Goal: Task Accomplishment & Management: Manage account settings

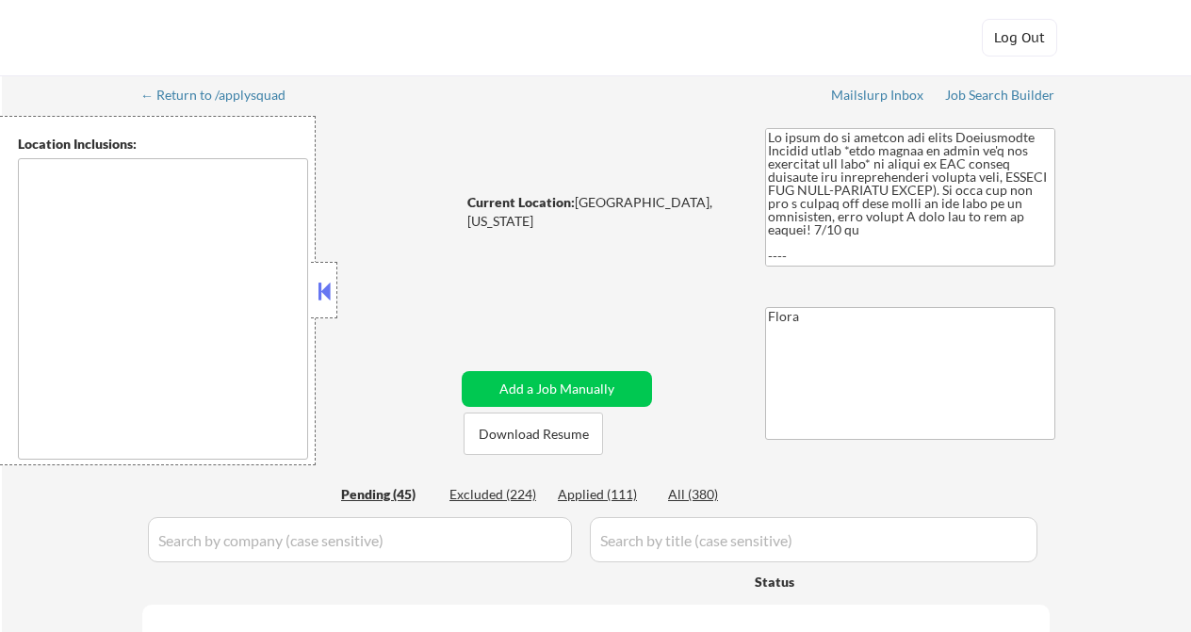
select select ""pending""
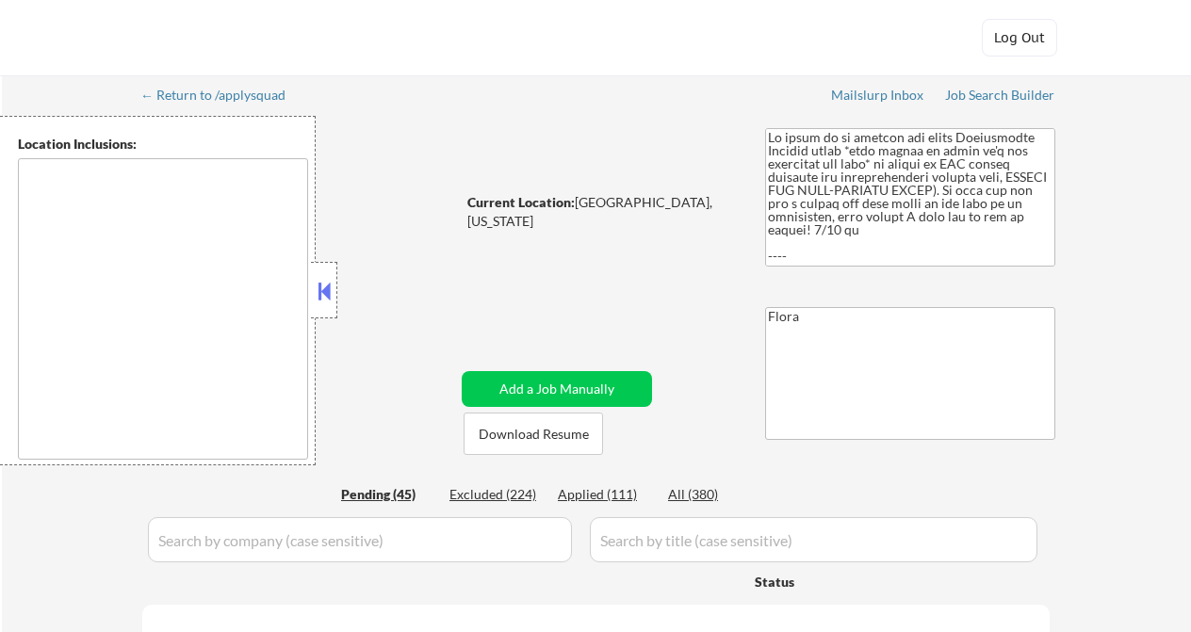
select select ""pending""
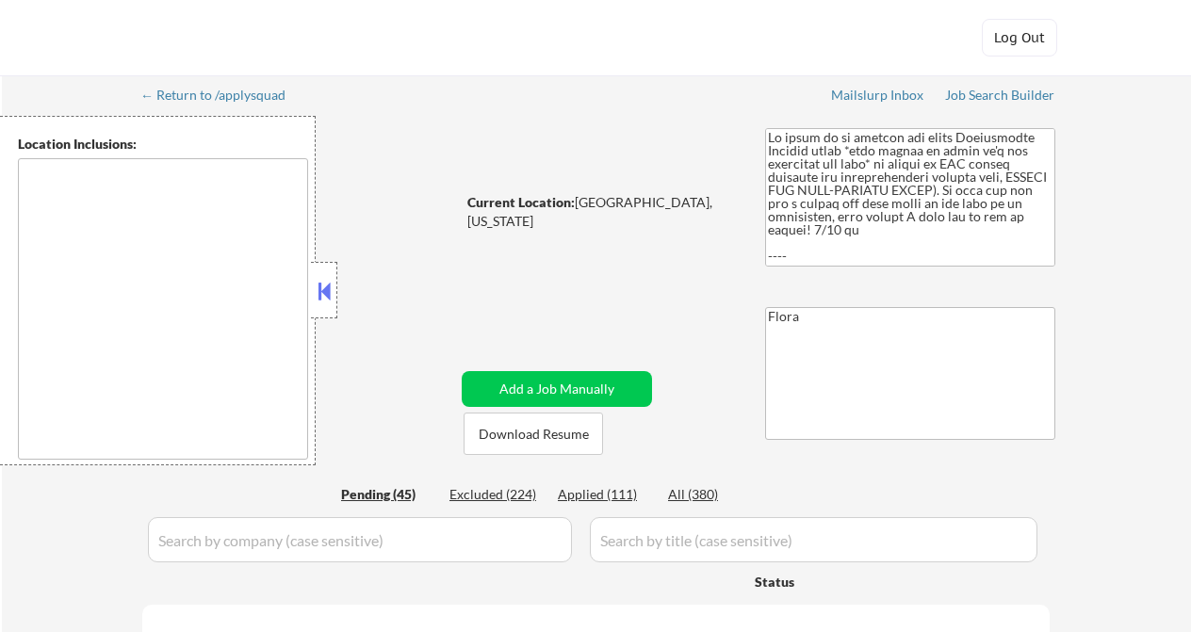
select select ""pending""
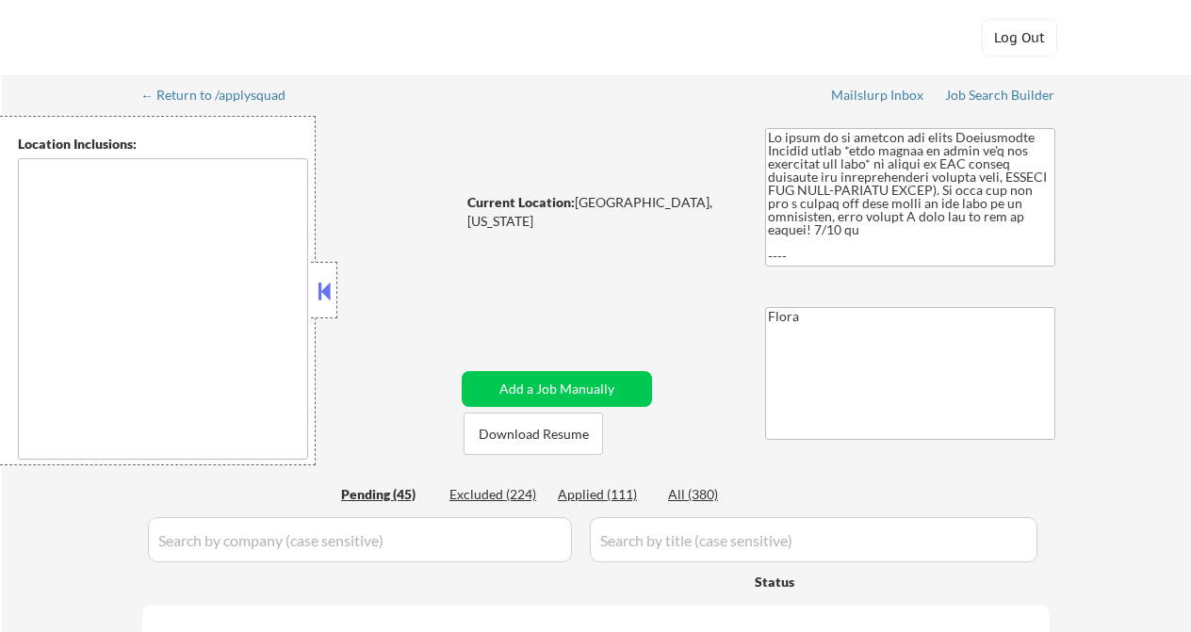
select select ""pending""
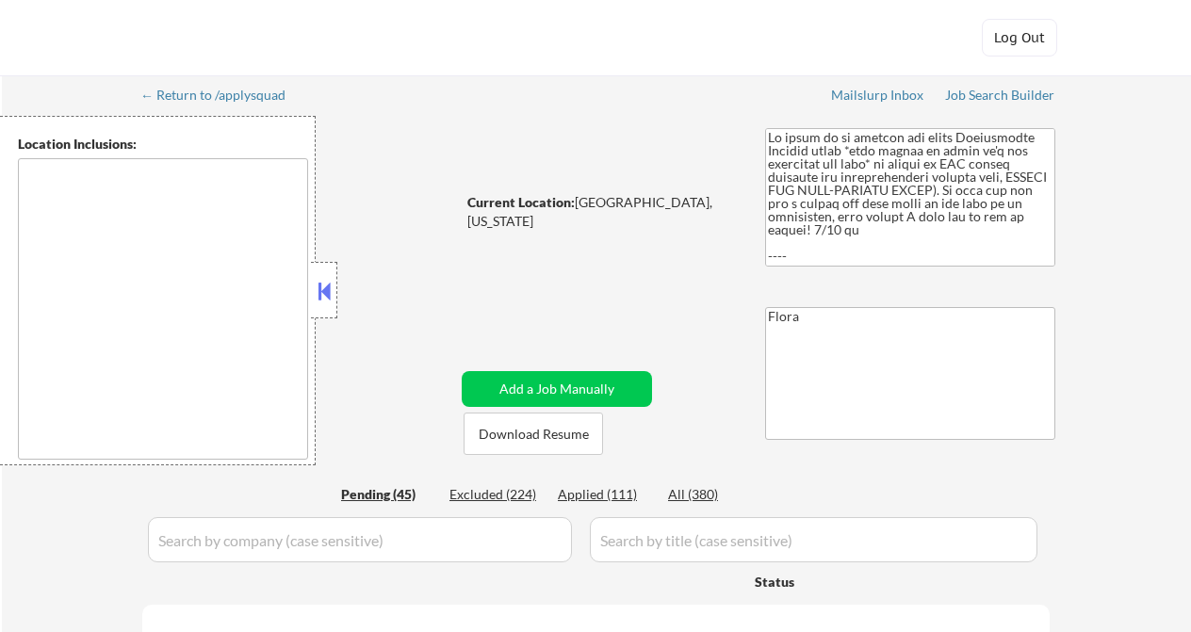
select select ""pending""
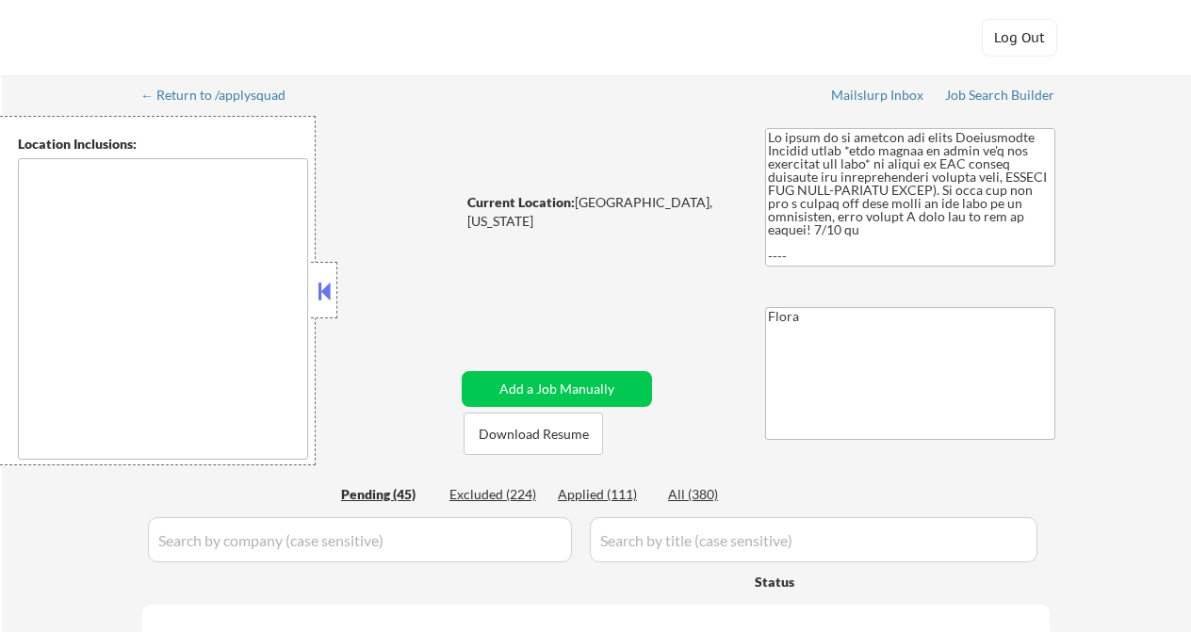
select select ""pending""
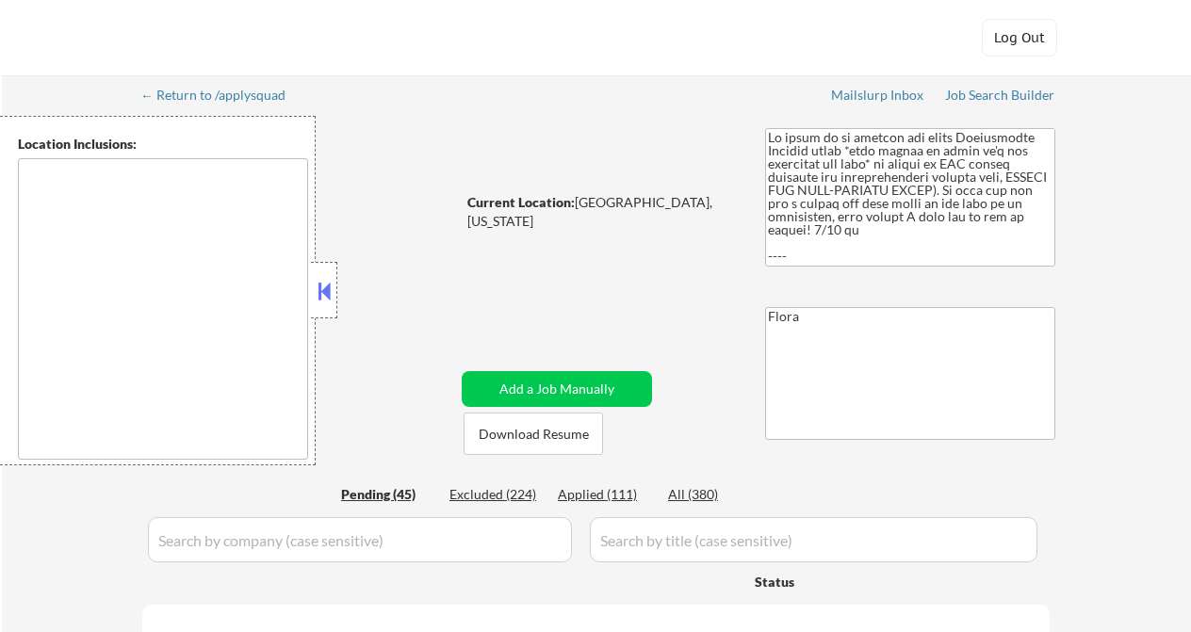
select select ""pending""
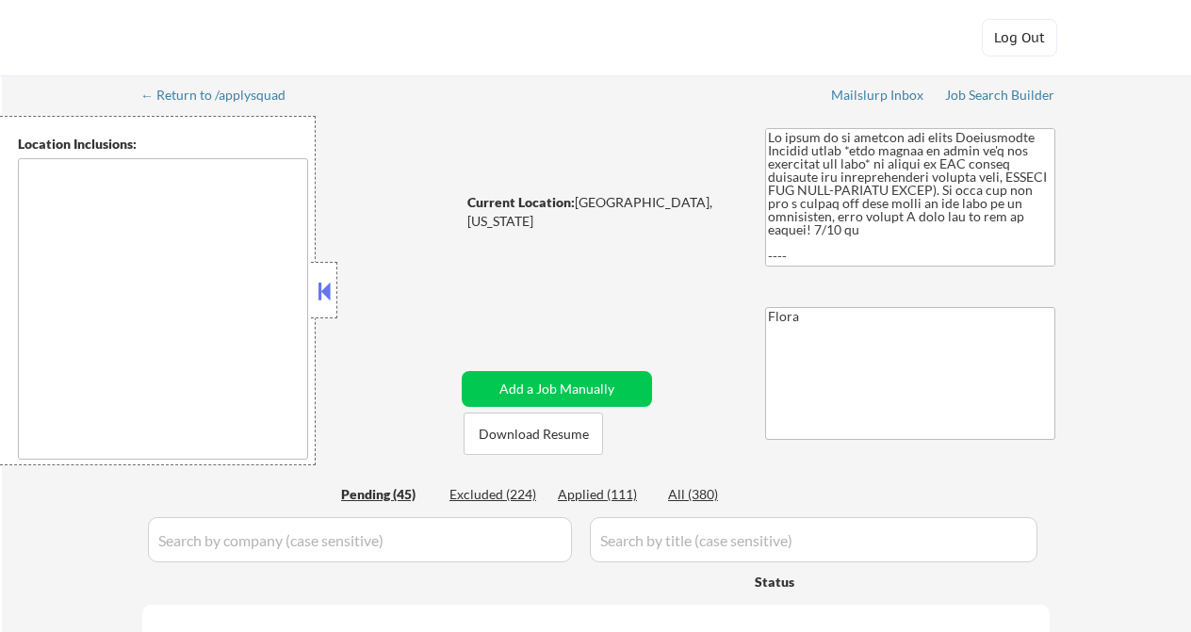
select select ""pending""
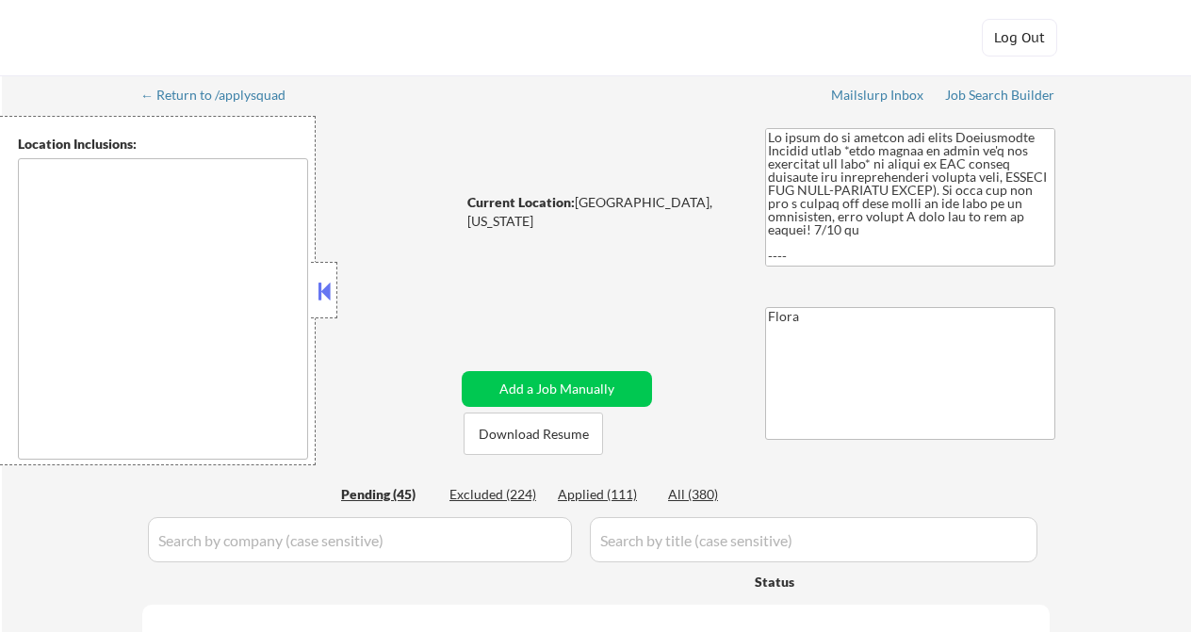
select select ""pending""
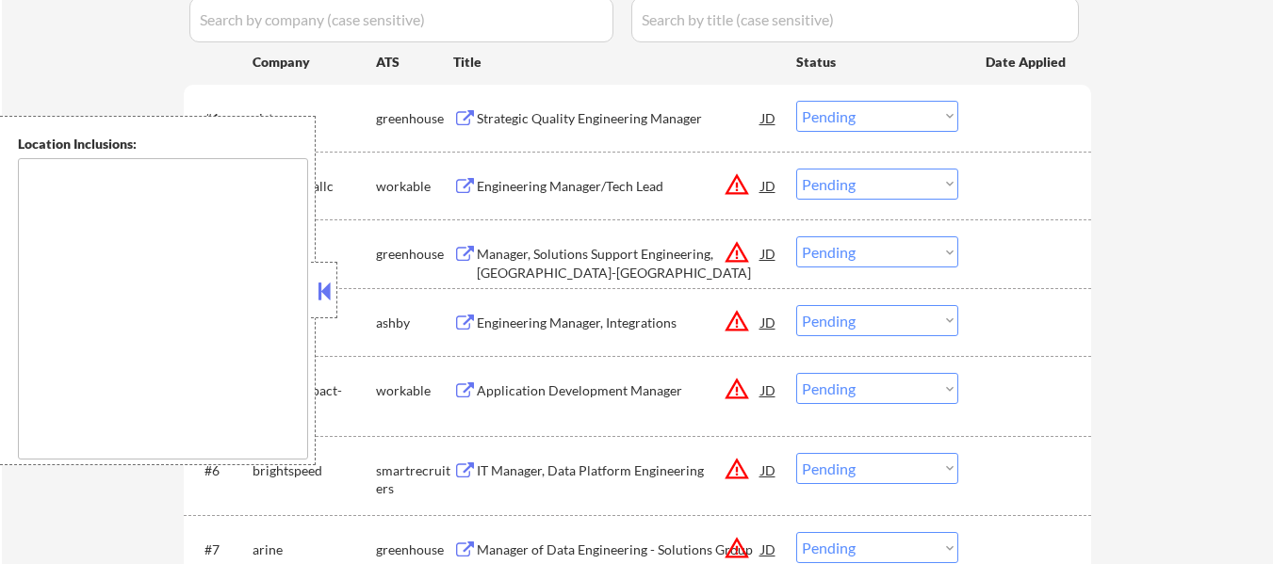
scroll to position [565, 0]
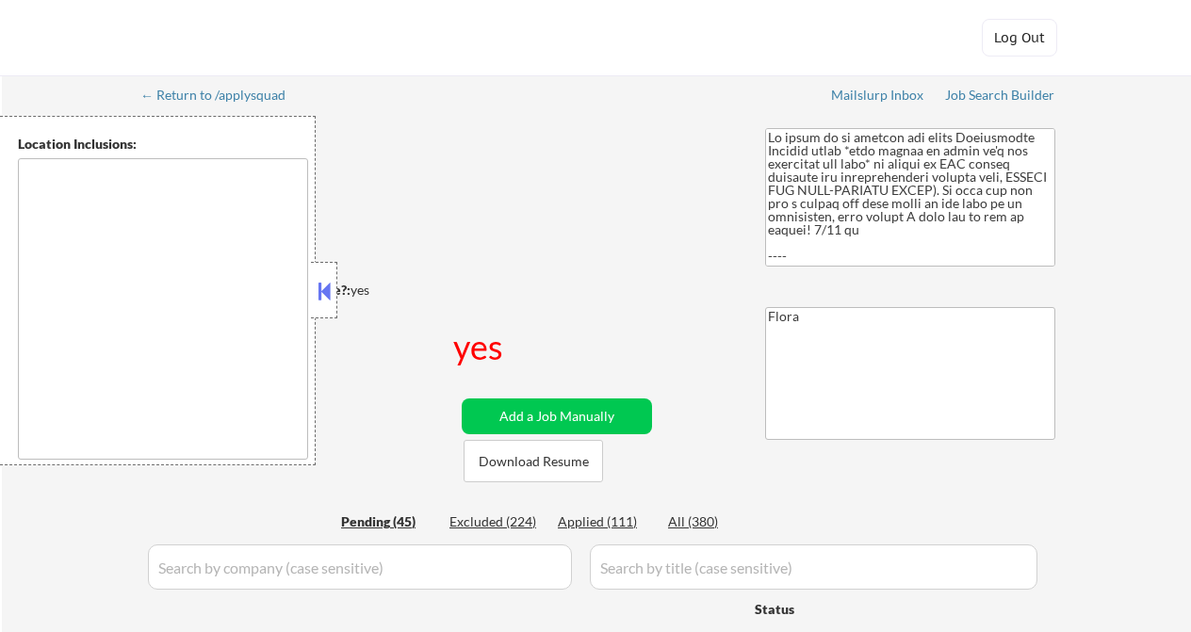
select select ""pending""
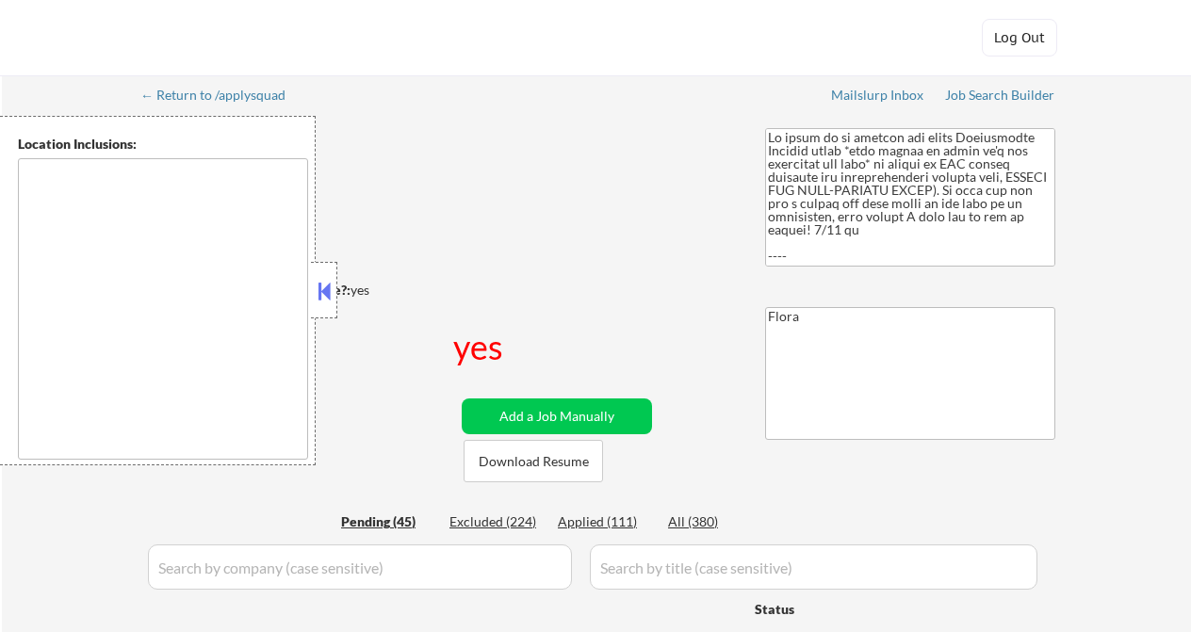
select select ""pending""
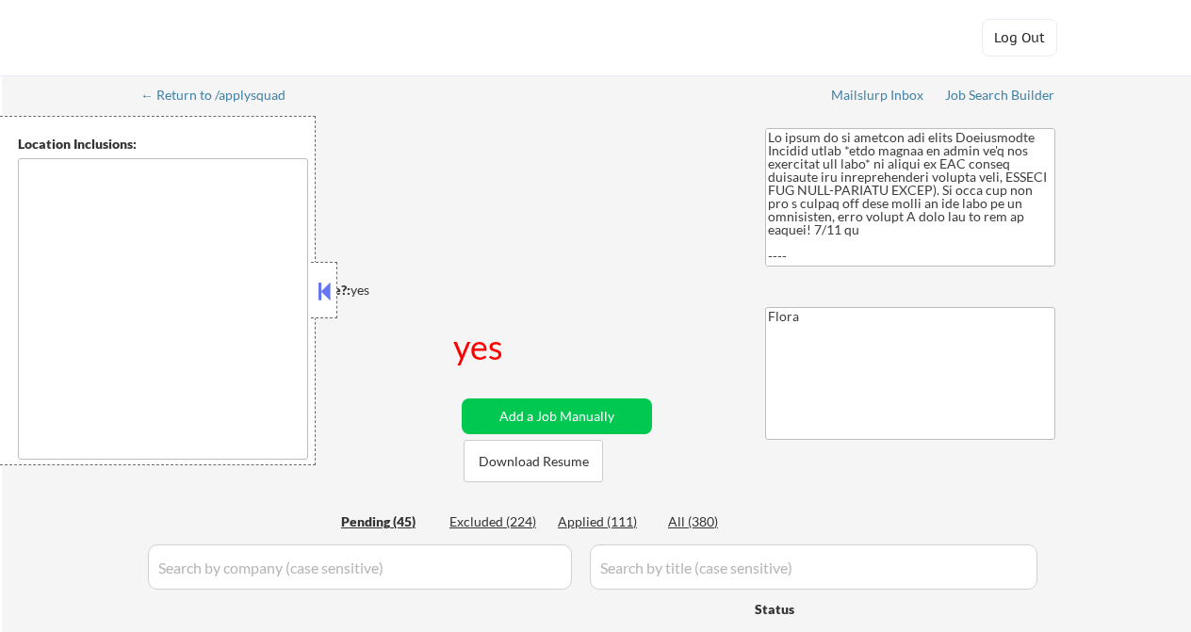
select select ""pending""
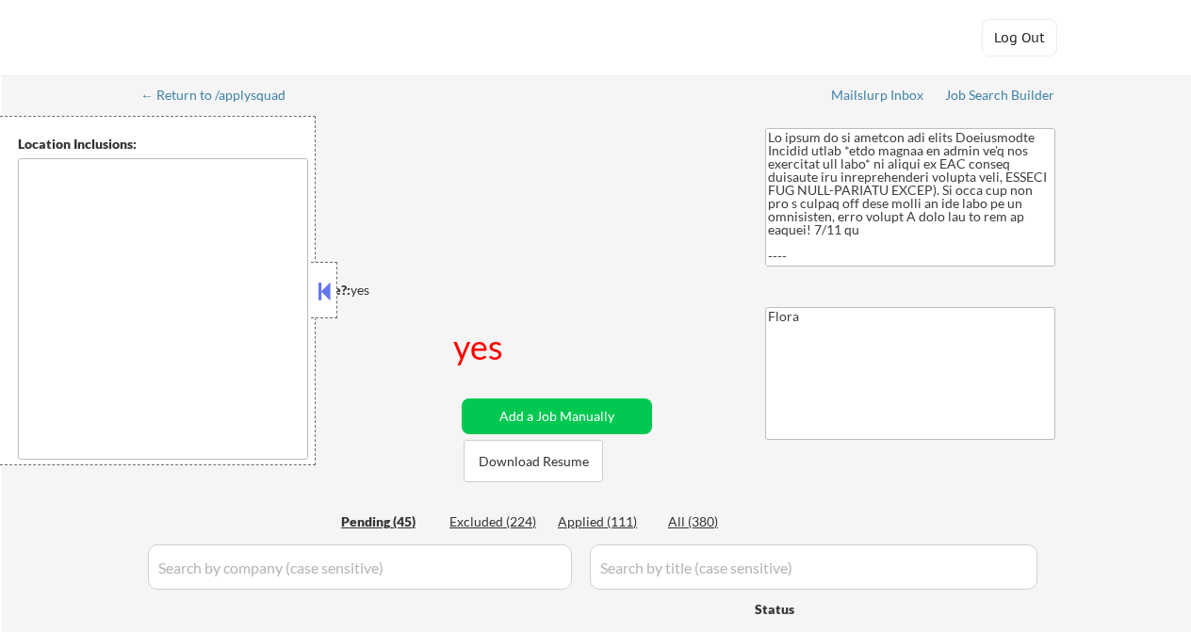
select select ""pending""
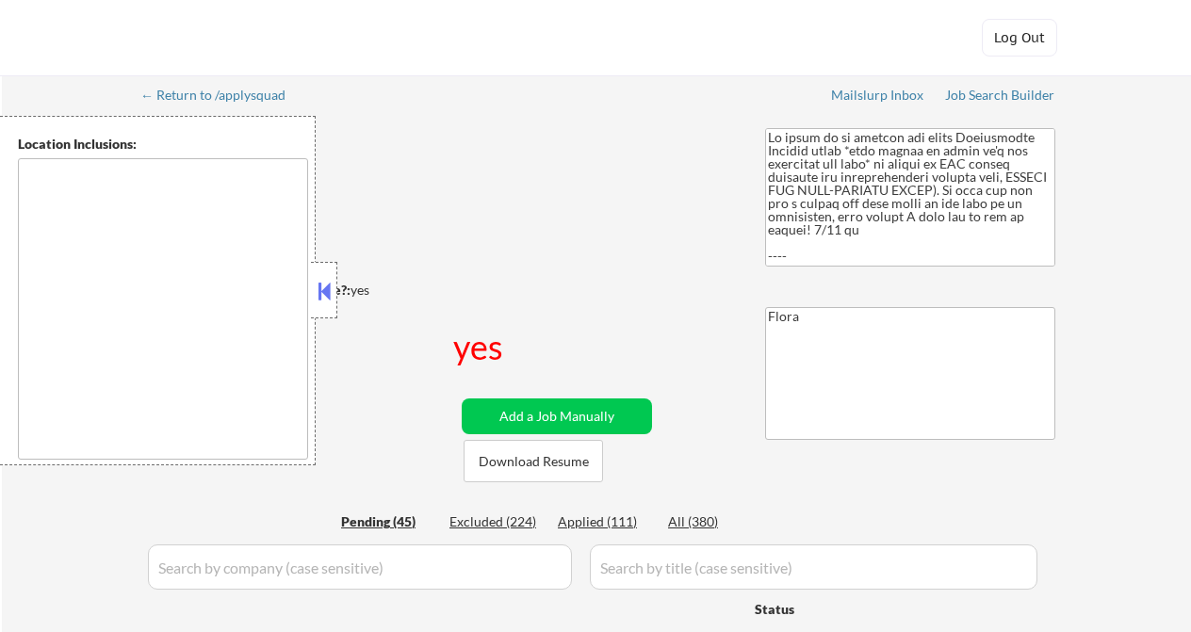
select select ""pending""
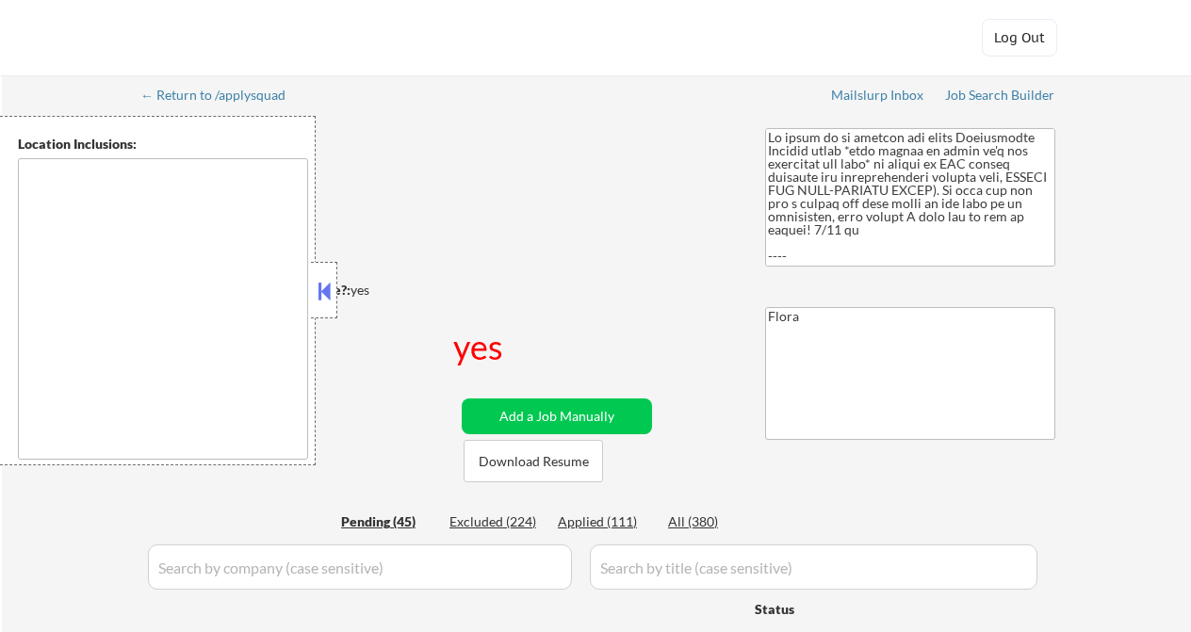
select select ""pending""
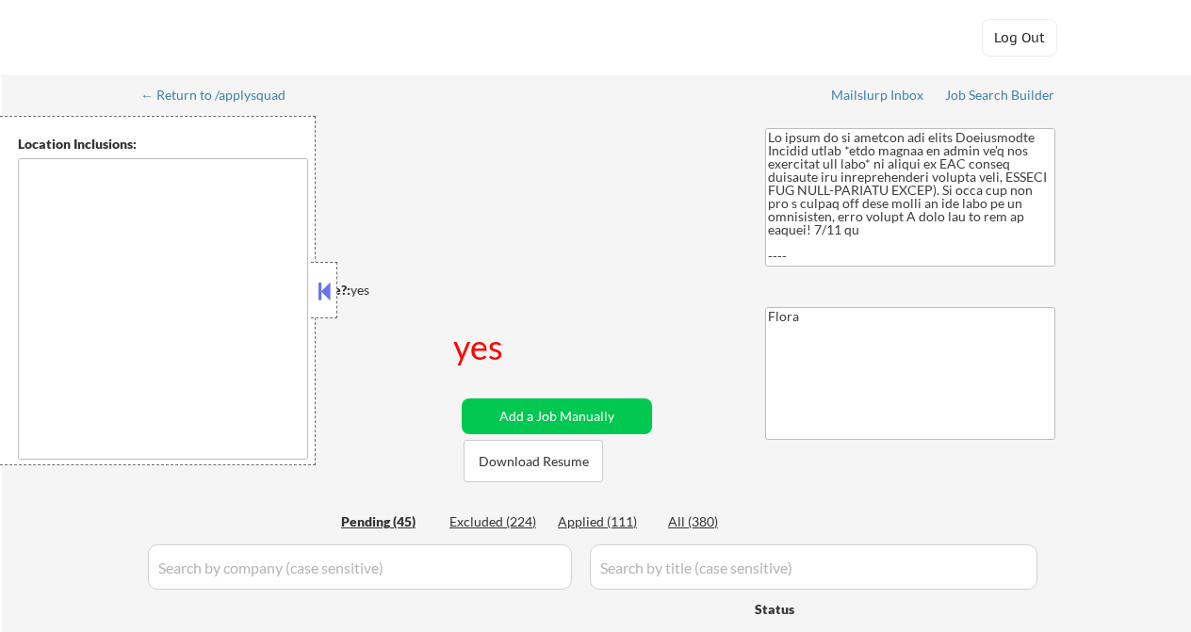
select select ""pending""
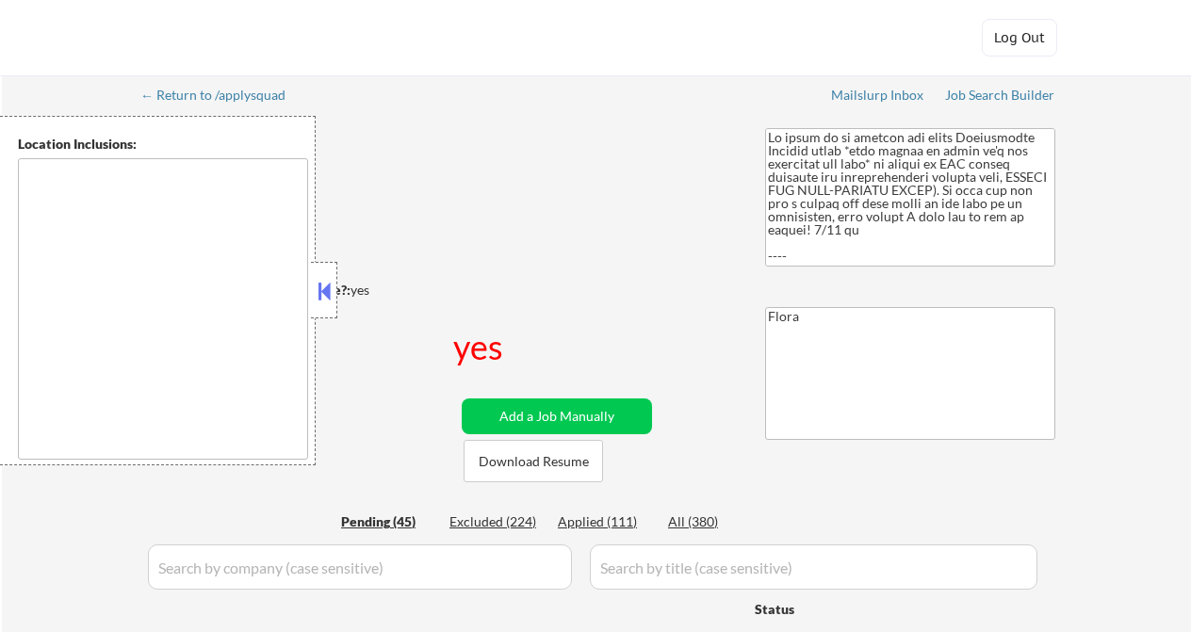
select select ""pending""
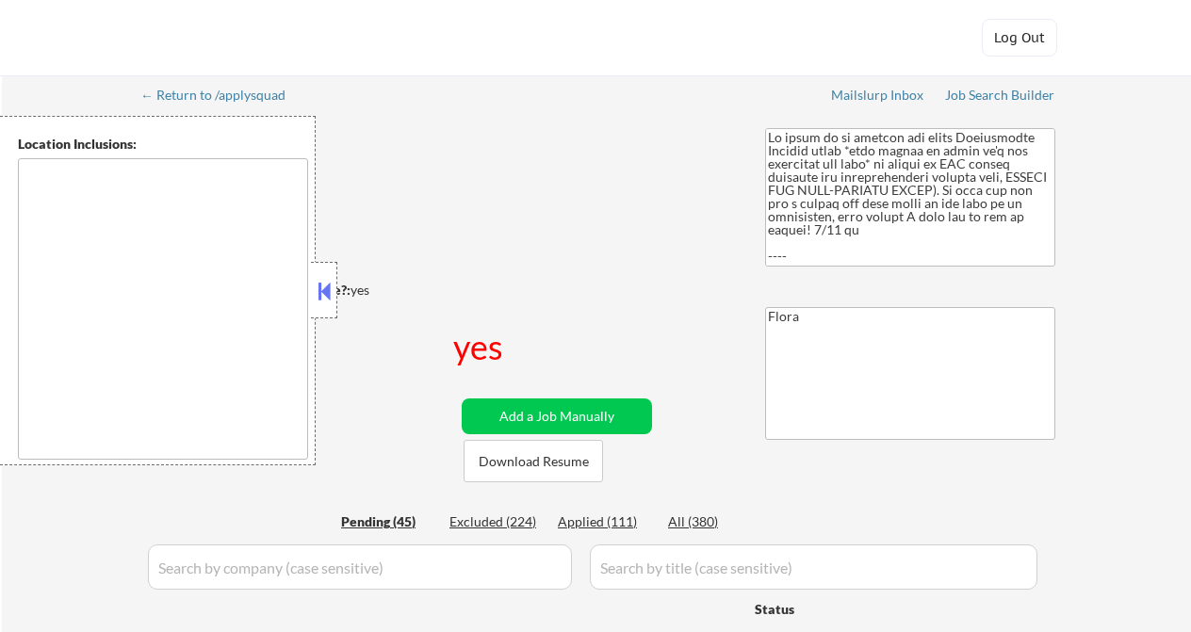
select select ""pending""
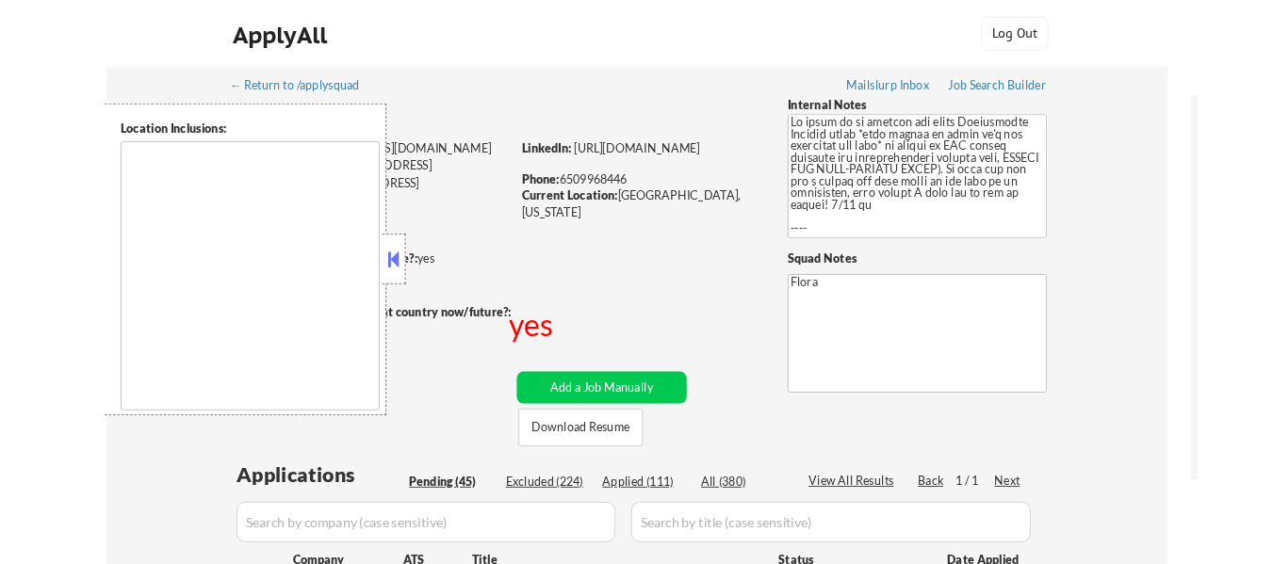
scroll to position [283, 0]
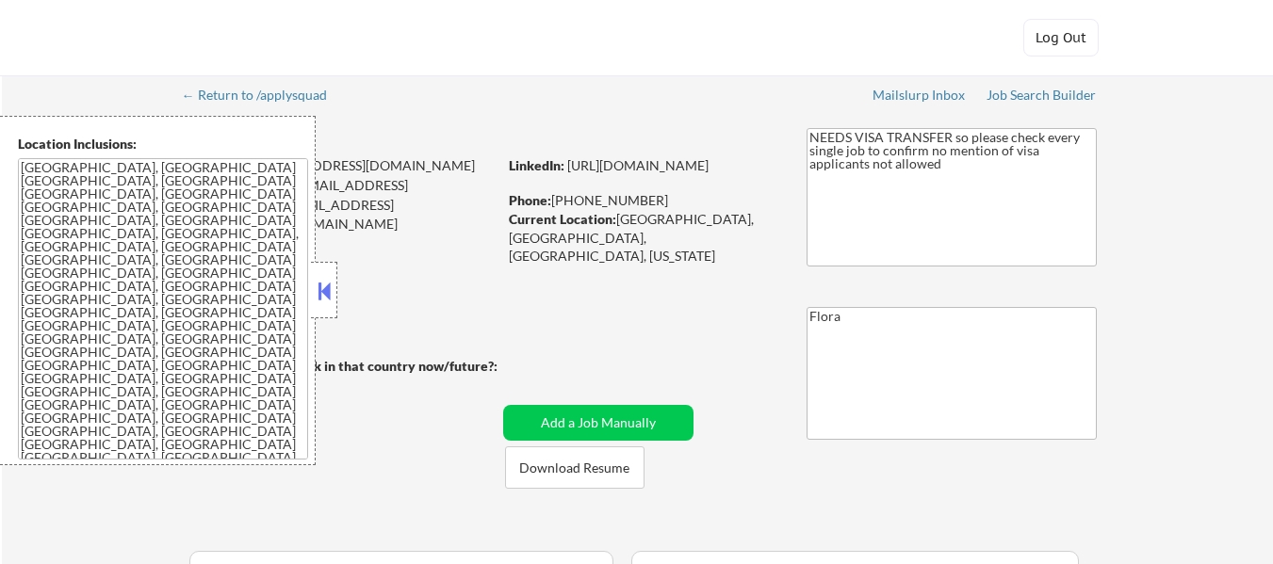
select select ""pending""
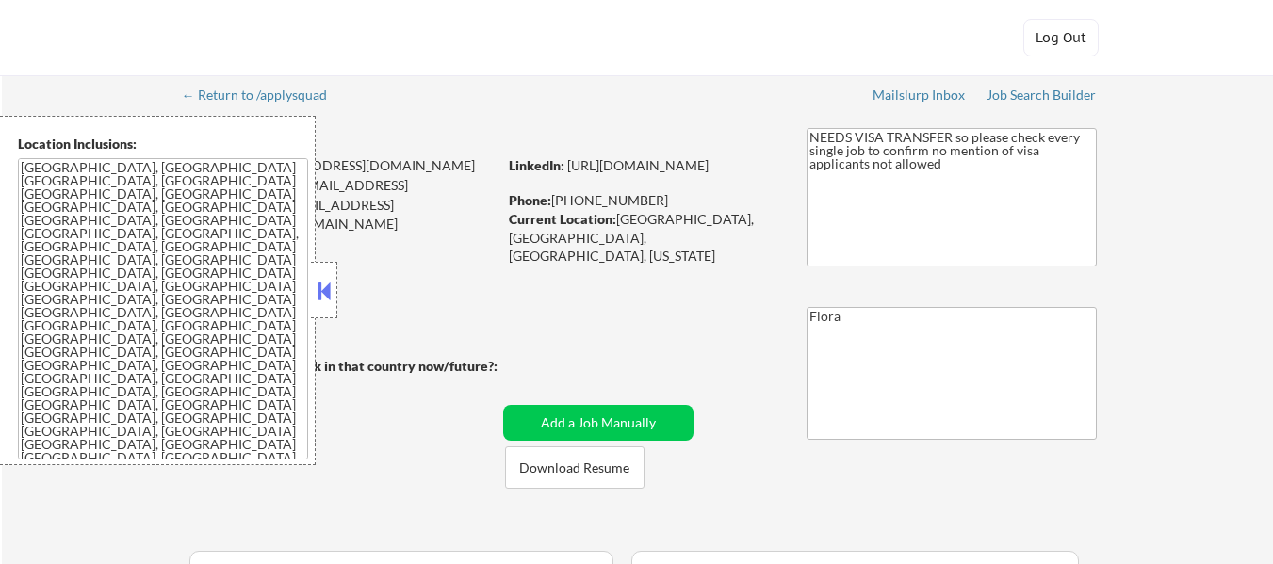
select select ""pending""
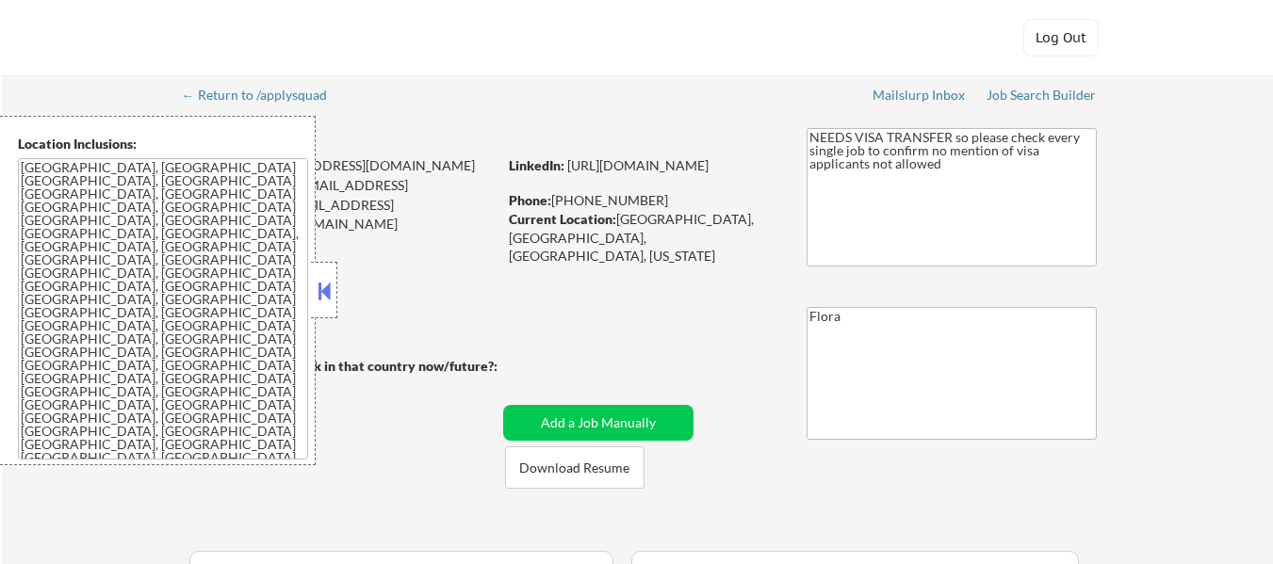
select select ""pending""
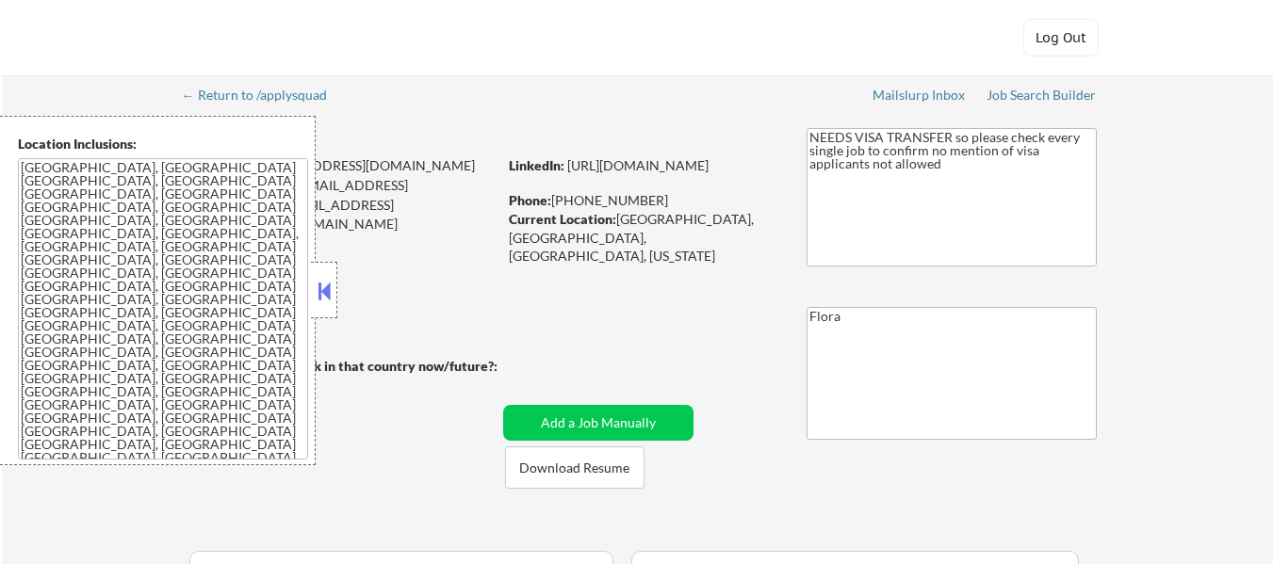
select select ""pending""
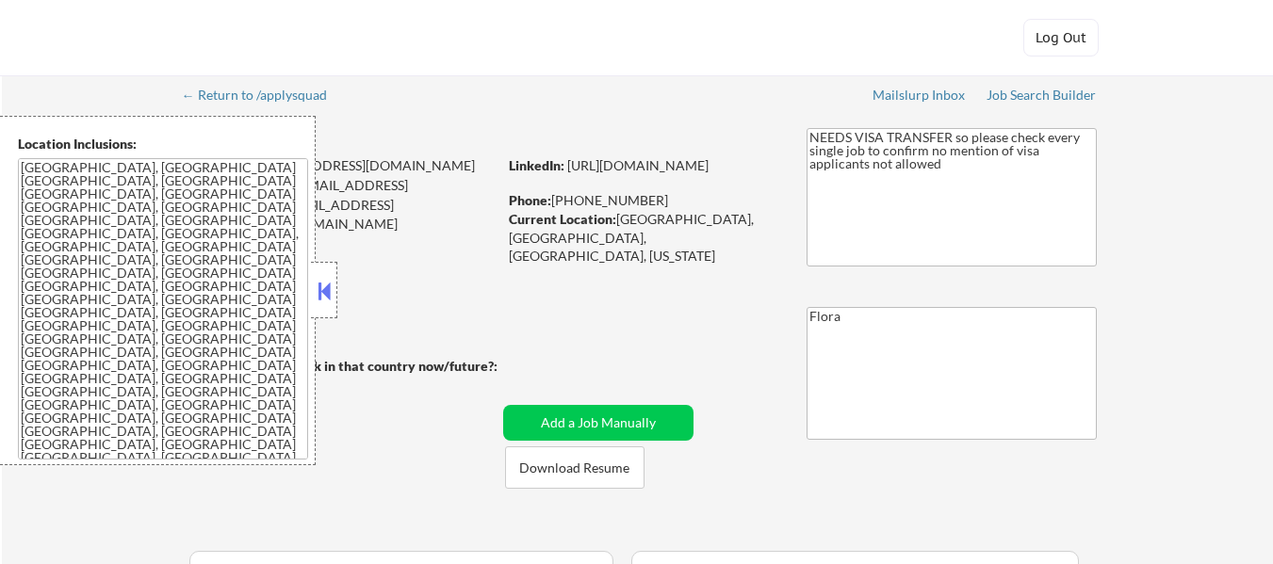
select select ""pending""
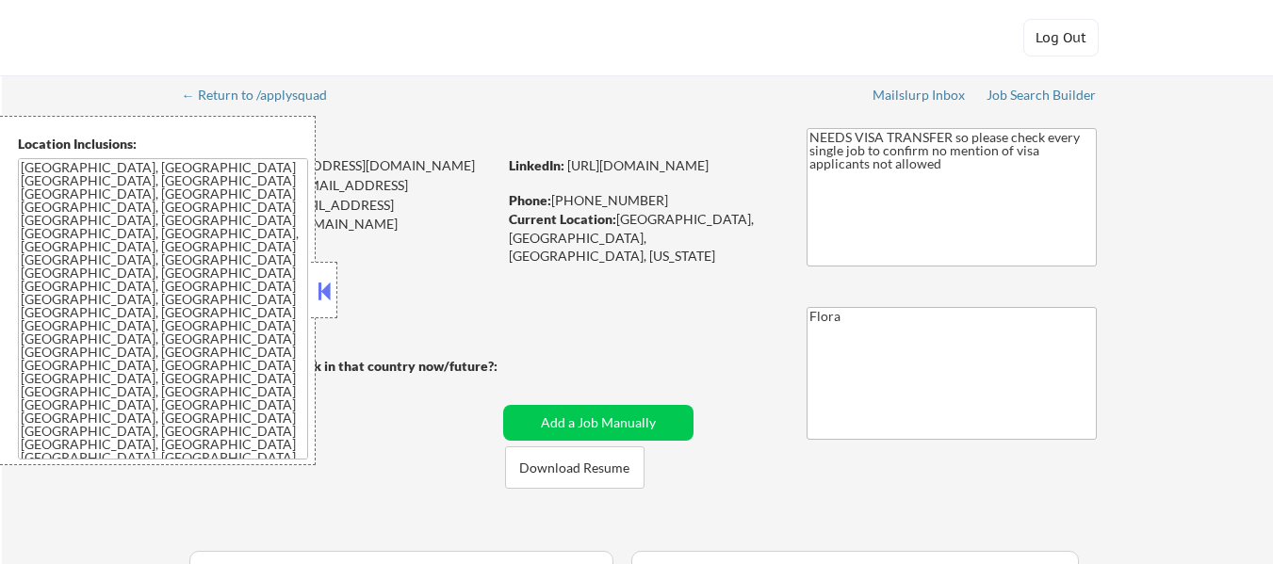
select select ""pending""
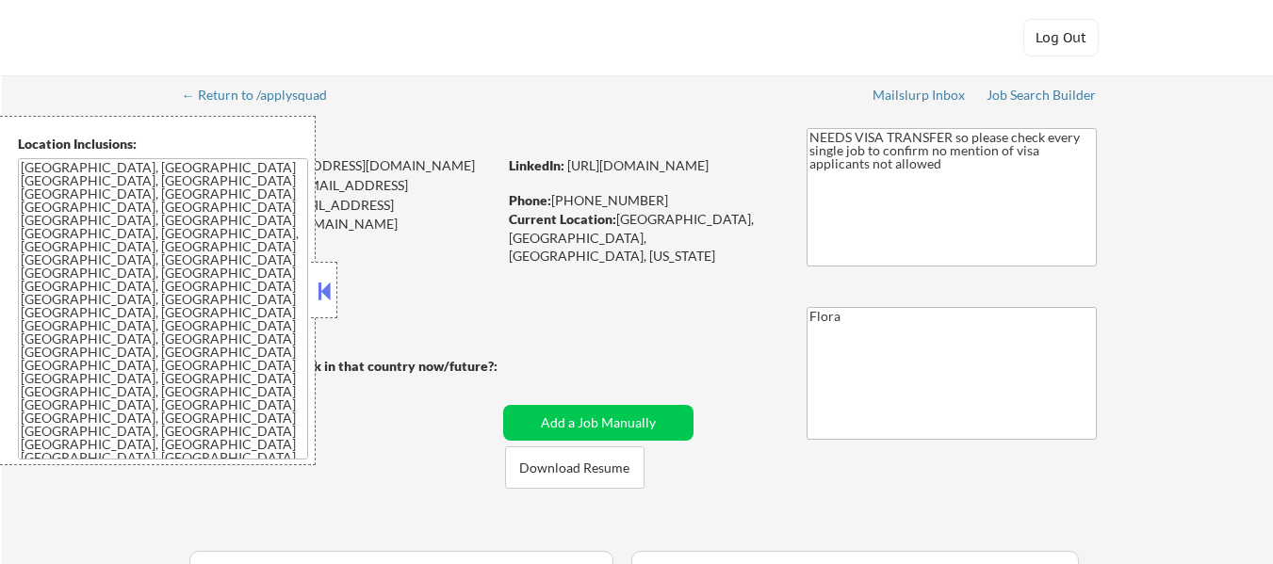
select select ""pending""
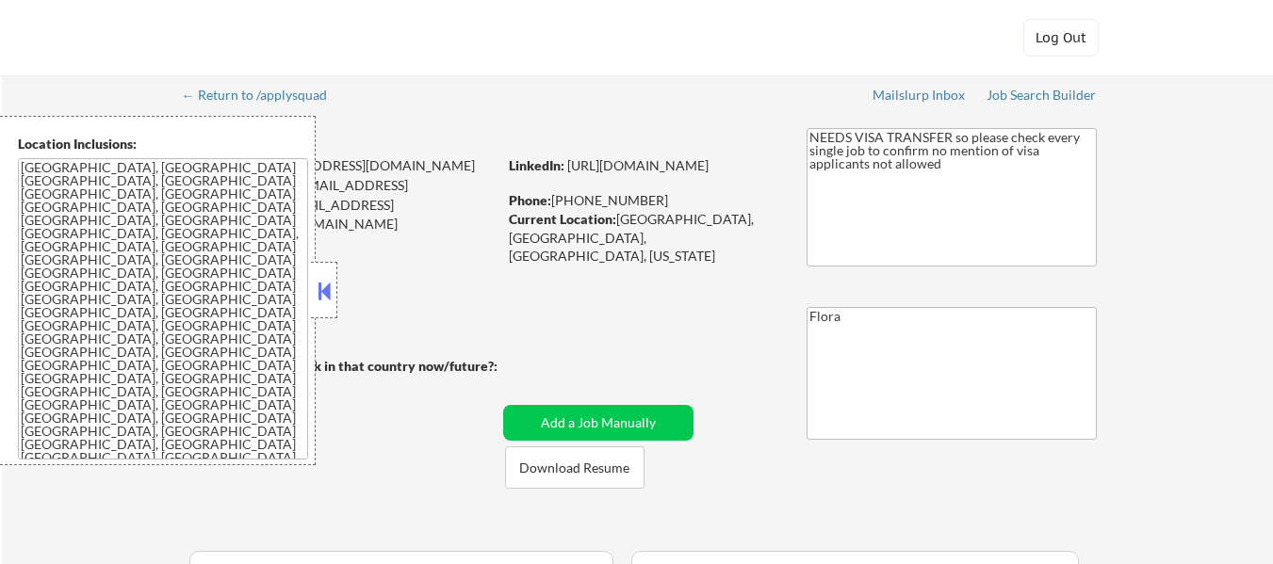
select select ""pending""
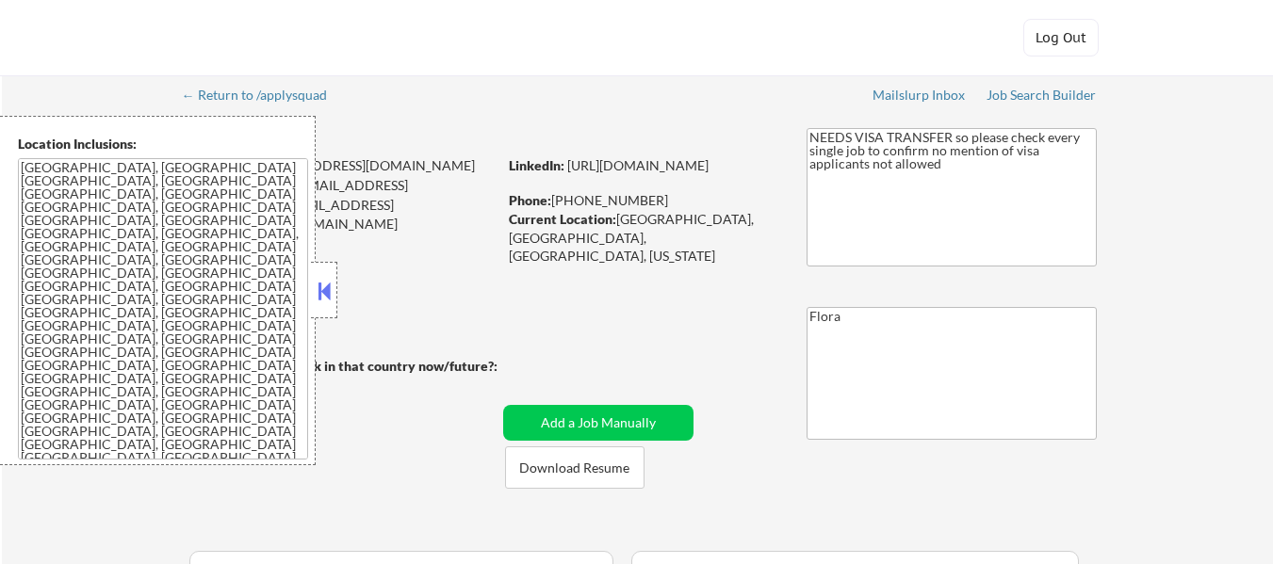
select select ""pending""
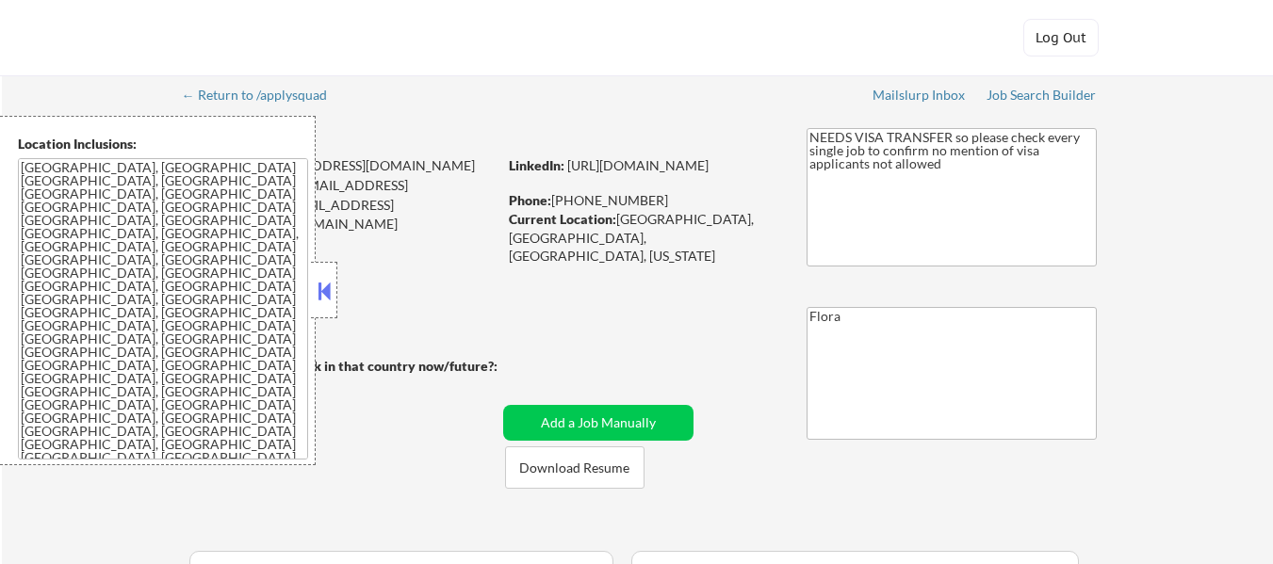
select select ""pending""
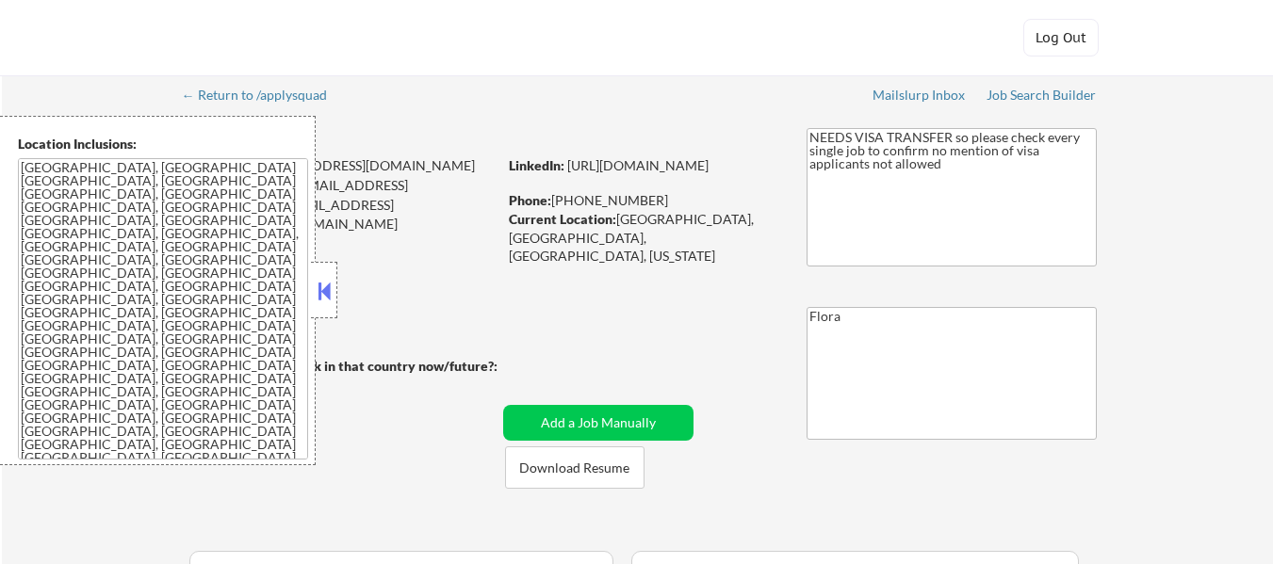
select select ""pending""
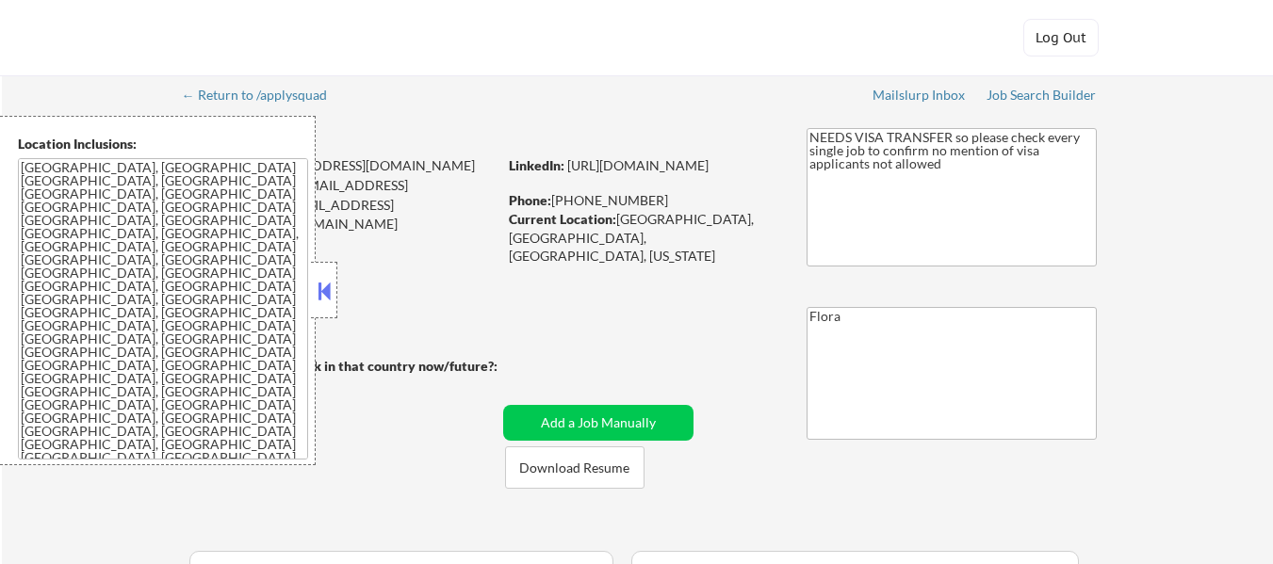
select select ""pending""
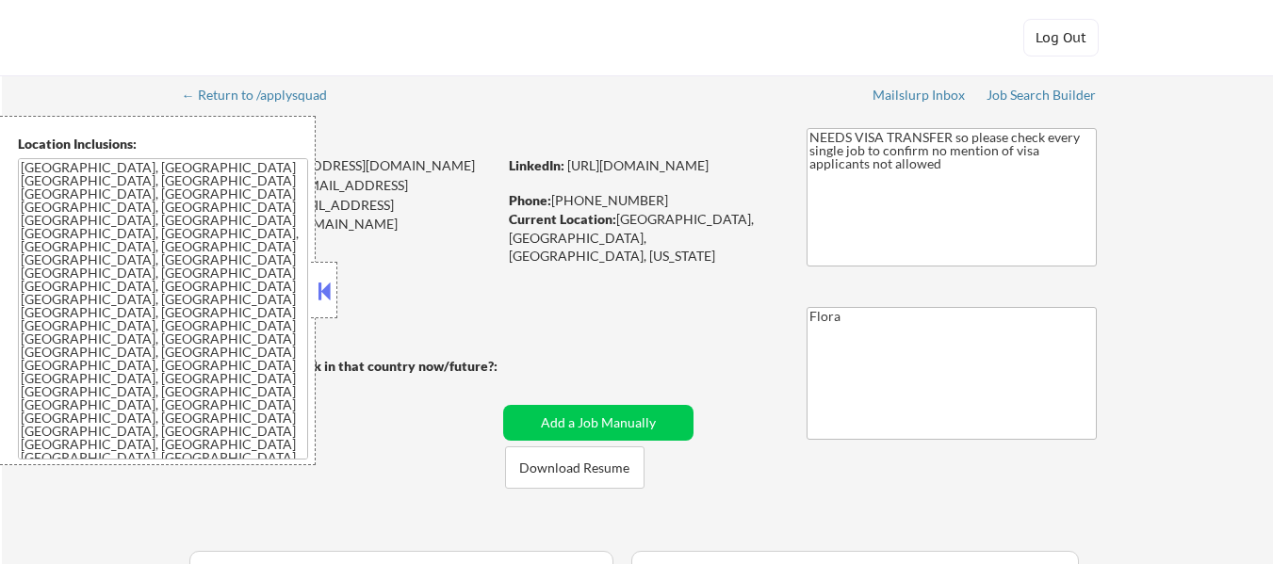
select select ""pending""
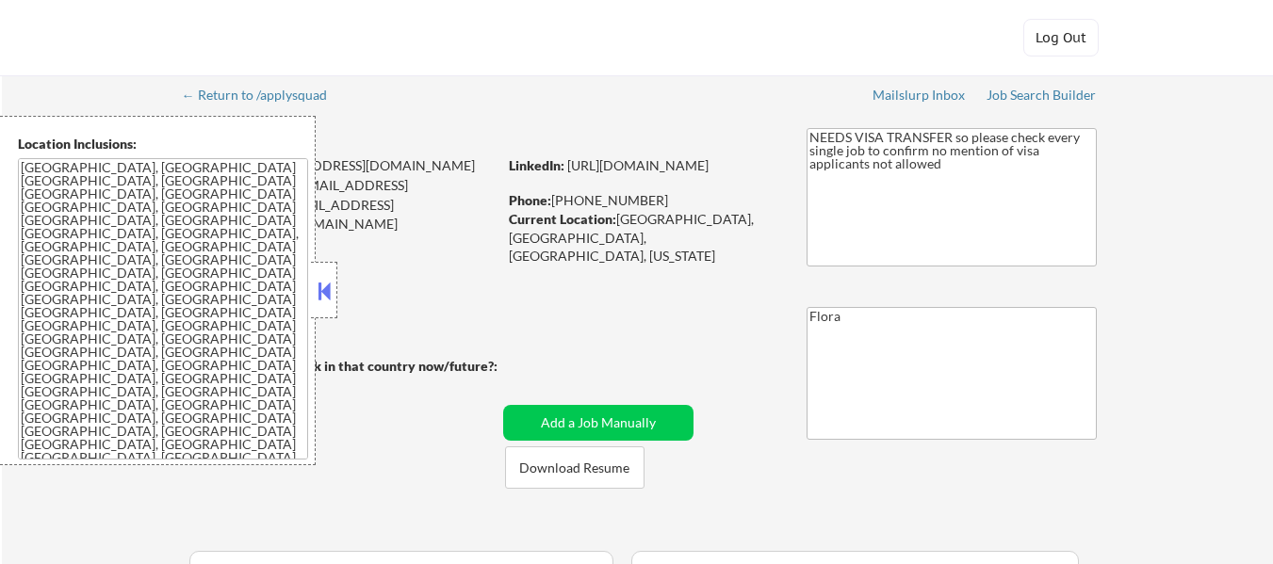
select select ""pending""
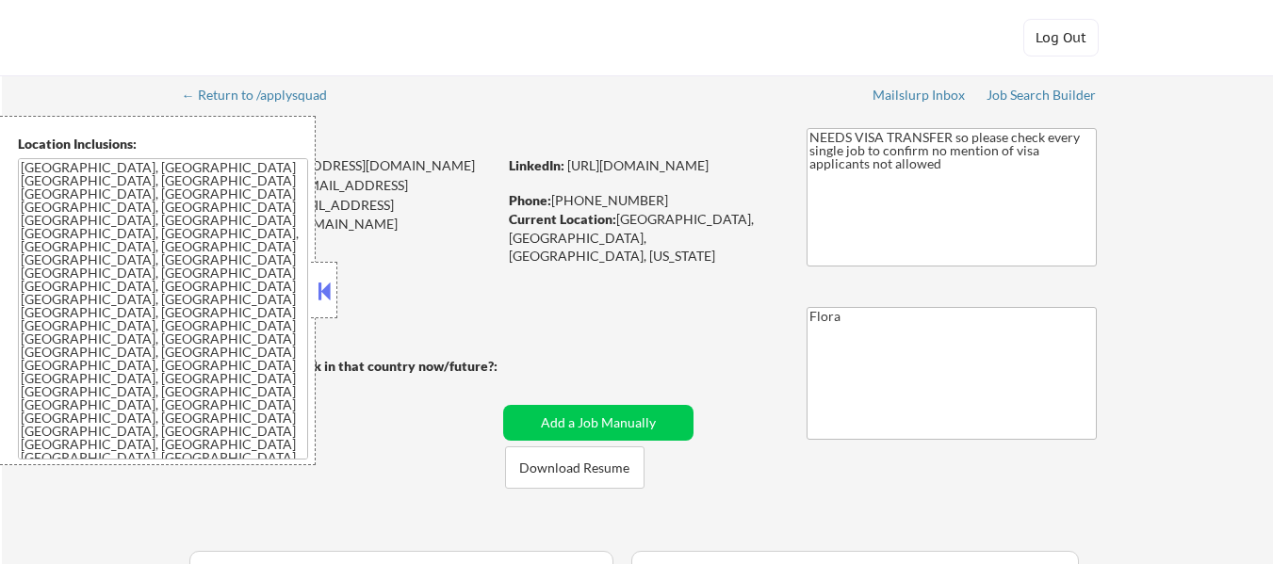
select select ""pending""
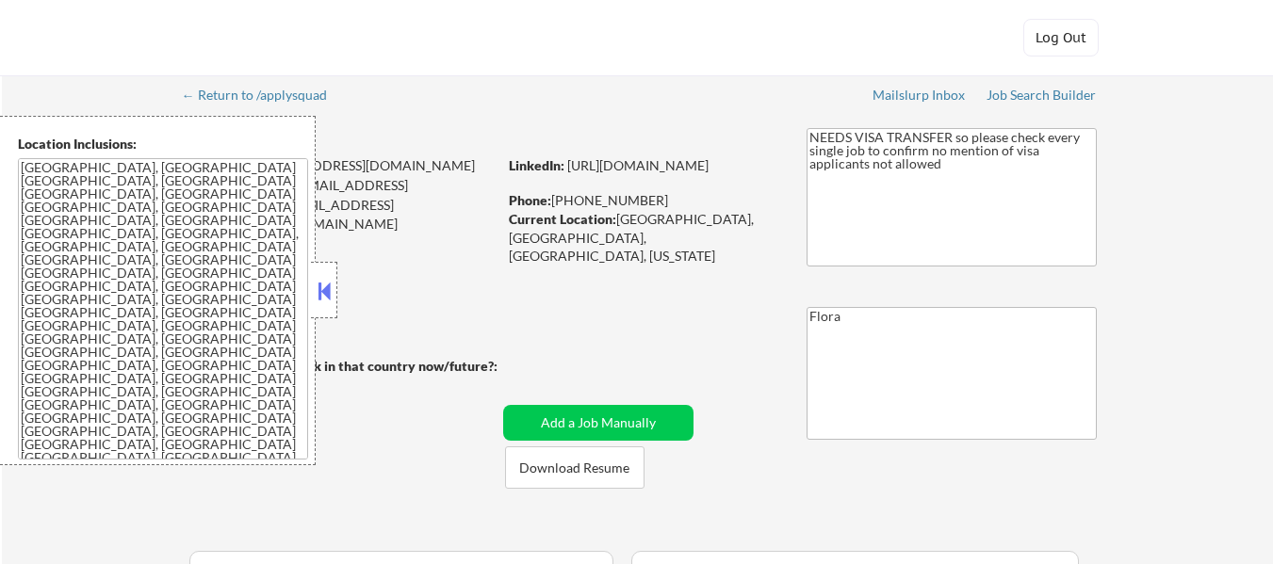
select select ""pending""
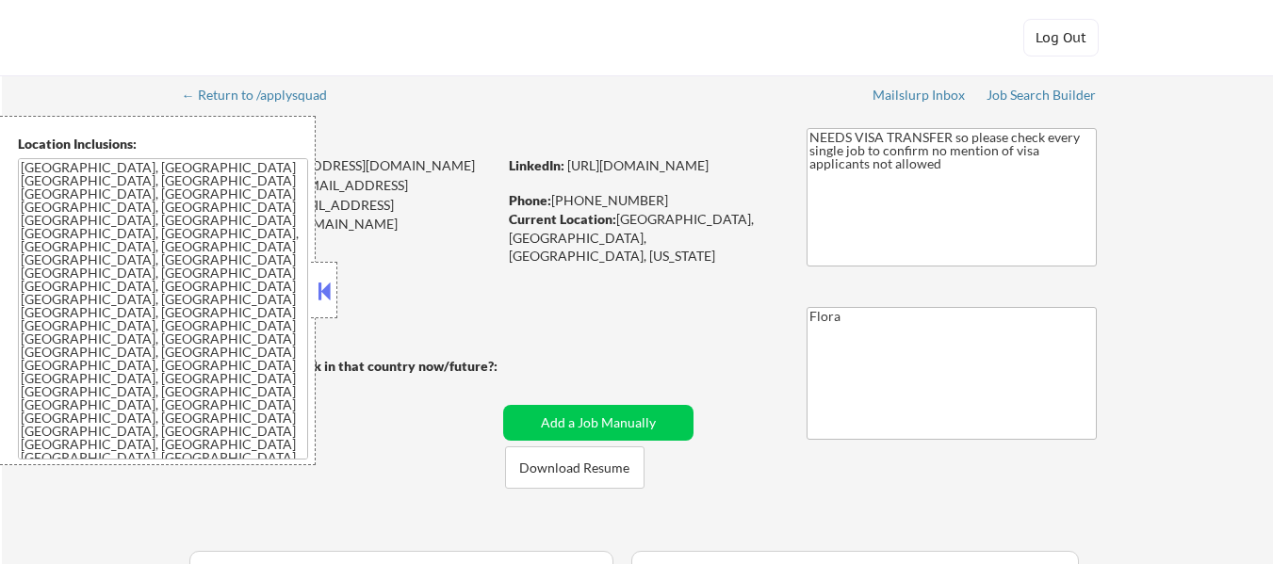
select select ""pending""
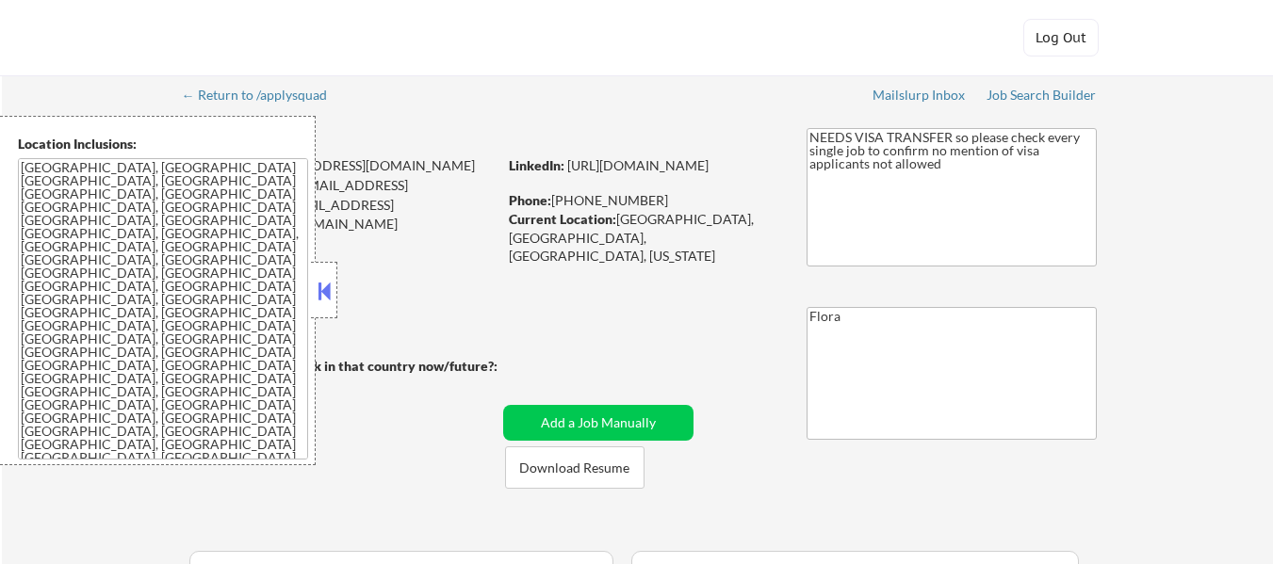
select select ""pending""
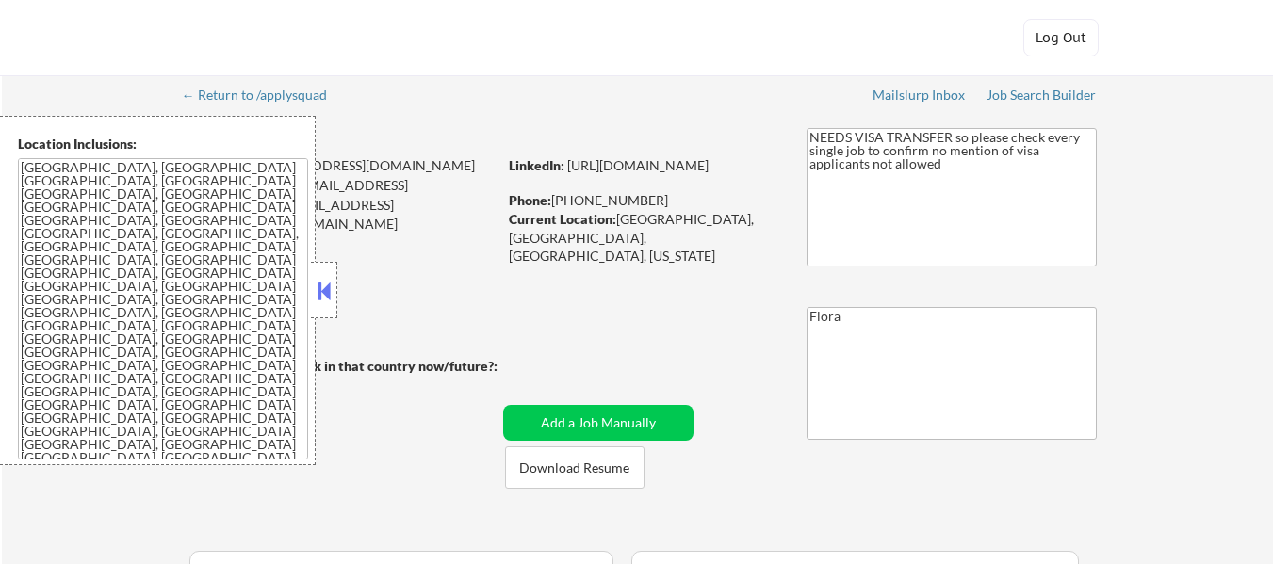
select select ""pending""
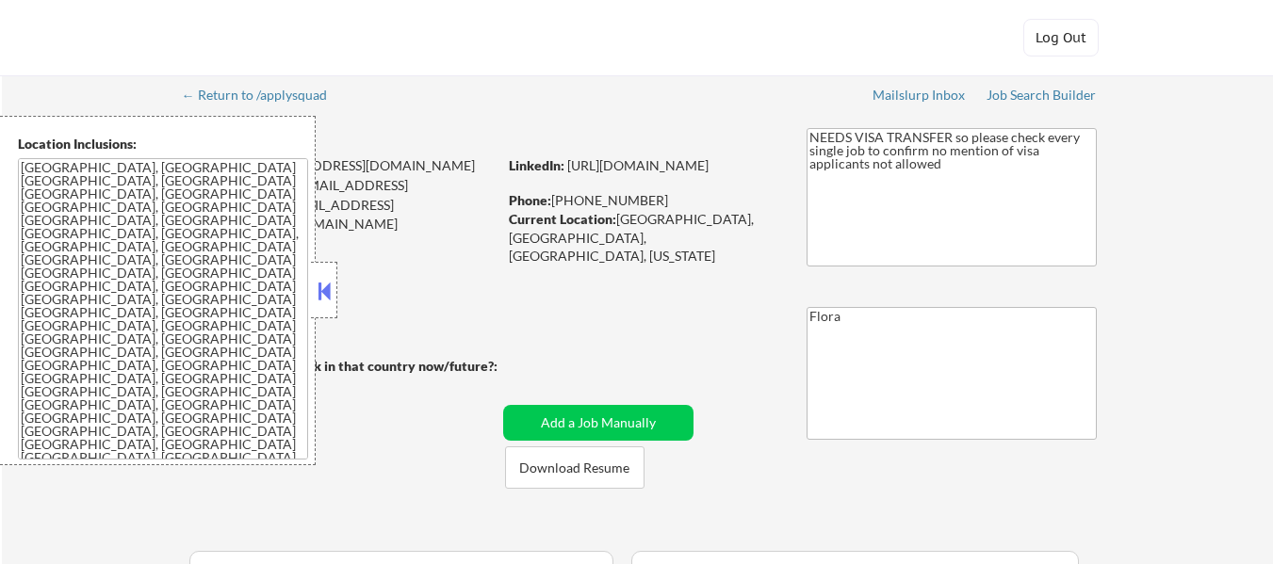
select select ""pending""
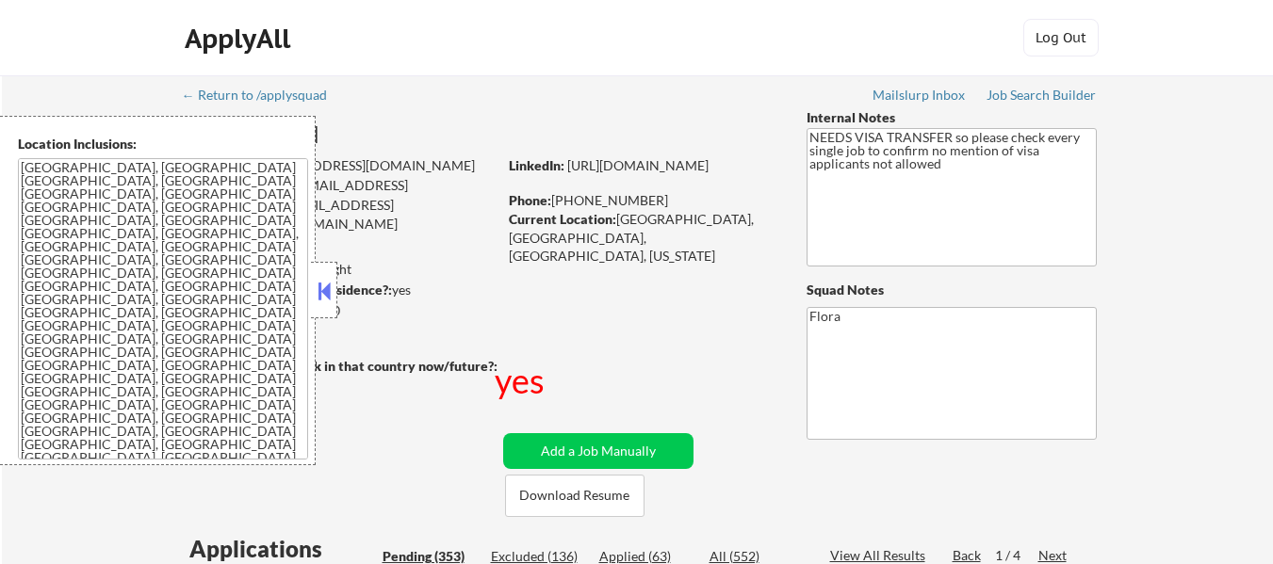
click at [316, 294] on button at bounding box center [324, 291] width 21 height 28
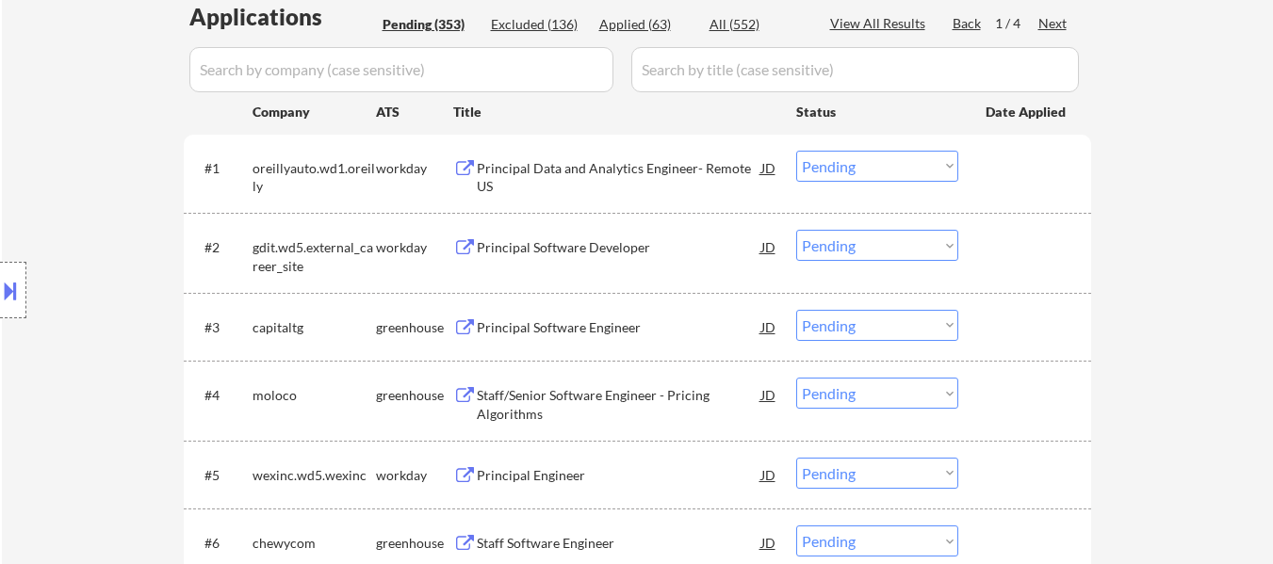
scroll to position [565, 0]
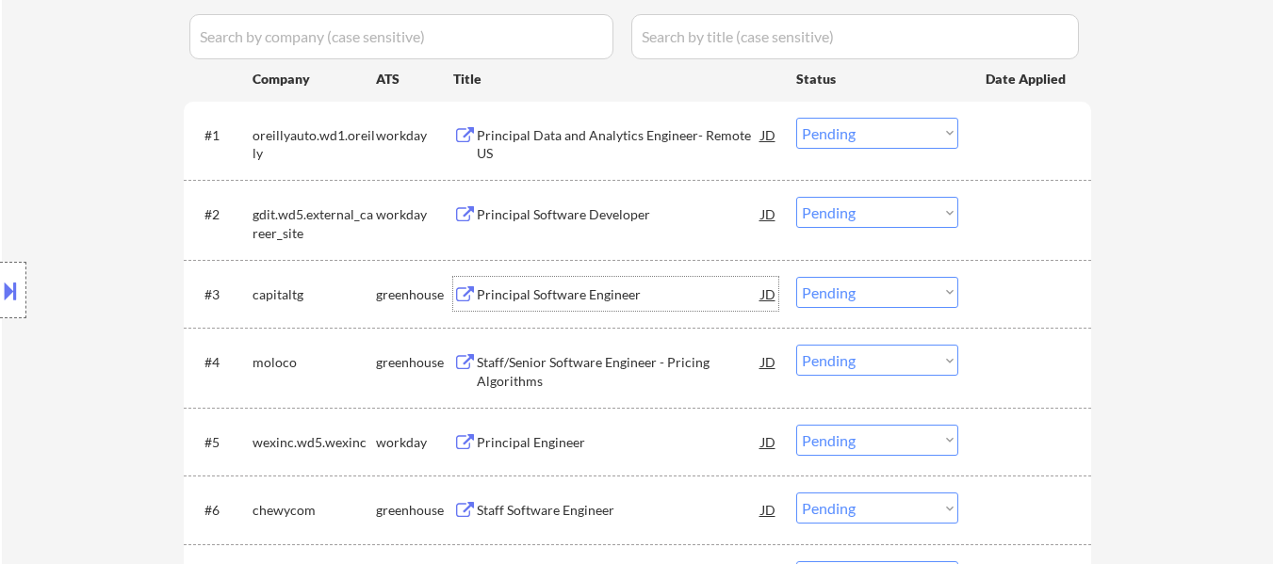
click at [622, 283] on div "Principal Software Engineer" at bounding box center [619, 294] width 285 height 34
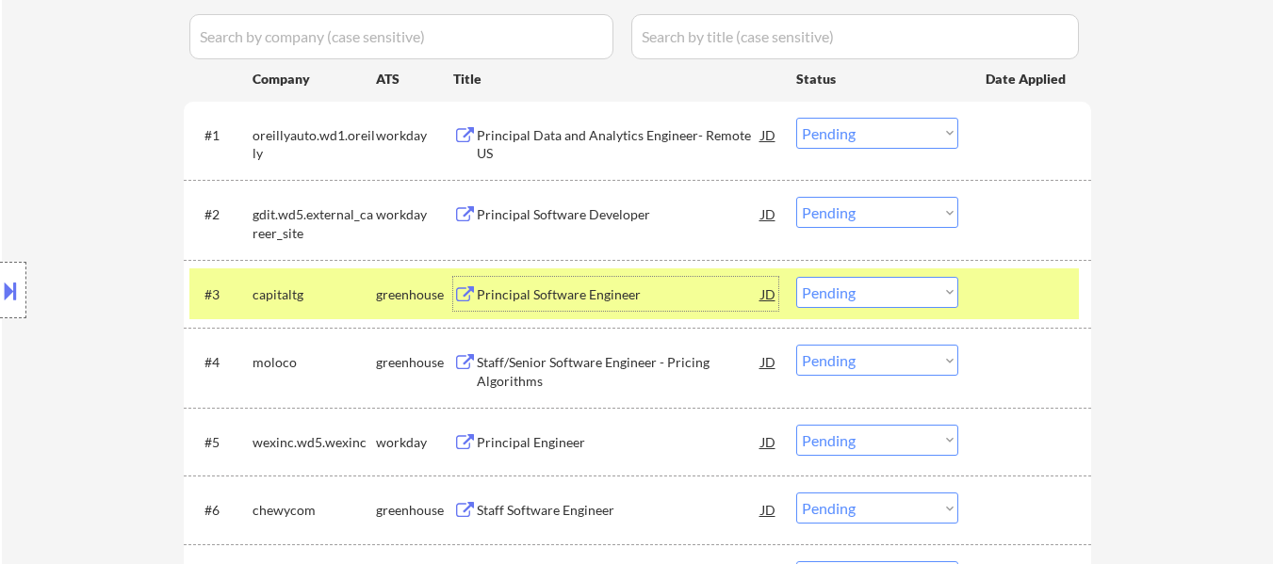
click at [646, 372] on div "Staff/Senior Software Engineer - Pricing Algorithms" at bounding box center [619, 371] width 285 height 37
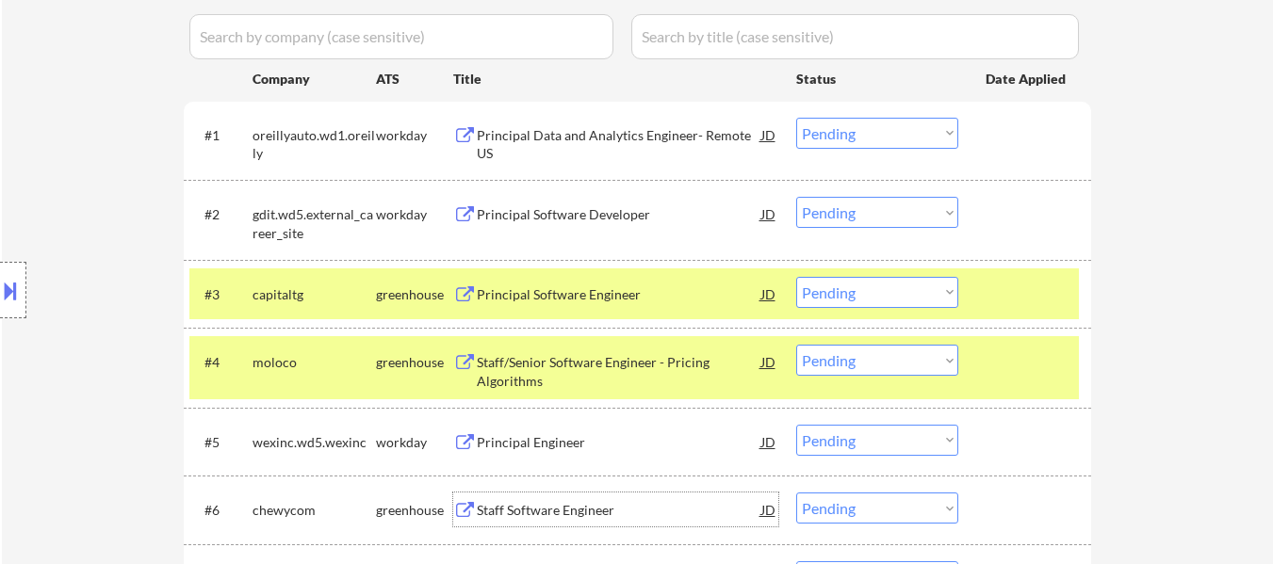
click at [550, 509] on div "Staff Software Engineer" at bounding box center [619, 510] width 285 height 19
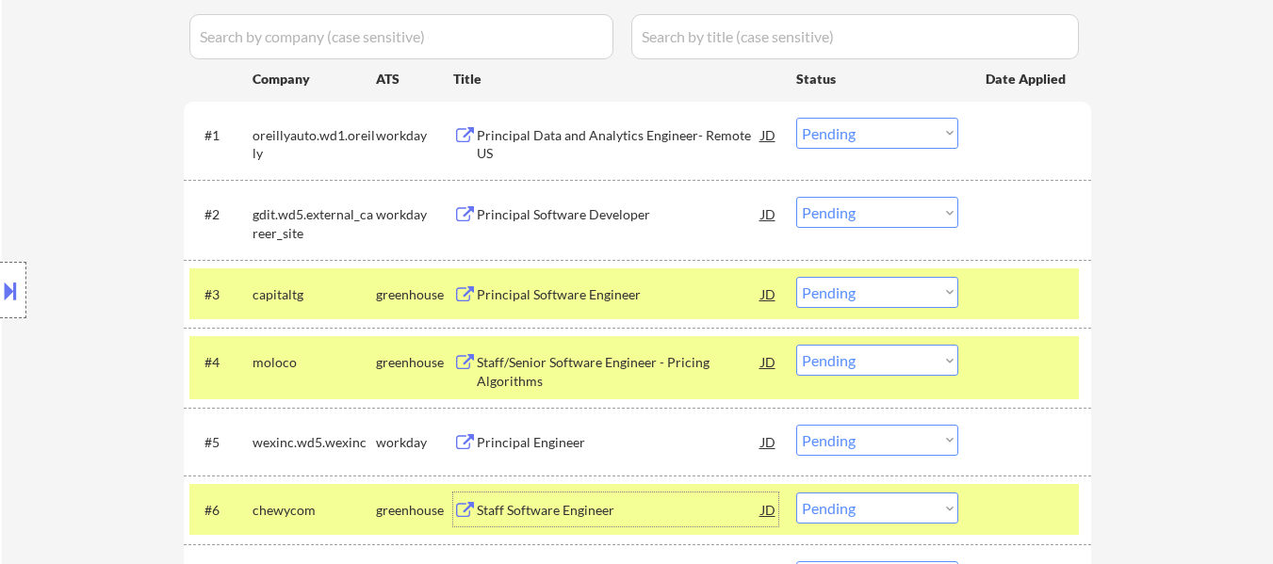
click at [853, 288] on select "Choose an option... Pending Applied Excluded (Questions) Excluded (Expired) Exc…" at bounding box center [877, 292] width 162 height 31
click at [796, 277] on select "Choose an option... Pending Applied Excluded (Questions) Excluded (Expired) Exc…" at bounding box center [877, 292] width 162 height 31
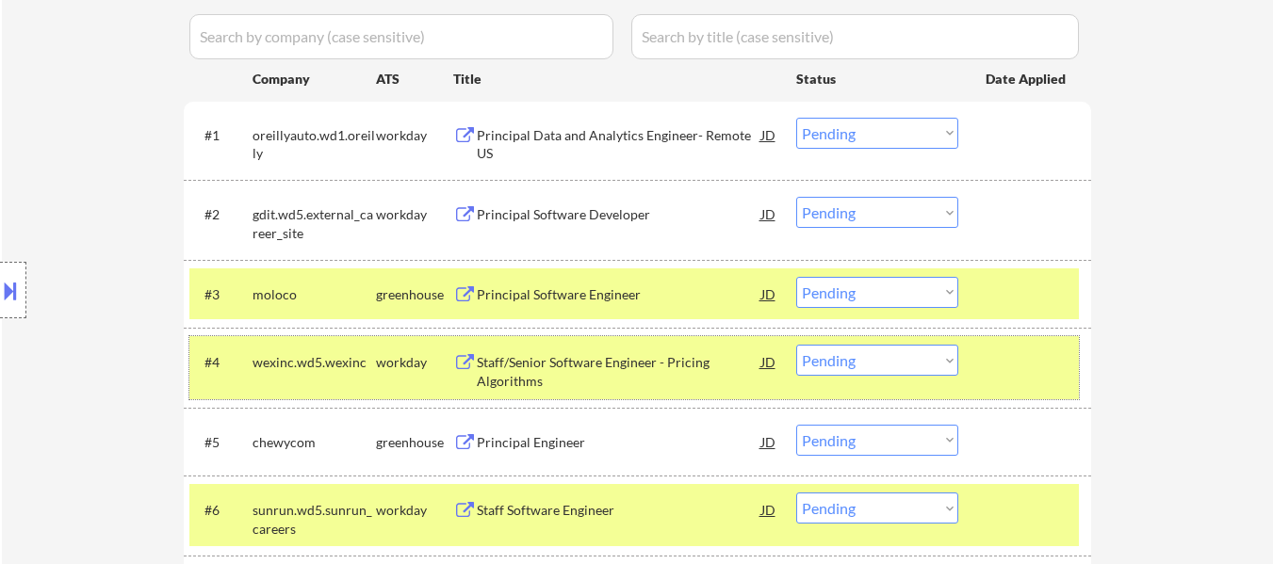
click at [1047, 348] on div at bounding box center [1027, 362] width 83 height 34
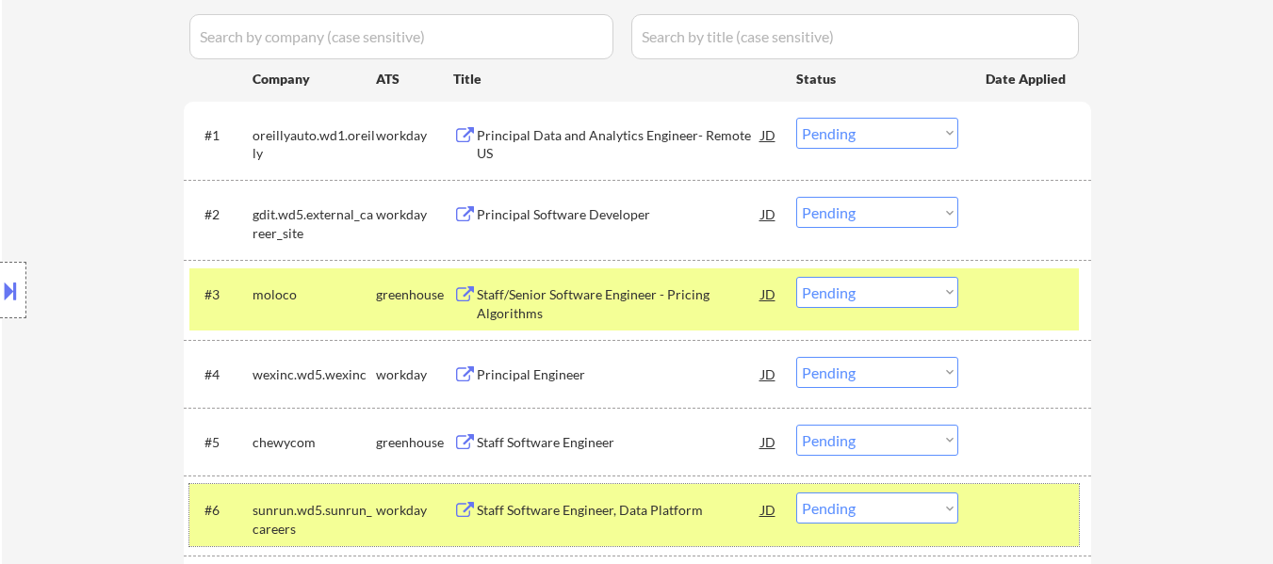
click at [1042, 525] on div at bounding box center [1027, 510] width 83 height 34
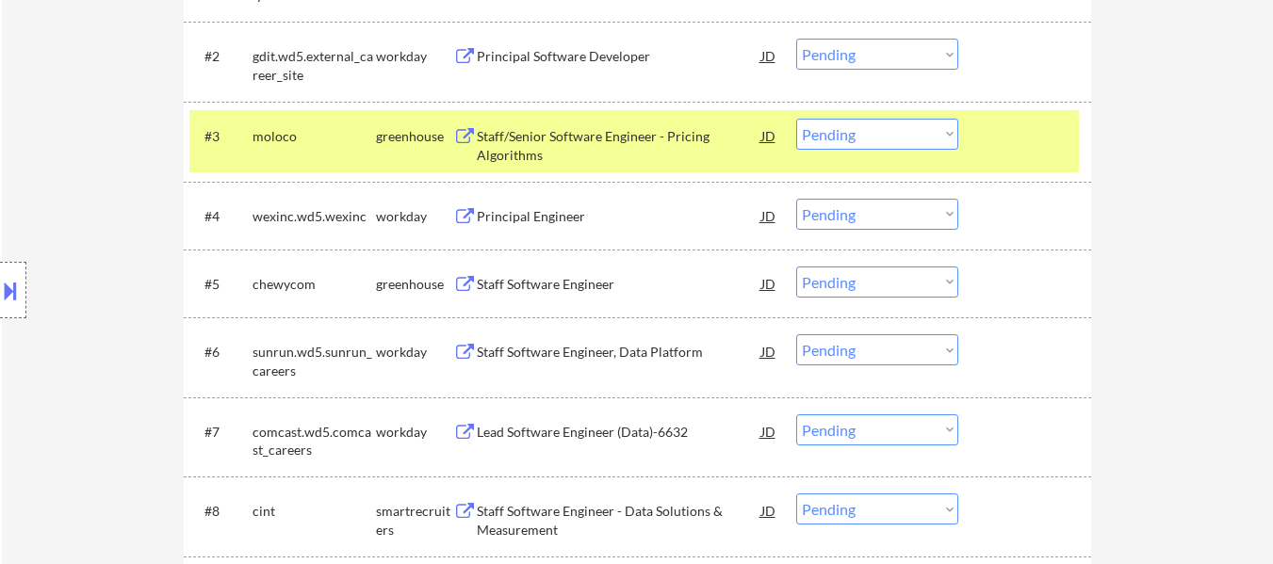
scroll to position [754, 0]
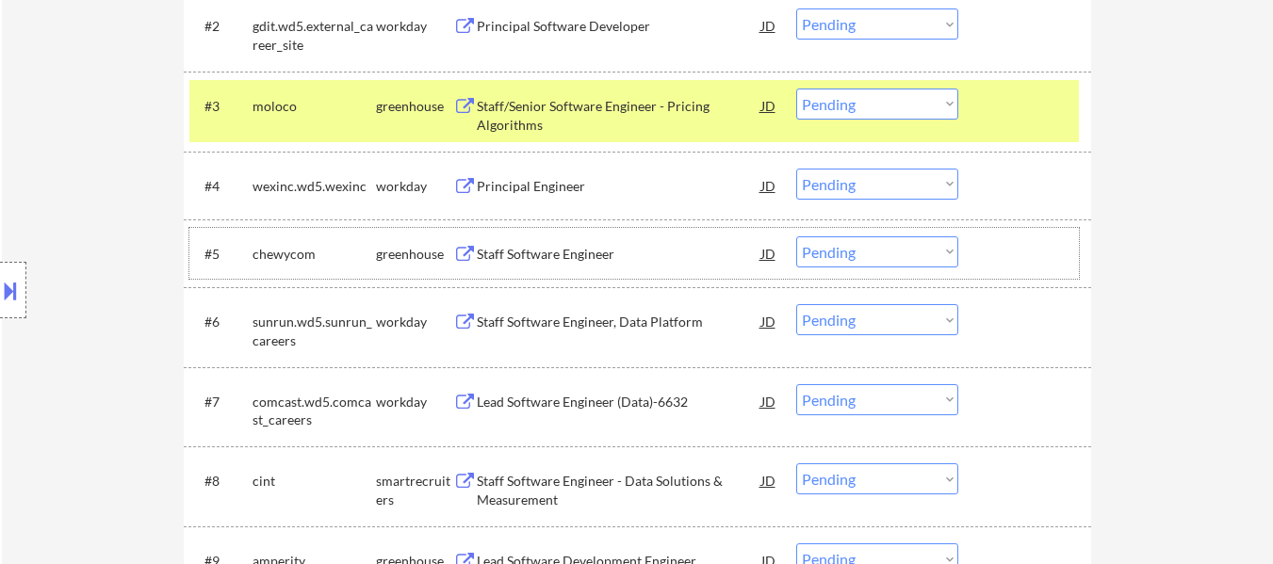
click at [987, 246] on div at bounding box center [1027, 254] width 83 height 34
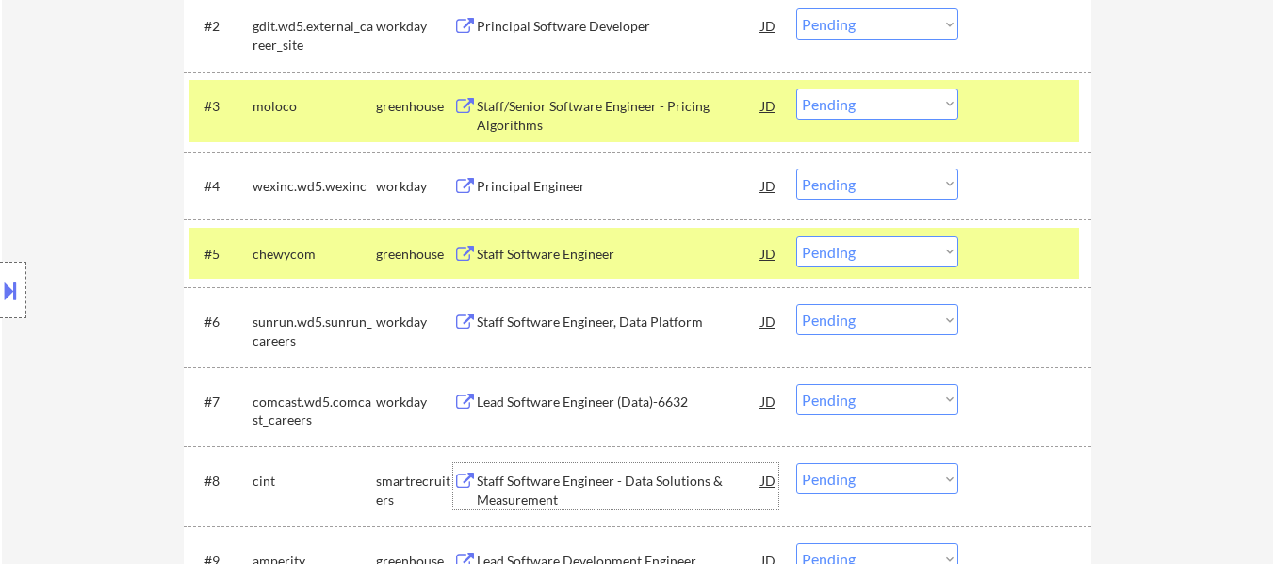
click at [554, 485] on div "Staff Software Engineer - Data Solutions & Measurement" at bounding box center [619, 490] width 285 height 37
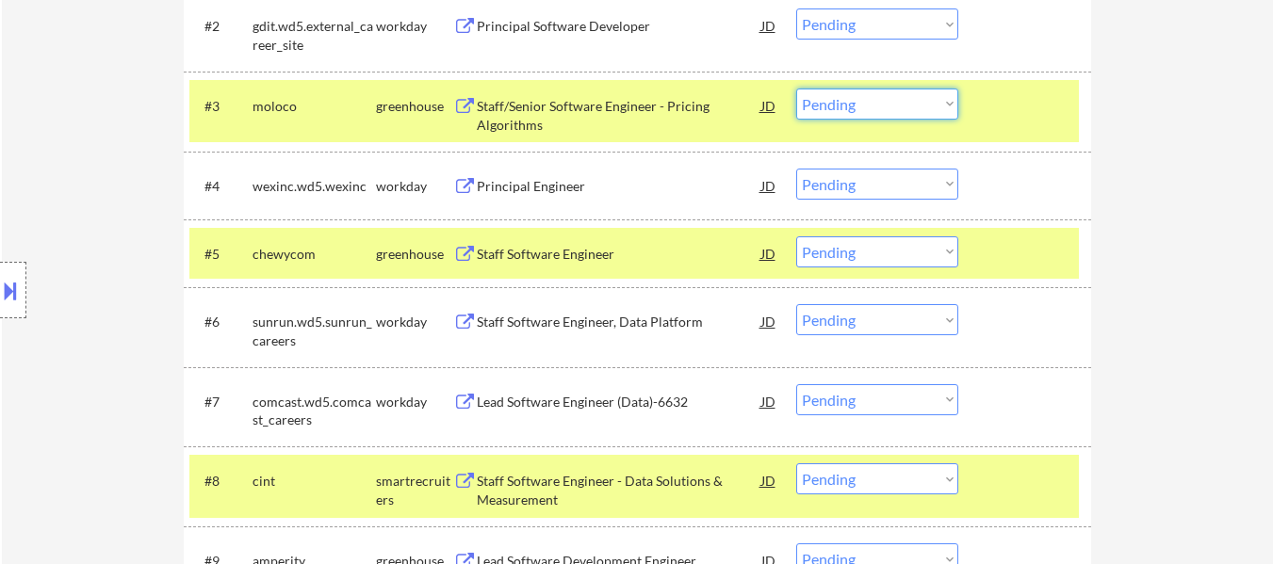
click at [867, 106] on select "Choose an option... Pending Applied Excluded (Questions) Excluded (Expired) Exc…" at bounding box center [877, 104] width 162 height 31
click at [796, 89] on select "Choose an option... Pending Applied Excluded (Questions) Excluded (Expired) Exc…" at bounding box center [877, 104] width 162 height 31
select select ""pending""
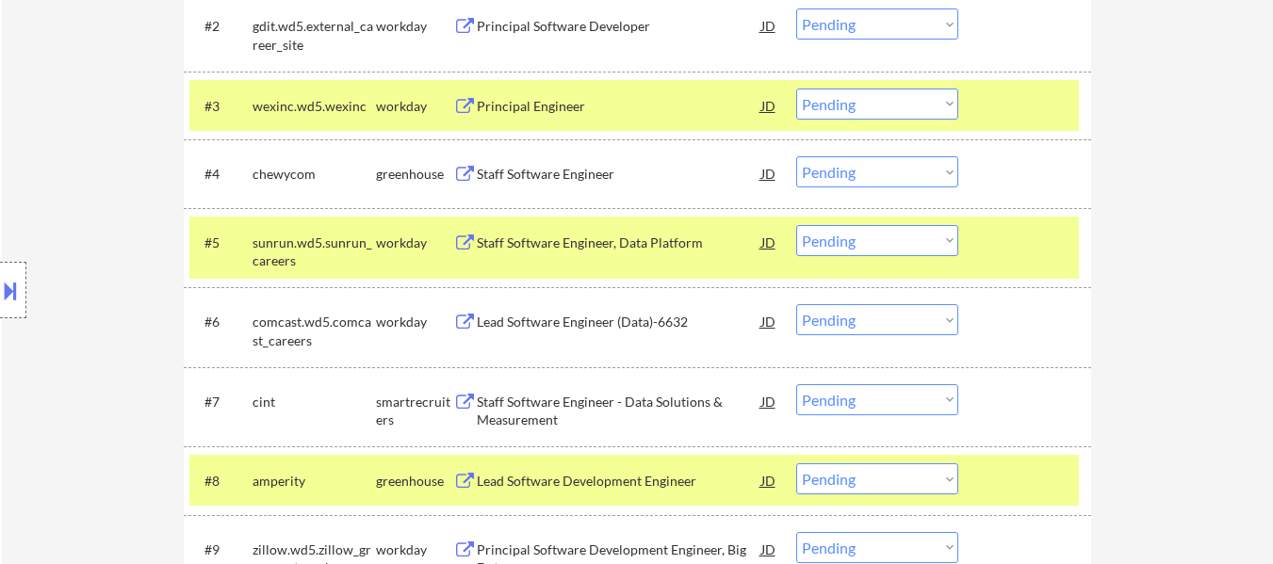
click at [1030, 118] on div at bounding box center [1027, 106] width 83 height 34
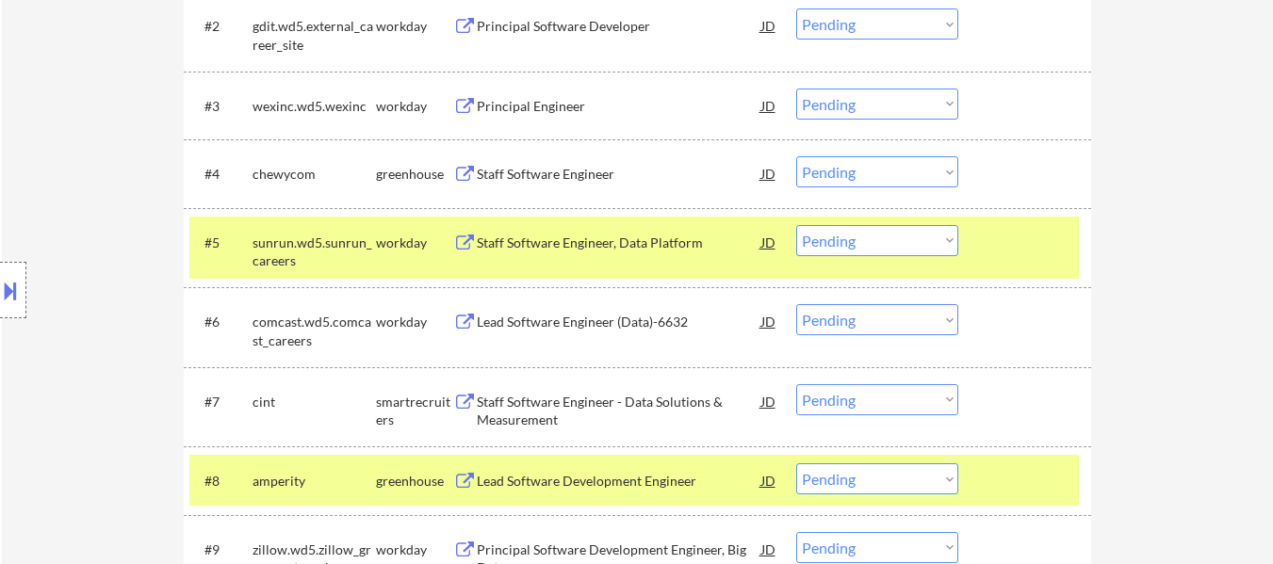
click at [1003, 217] on div "#5 sunrun.wd5.sunrun_careers workday Staff Software Engineer, Data Platform JD …" at bounding box center [633, 248] width 889 height 62
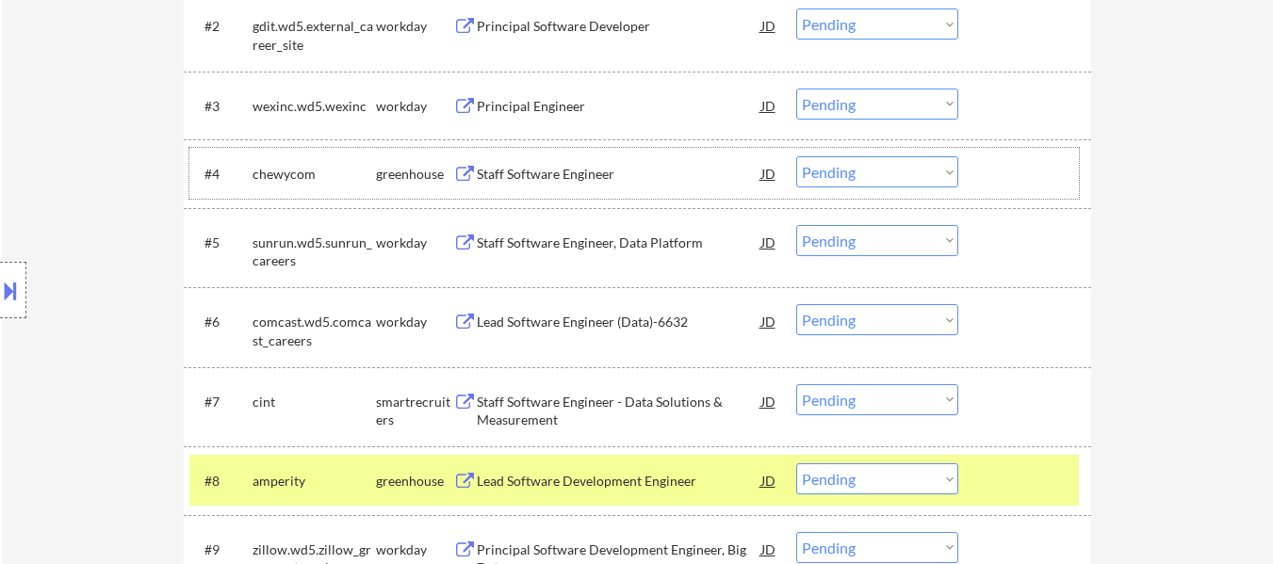
click at [1009, 165] on div at bounding box center [1027, 173] width 83 height 34
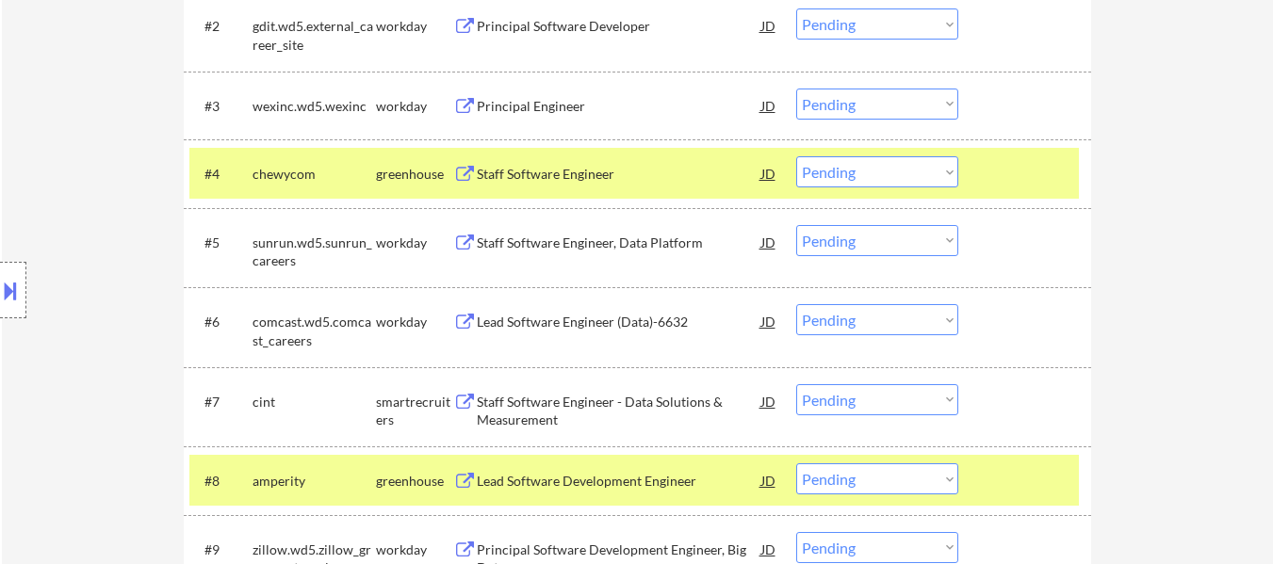
click at [1052, 466] on div at bounding box center [1027, 481] width 83 height 34
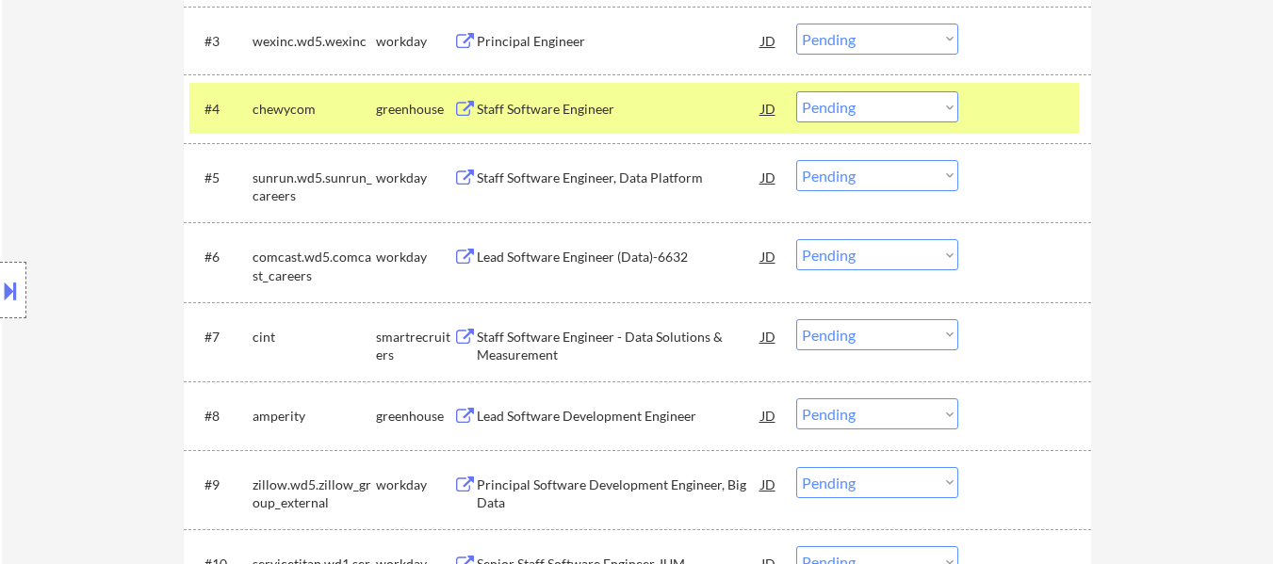
scroll to position [848, 0]
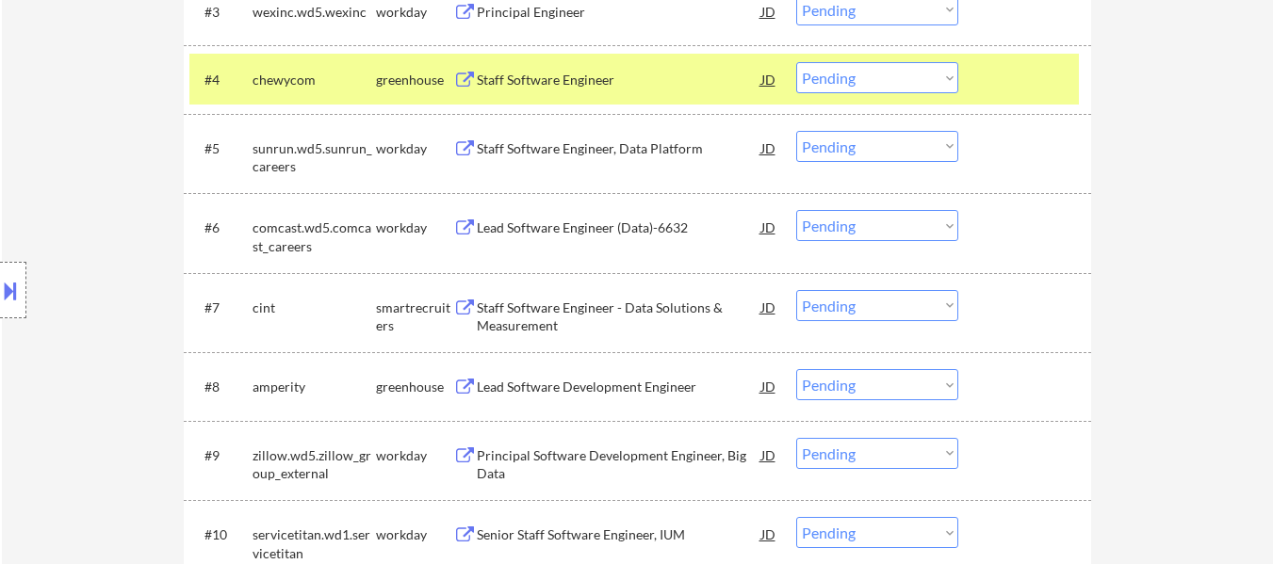
click at [1010, 341] on div "#7 cint smartrecruiters Staff Software Engineer - Data Solutions & Measurement …" at bounding box center [633, 313] width 889 height 62
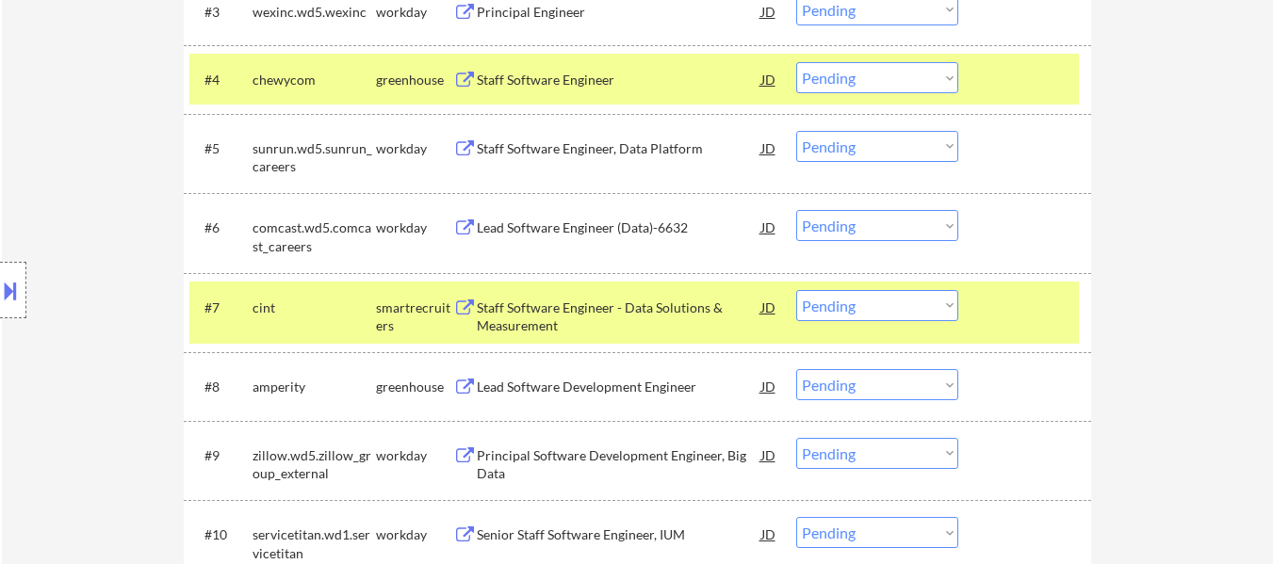
click at [1004, 331] on div "#7 cint smartrecruiters Staff Software Engineer - Data Solutions & Measurement …" at bounding box center [633, 313] width 889 height 62
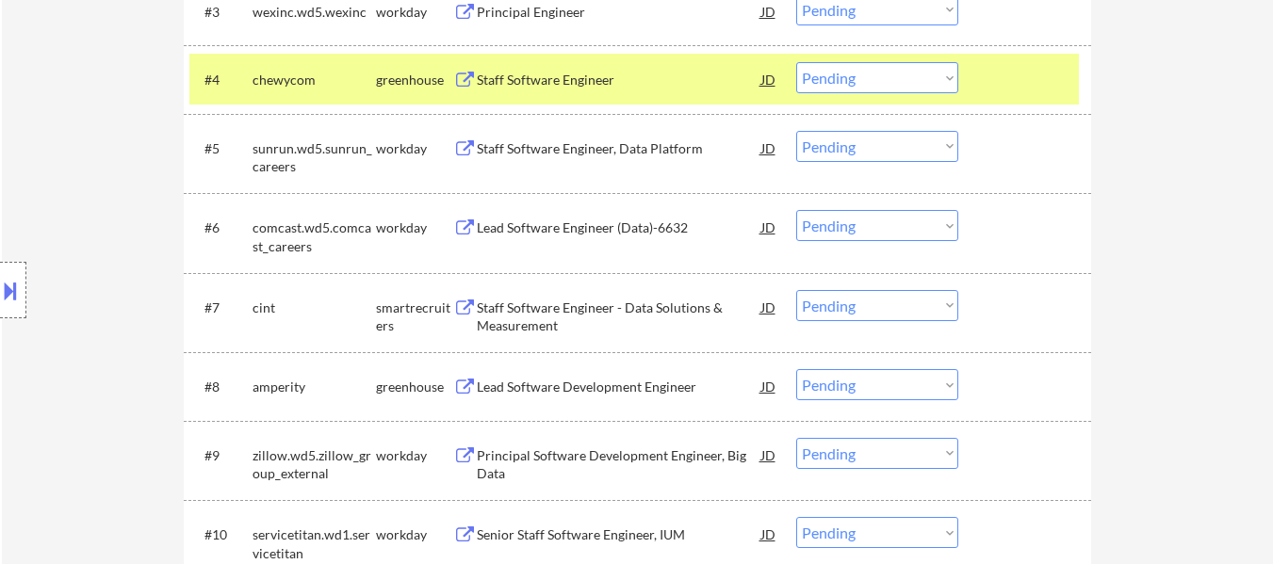
click at [998, 339] on div "#7 cint smartrecruiters Staff Software Engineer - Data Solutions & Measurement …" at bounding box center [633, 313] width 889 height 62
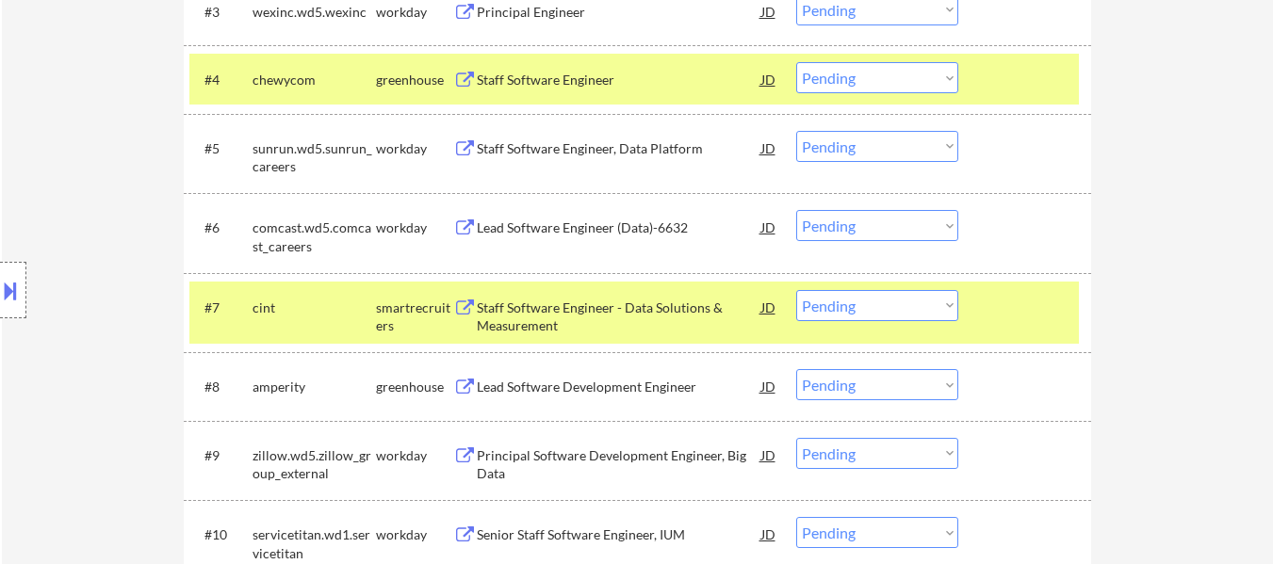
click at [595, 382] on div "Lead Software Development Engineer" at bounding box center [619, 387] width 285 height 19
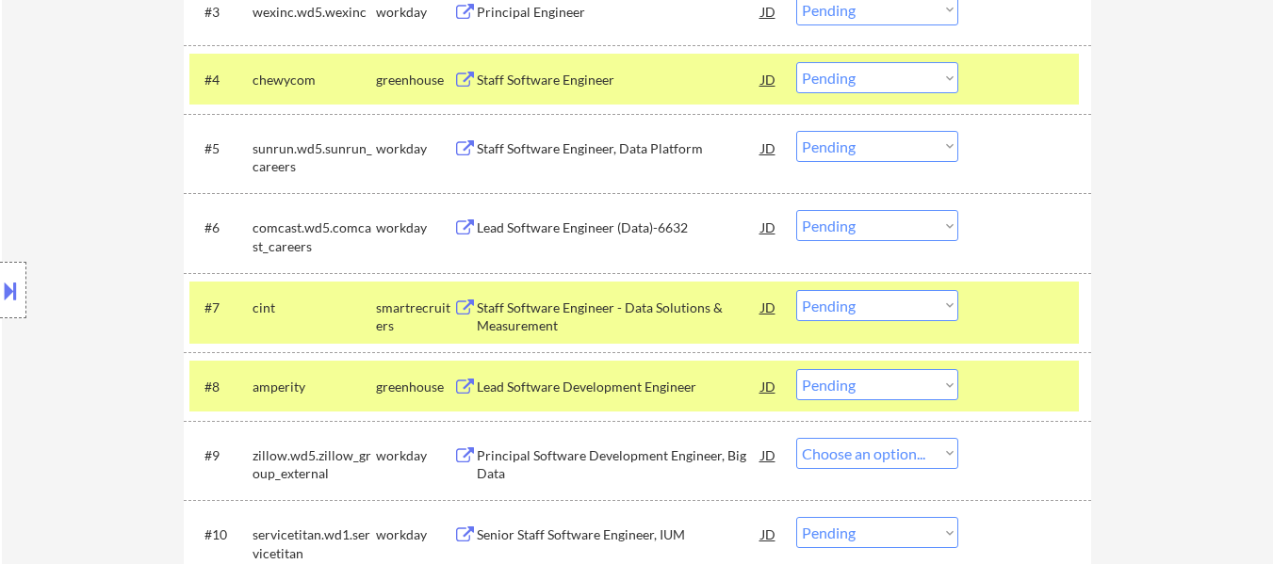
select select ""pending""
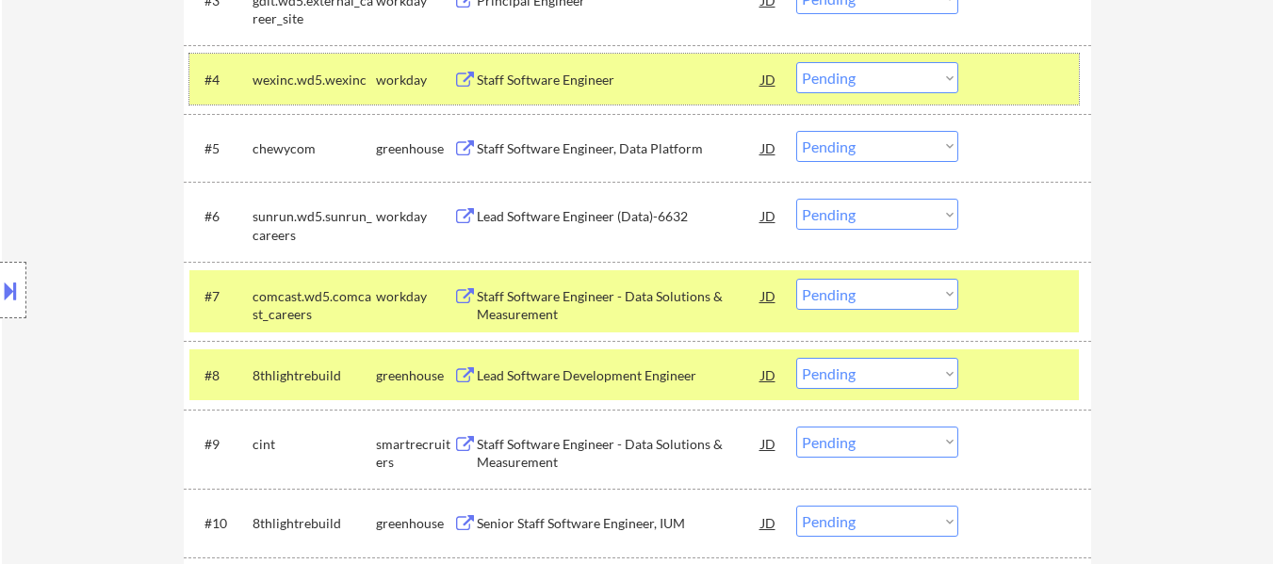
click at [1053, 92] on div at bounding box center [1027, 79] width 83 height 34
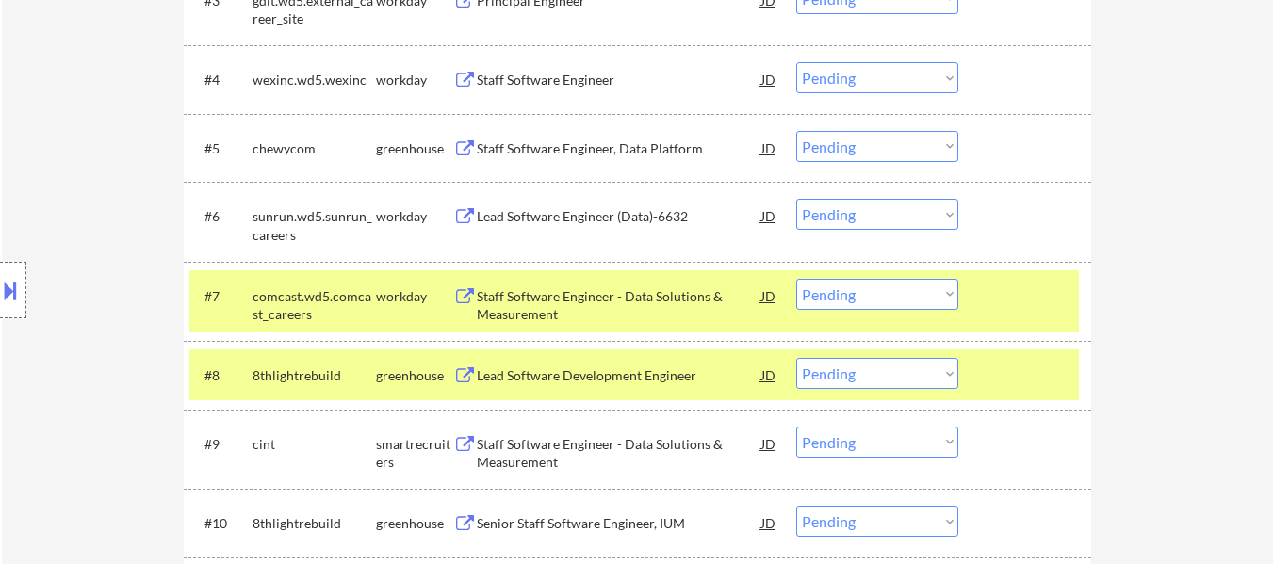
click at [1049, 297] on div at bounding box center [1027, 296] width 83 height 34
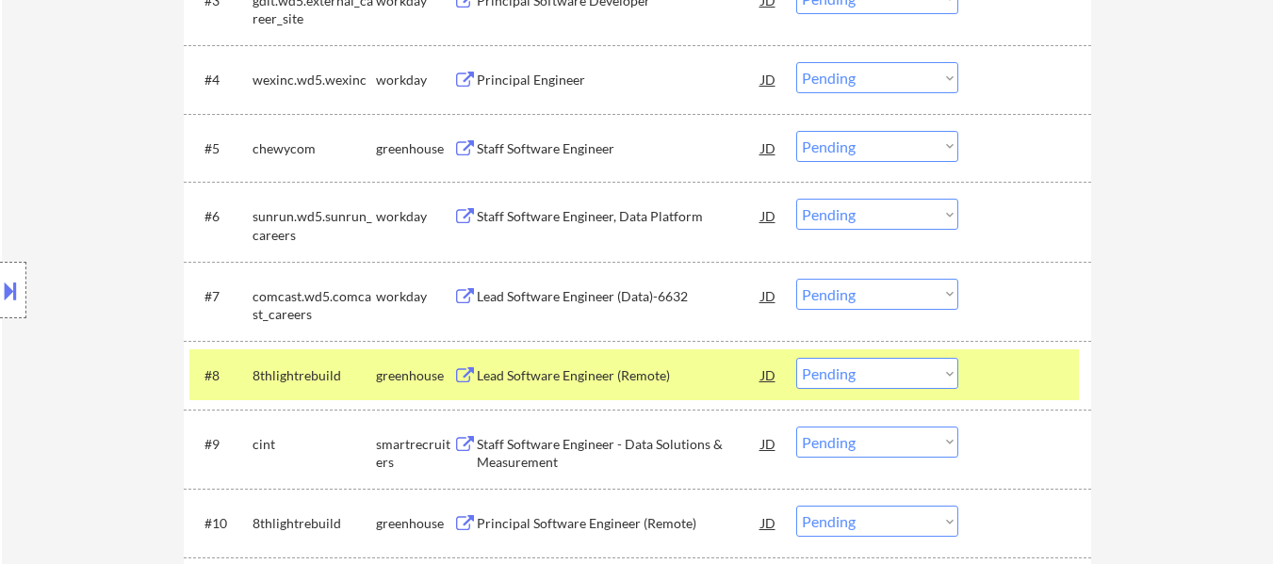
click at [1042, 374] on div at bounding box center [1027, 375] width 83 height 34
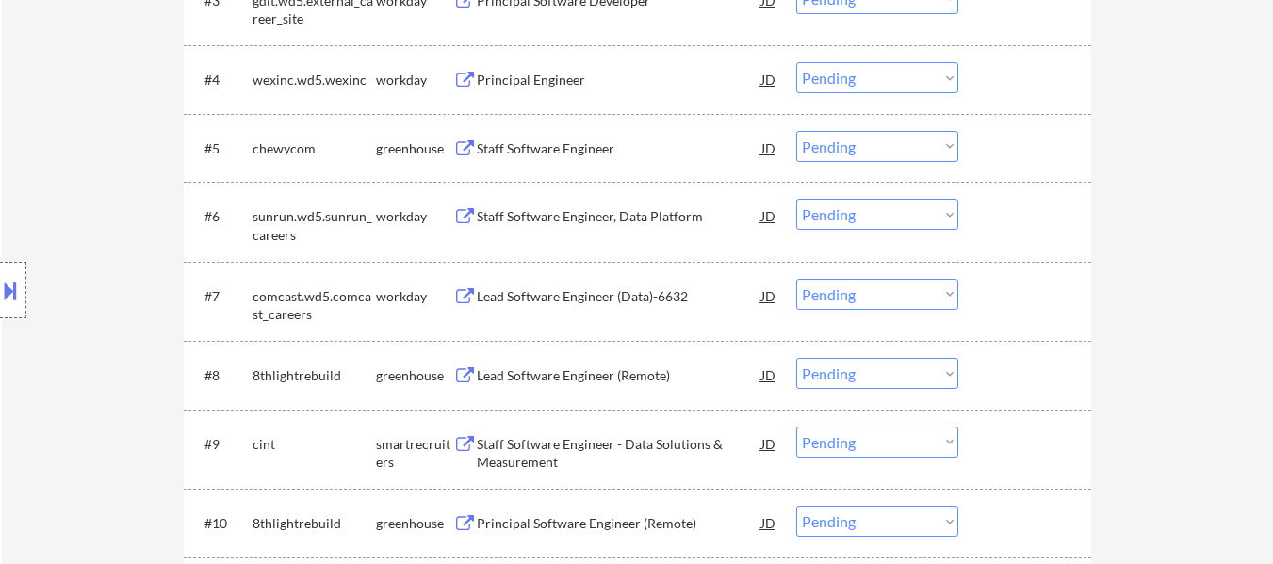
click at [1018, 139] on div at bounding box center [1027, 148] width 83 height 34
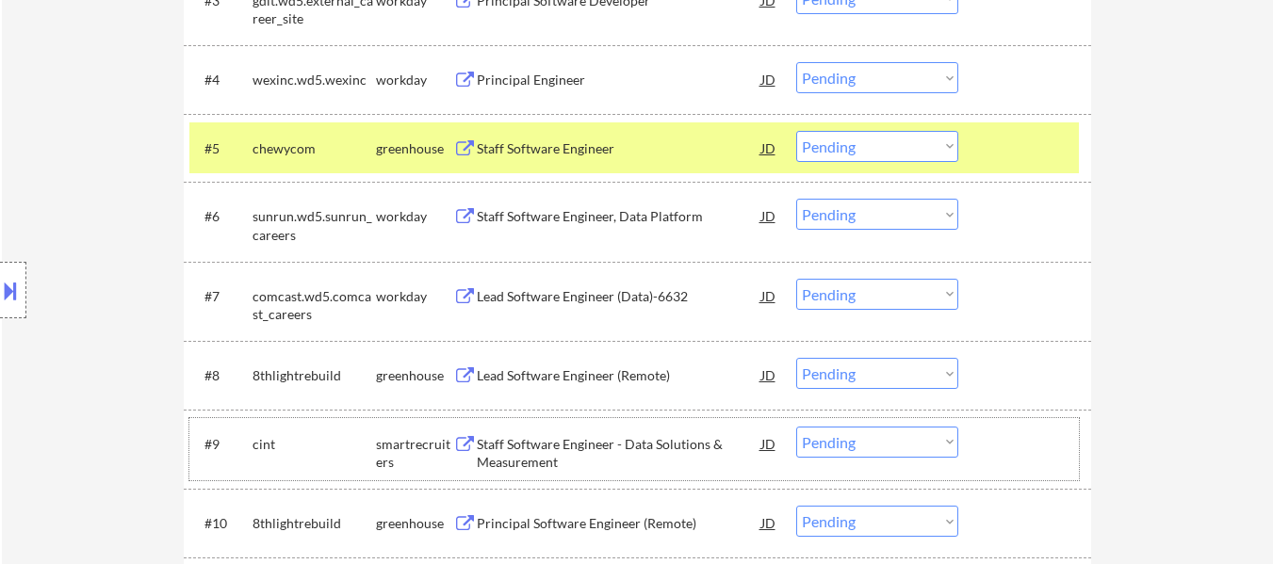
click at [1035, 459] on div at bounding box center [1027, 444] width 83 height 34
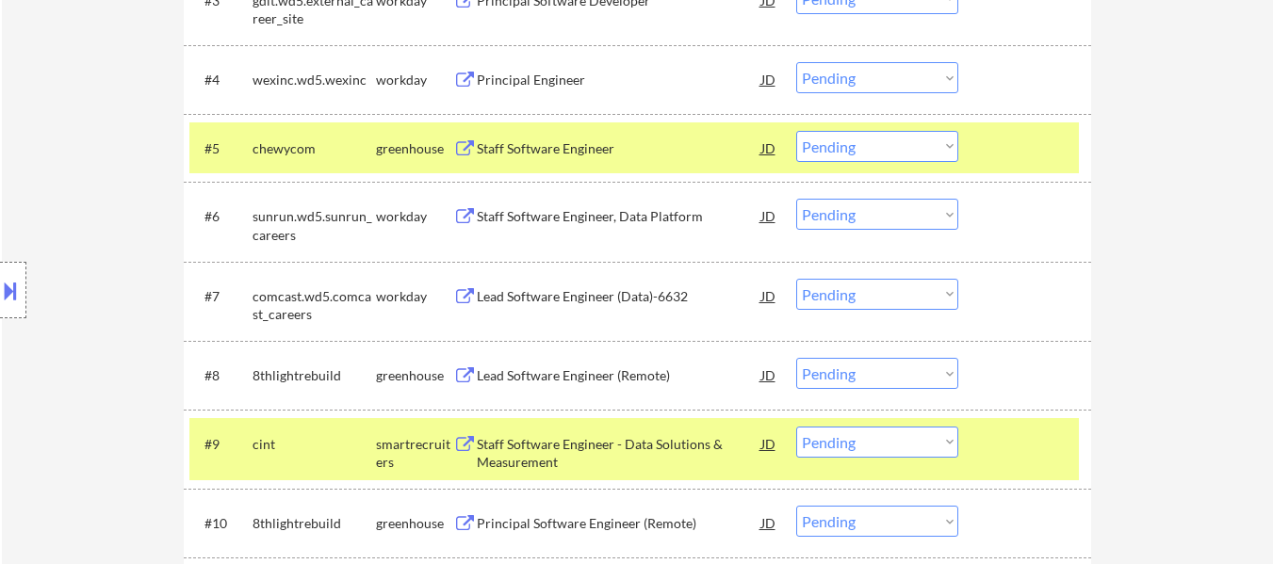
click at [554, 362] on div "Lead Software Engineer (Remote)" at bounding box center [619, 375] width 285 height 34
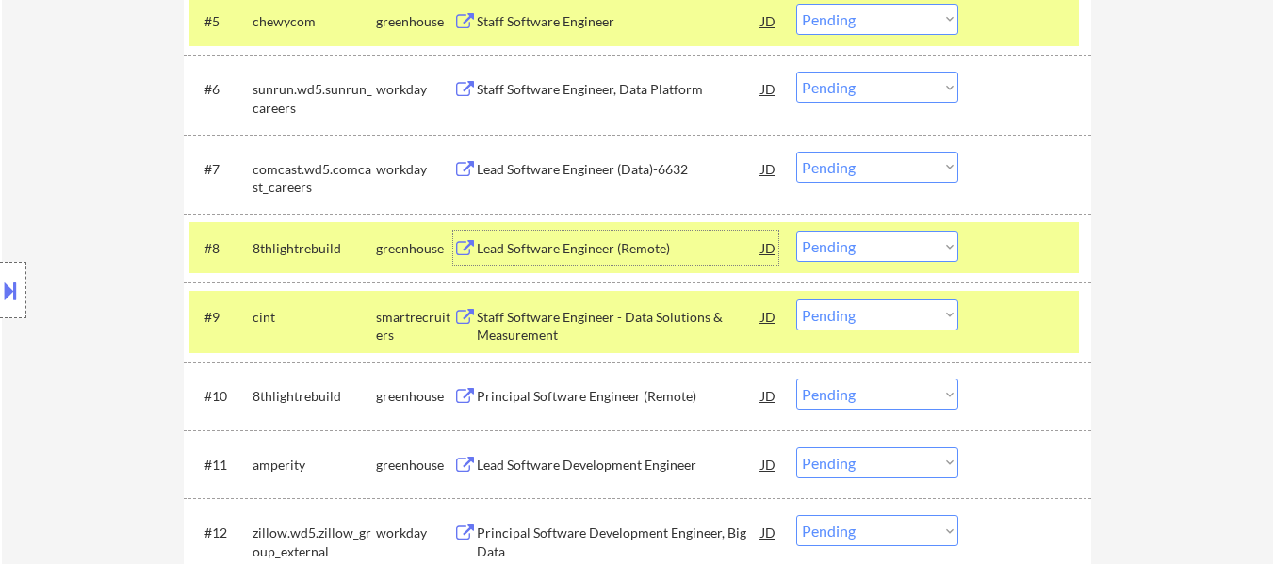
scroll to position [942, 0]
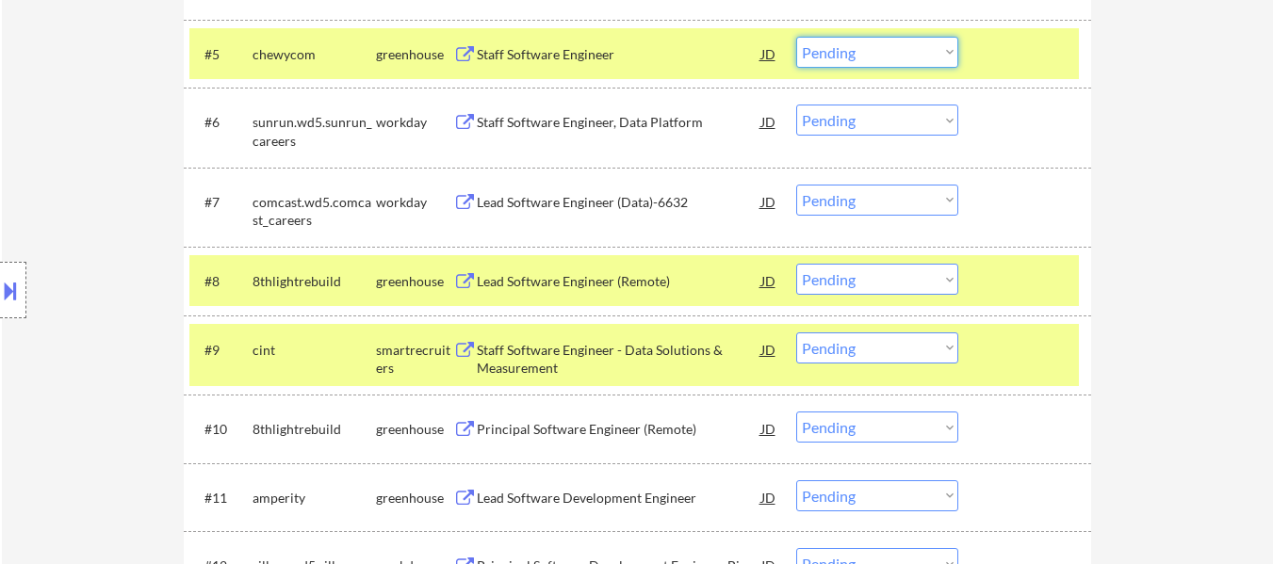
drag, startPoint x: 927, startPoint y: 49, endPoint x: 922, endPoint y: 67, distance: 18.5
click at [927, 49] on select "Choose an option... Pending Applied Excluded (Questions) Excluded (Expired) Exc…" at bounding box center [877, 52] width 162 height 31
click at [796, 37] on select "Choose an option... Pending Applied Excluded (Questions) Excluded (Expired) Exc…" at bounding box center [877, 52] width 162 height 31
select select ""pending""
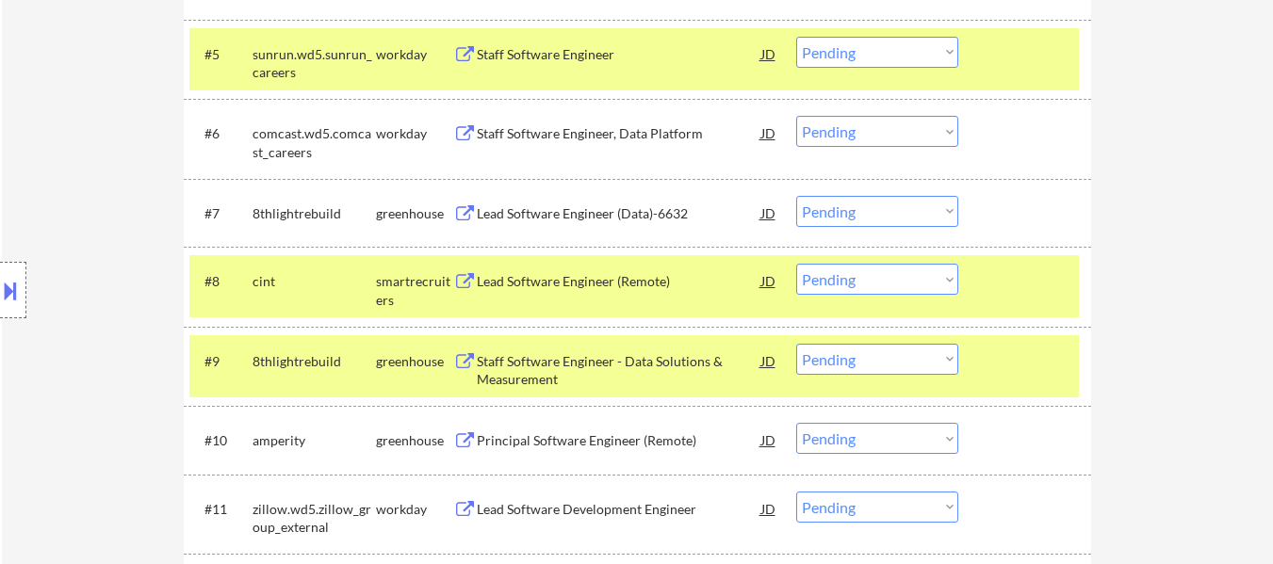
click at [906, 283] on select "Choose an option... Pending Applied Excluded (Questions) Excluded (Expired) Exc…" at bounding box center [877, 279] width 162 height 31
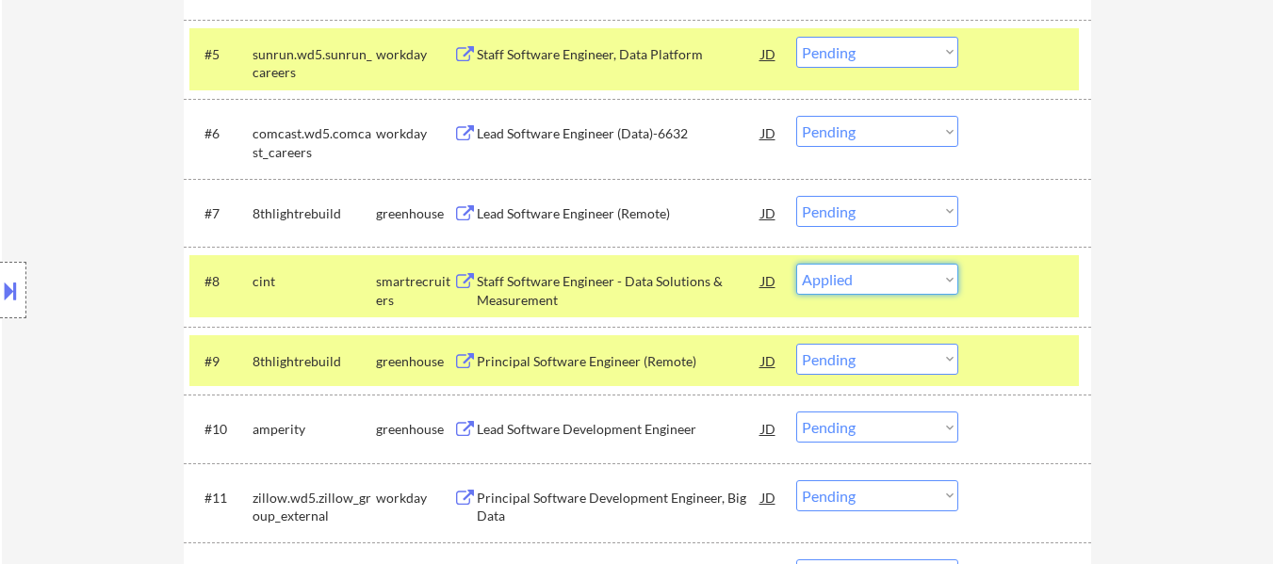
click at [796, 264] on select "Choose an option... Pending Applied Excluded (Questions) Excluded (Expired) Exc…" at bounding box center [877, 279] width 162 height 31
select select ""pending""
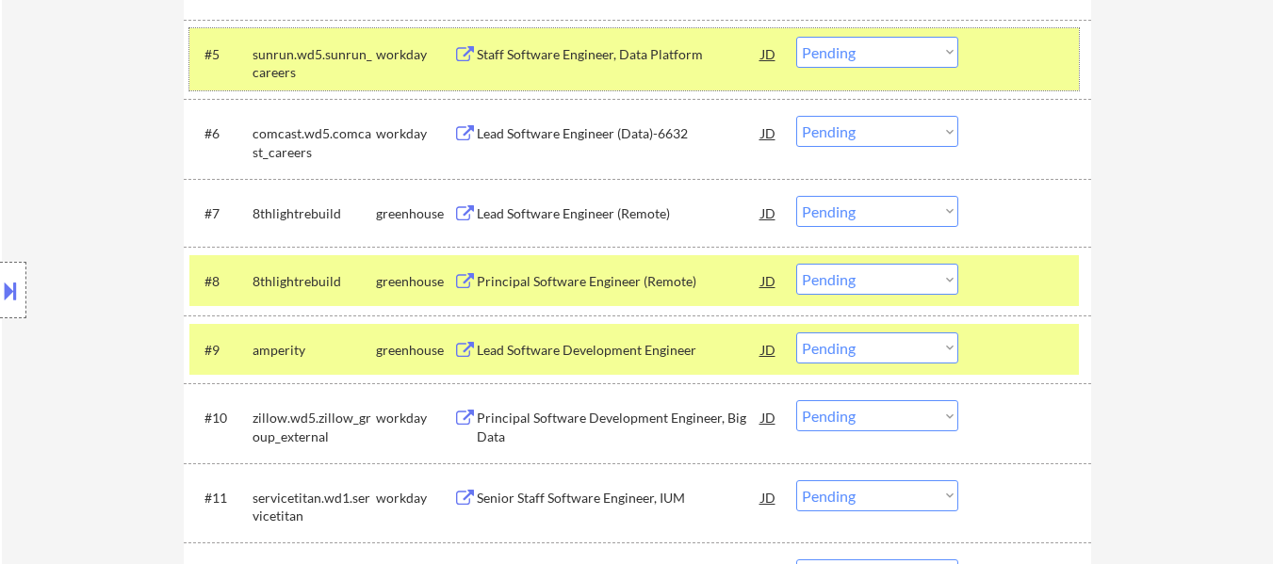
click at [1003, 67] on div at bounding box center [1027, 54] width 83 height 34
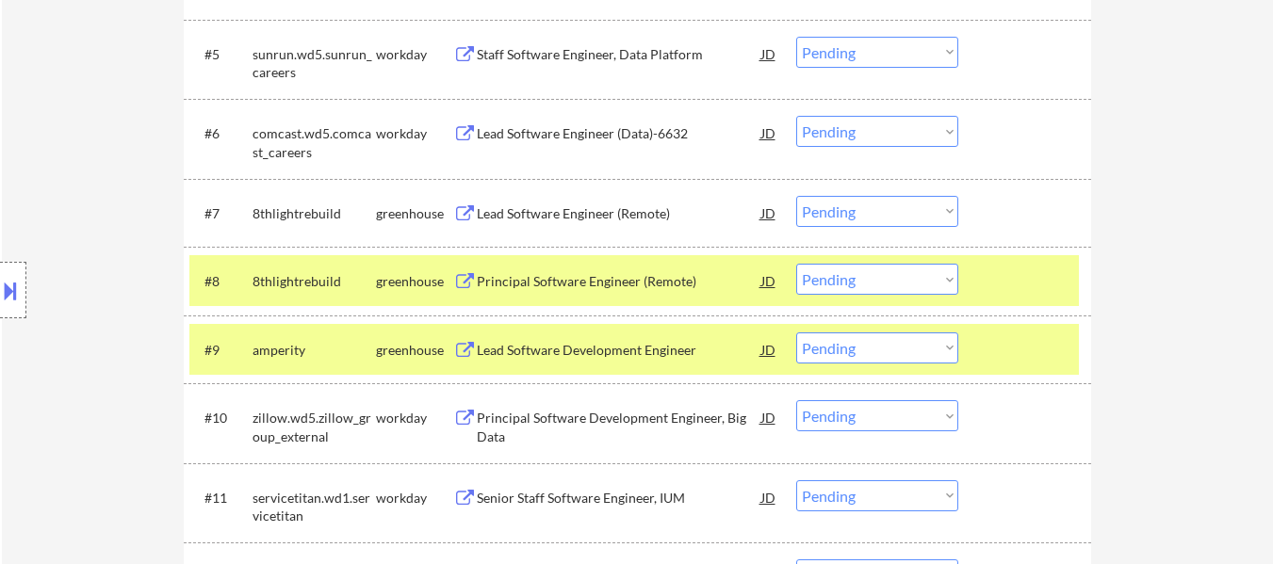
click at [1010, 287] on div at bounding box center [1027, 281] width 83 height 34
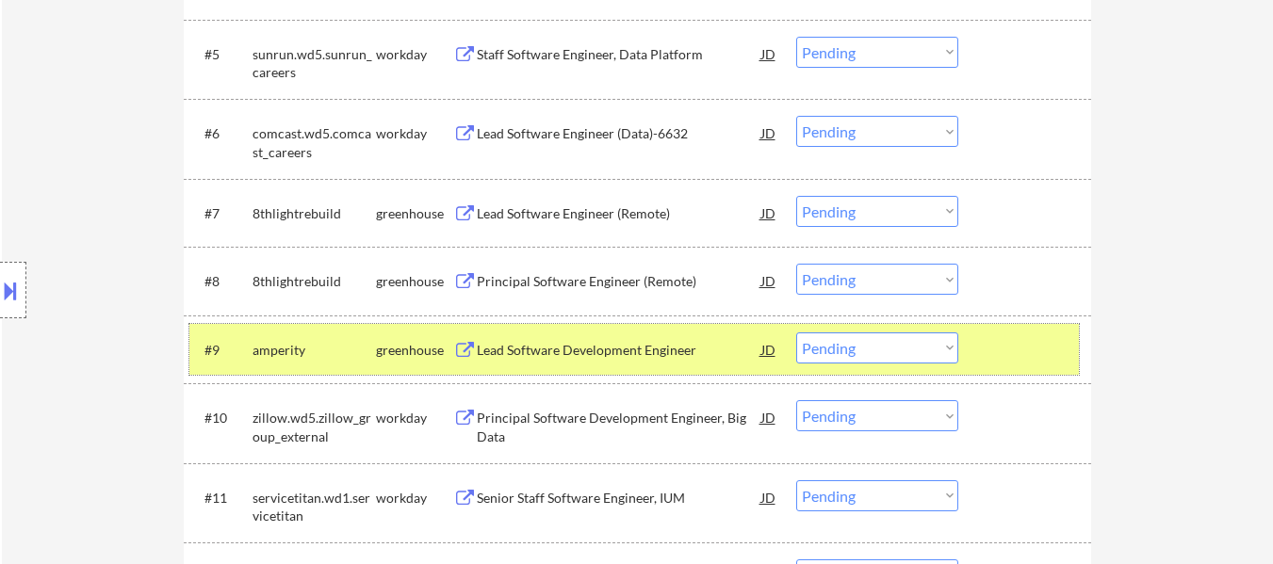
click at [1003, 348] on div at bounding box center [1027, 350] width 83 height 34
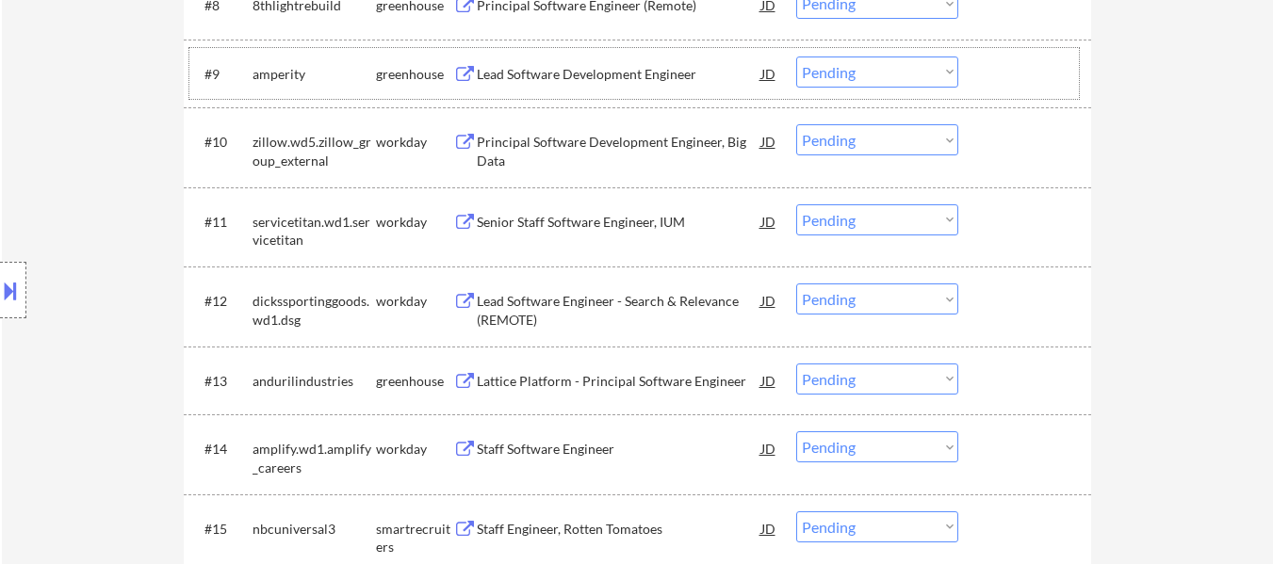
scroll to position [1225, 0]
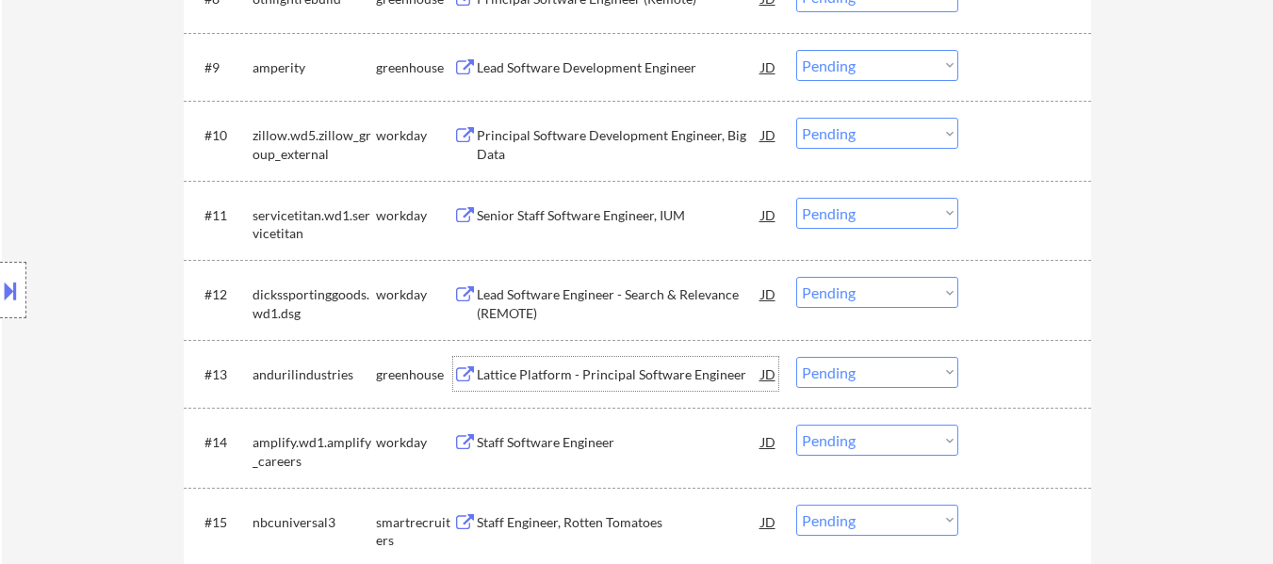
click at [634, 366] on div "Lattice Platform - Principal Software Engineer" at bounding box center [619, 375] width 285 height 19
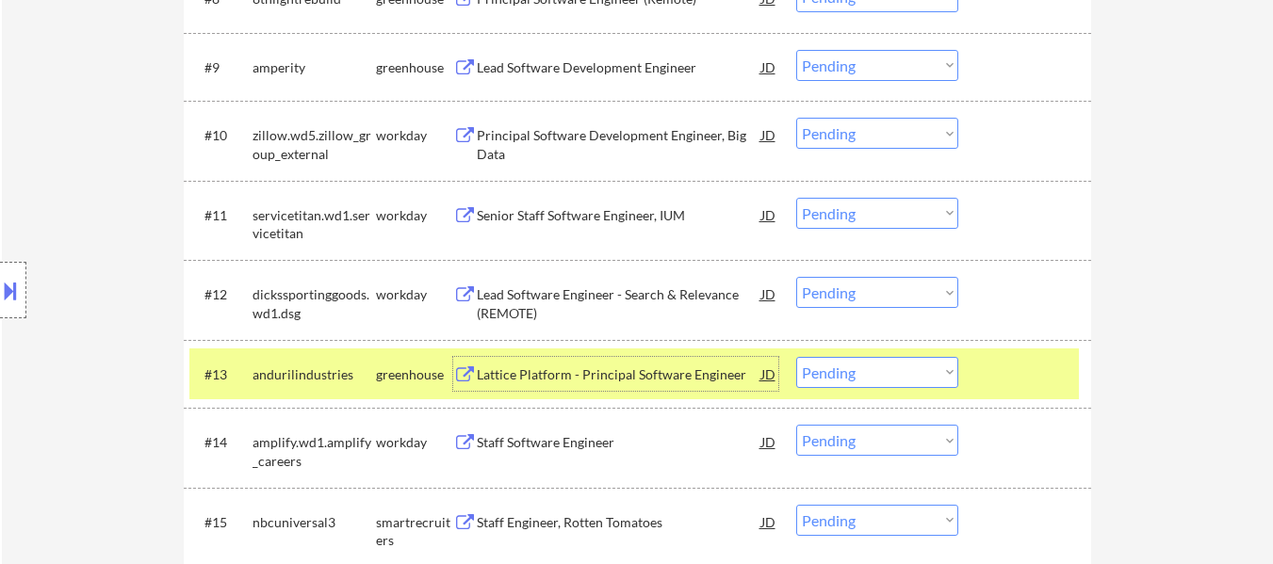
click at [873, 374] on select "Choose an option... Pending Applied Excluded (Questions) Excluded (Expired) Exc…" at bounding box center [877, 372] width 162 height 31
click at [796, 357] on select "Choose an option... Pending Applied Excluded (Questions) Excluded (Expired) Exc…" at bounding box center [877, 372] width 162 height 31
select select ""pending""
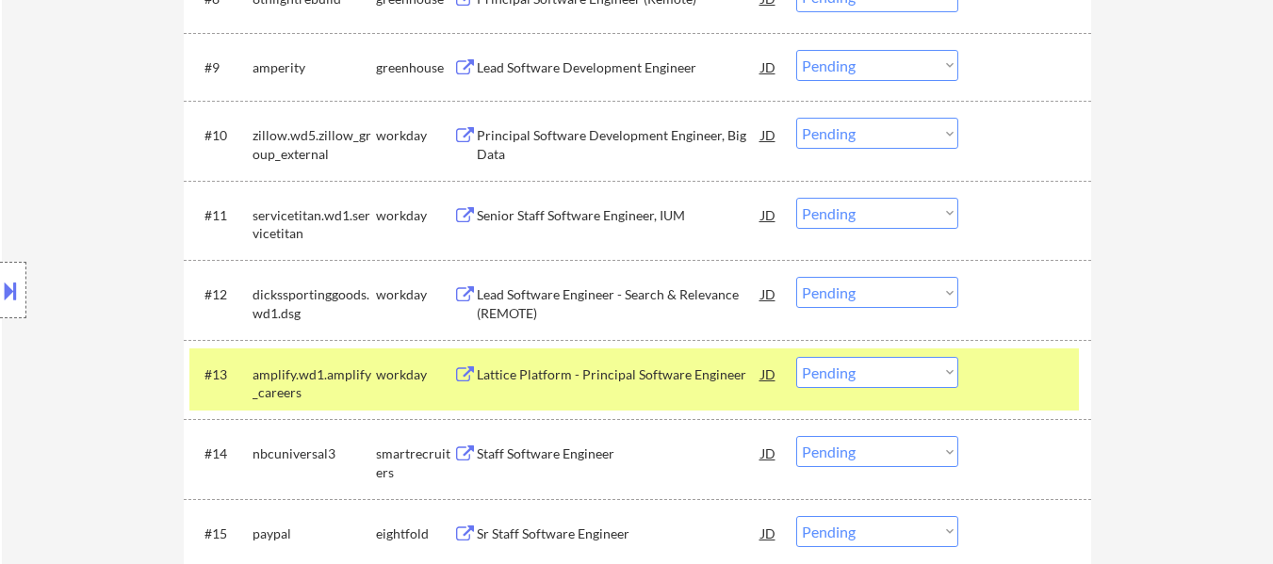
click at [996, 361] on div at bounding box center [1027, 374] width 83 height 34
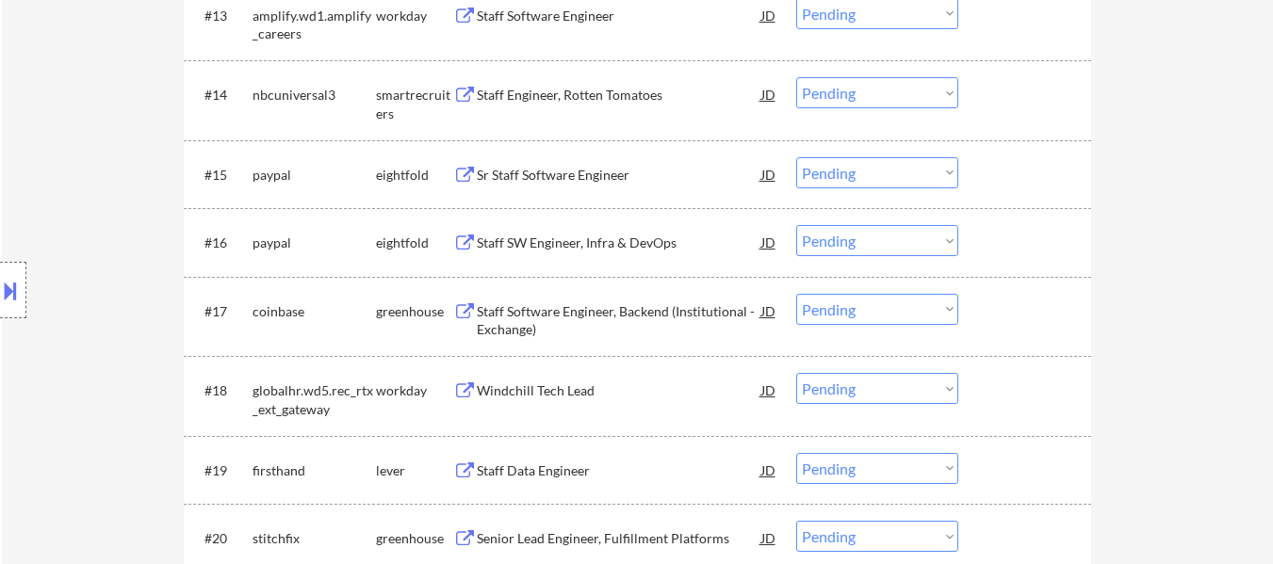
scroll to position [1602, 0]
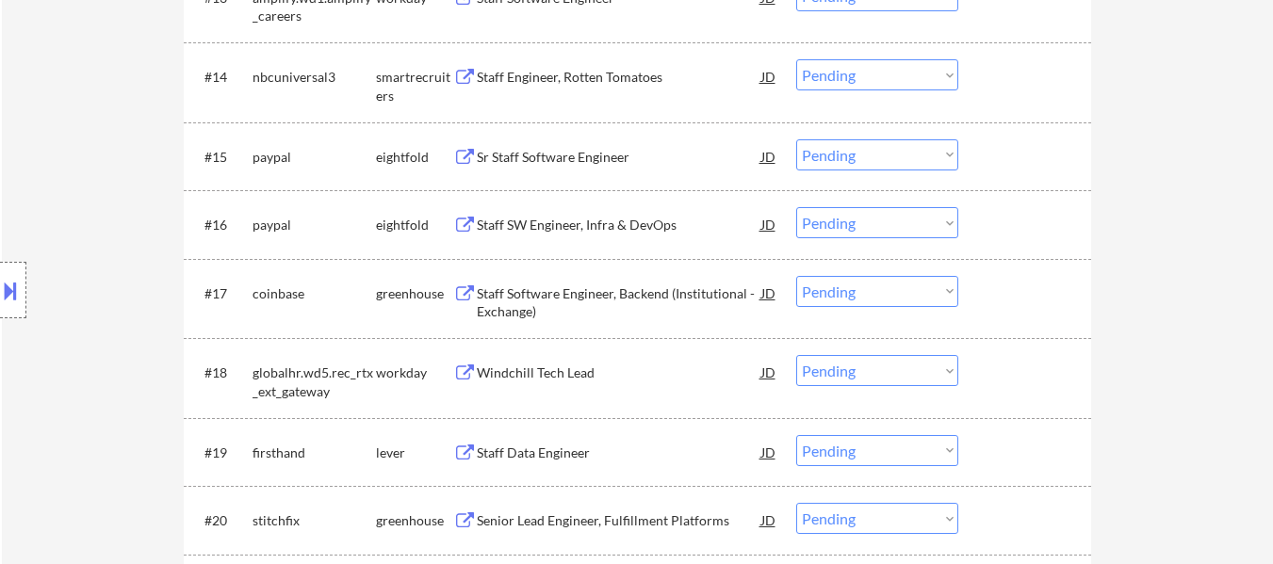
click at [580, 454] on div "Staff Data Engineer" at bounding box center [619, 453] width 285 height 19
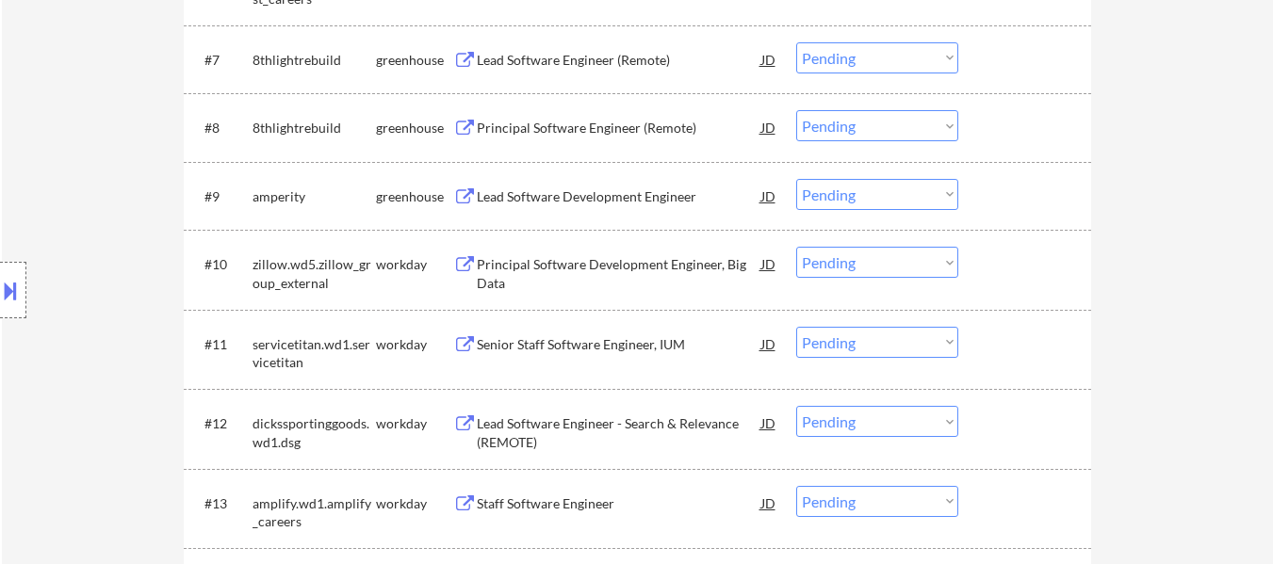
scroll to position [1036, 0]
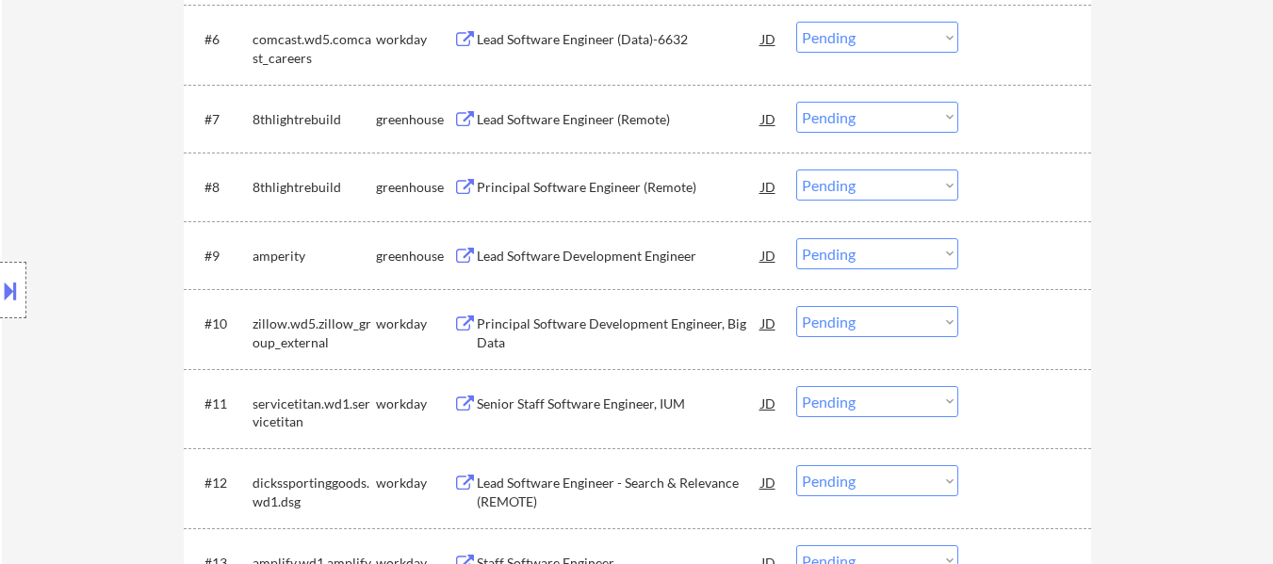
click at [896, 249] on select "Choose an option... Pending Applied Excluded (Questions) Excluded (Expired) Exc…" at bounding box center [877, 253] width 162 height 31
click at [796, 238] on select "Choose an option... Pending Applied Excluded (Questions) Excluded (Expired) Exc…" at bounding box center [877, 253] width 162 height 31
select select ""pending""
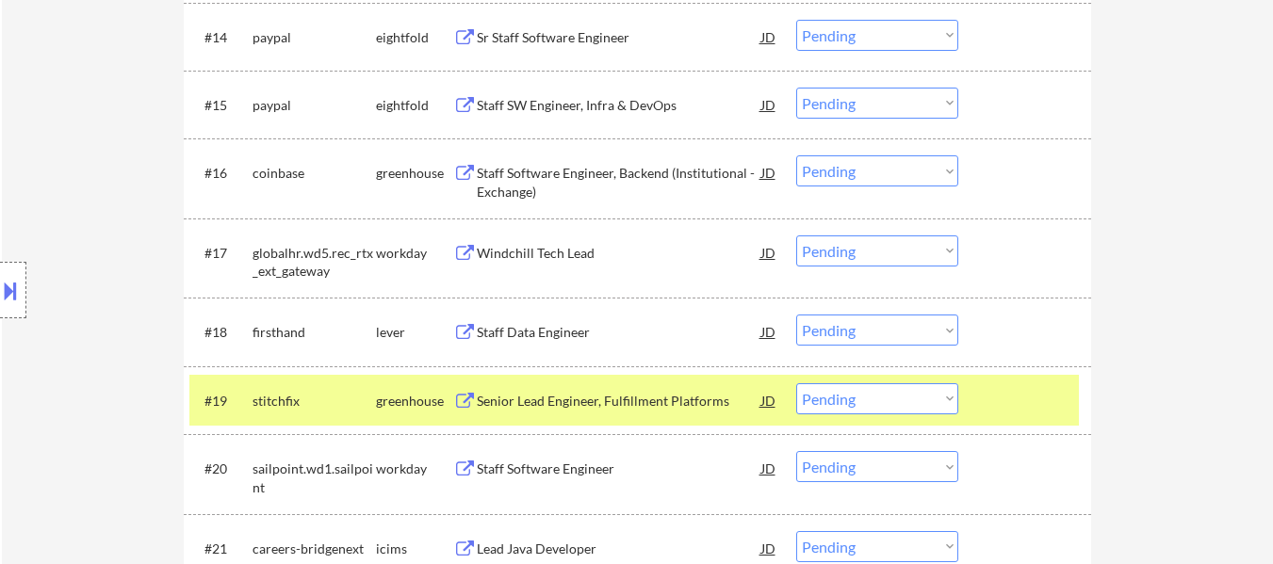
scroll to position [1696, 0]
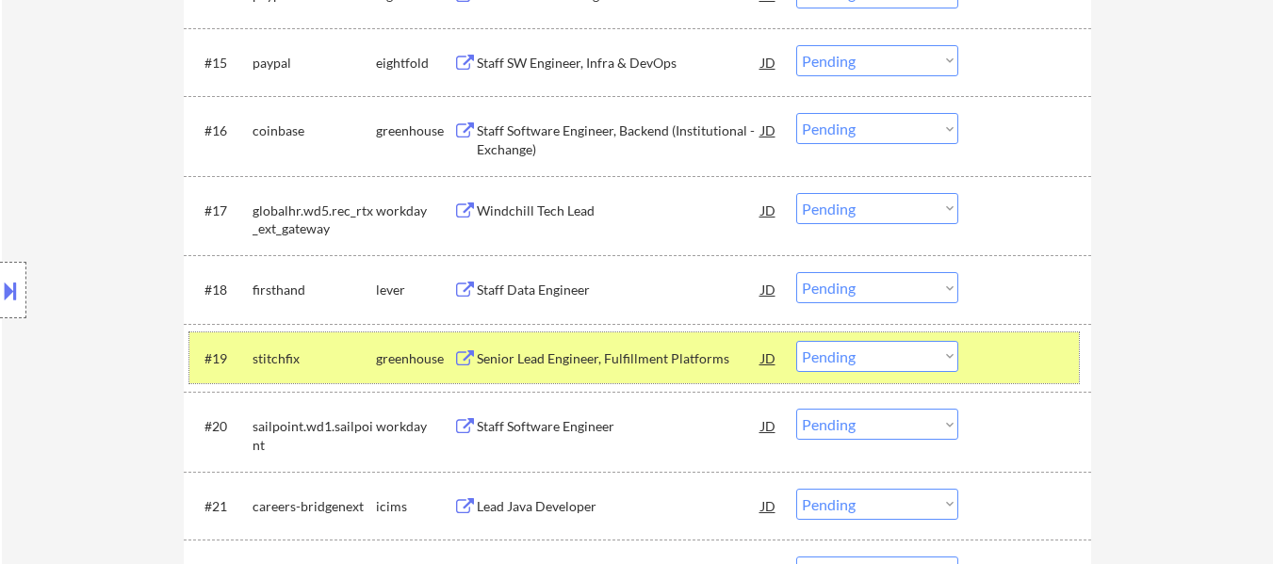
click at [1033, 351] on div at bounding box center [1027, 358] width 83 height 34
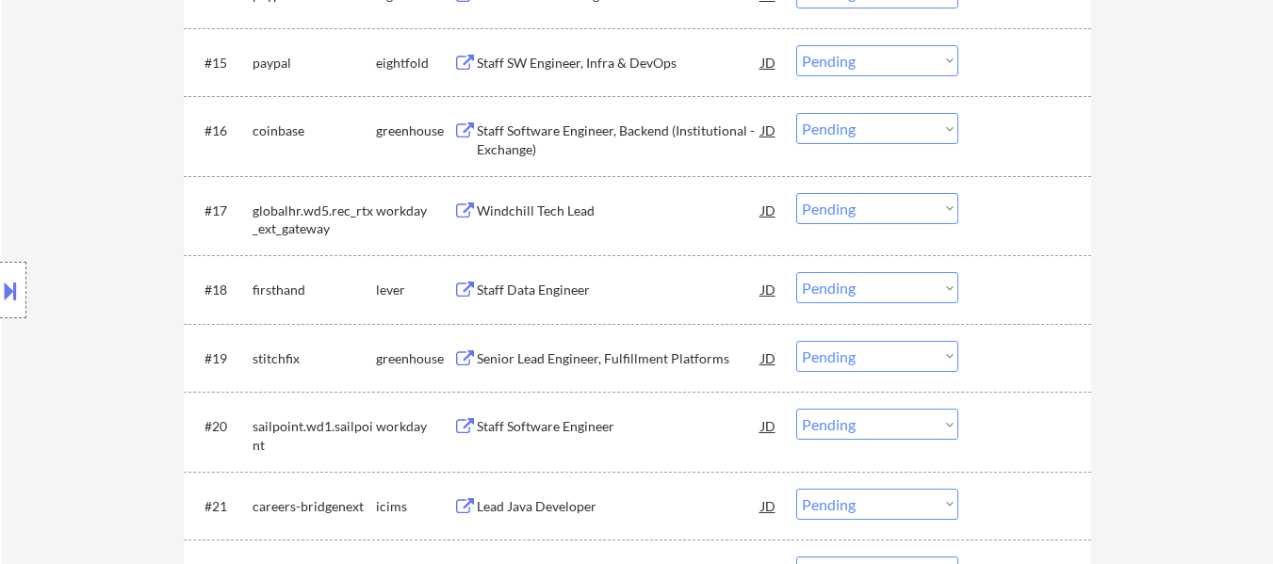
click at [643, 339] on div "#19 stitchfix greenhouse Senior Lead Engineer, Fulfillment Platforms JD Choose …" at bounding box center [633, 358] width 889 height 51
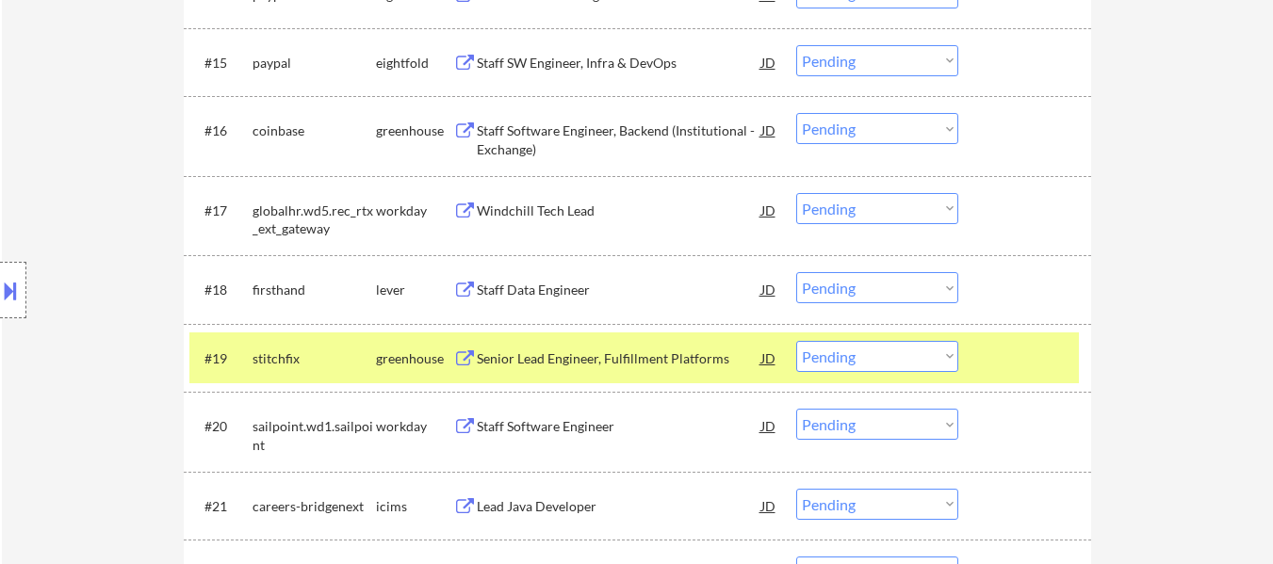
click at [1034, 363] on div at bounding box center [1027, 358] width 83 height 34
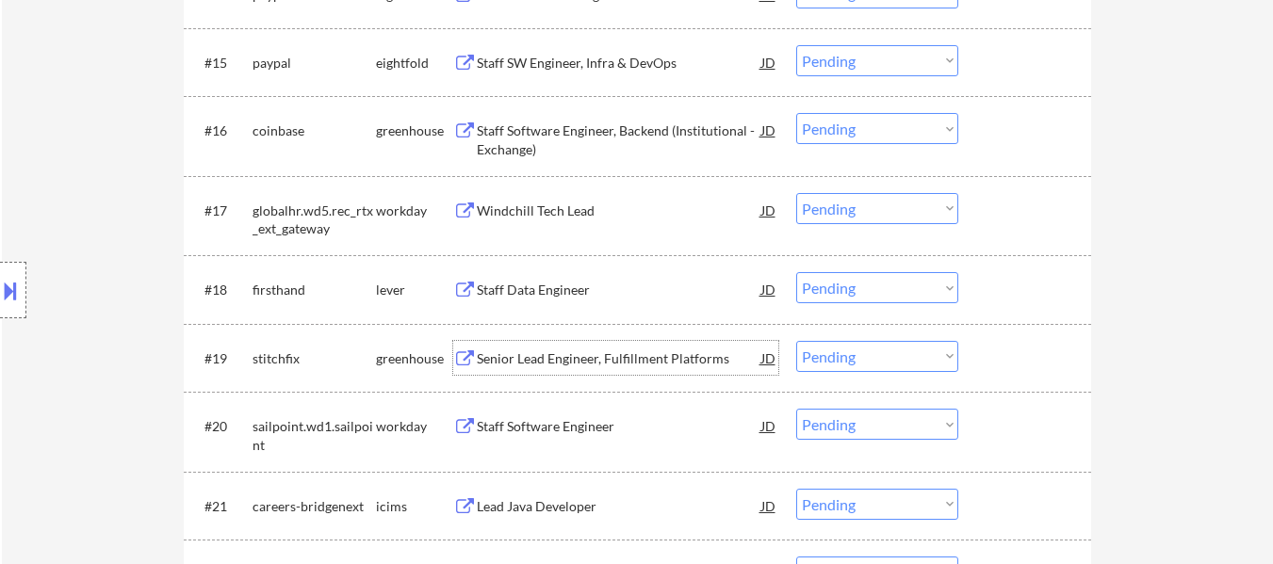
click at [612, 362] on div "Senior Lead Engineer, Fulfillment Platforms" at bounding box center [619, 359] width 285 height 19
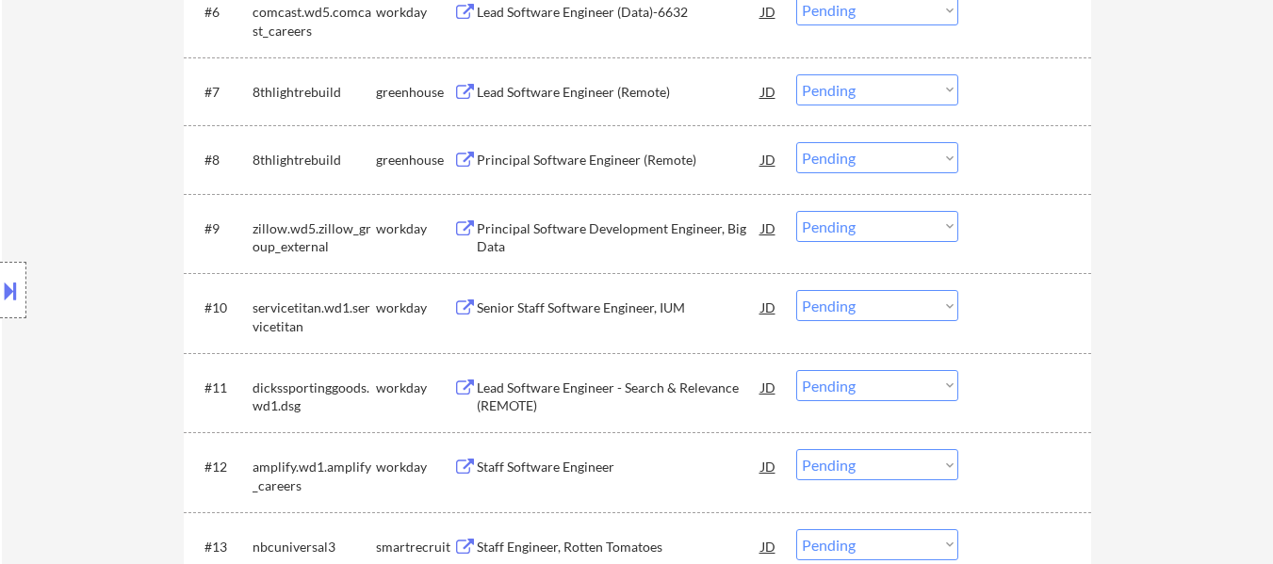
scroll to position [1036, 0]
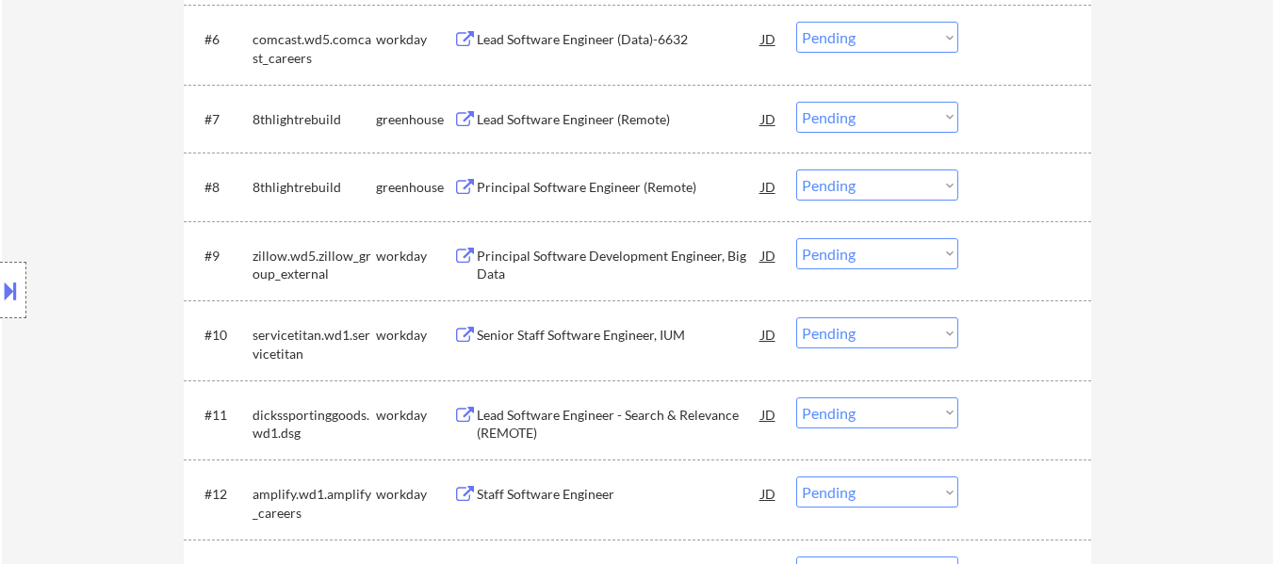
click at [903, 117] on select "Choose an option... Pending Applied Excluded (Questions) Excluded (Expired) Exc…" at bounding box center [877, 117] width 162 height 31
click at [796, 102] on select "Choose an option... Pending Applied Excluded (Questions) Excluded (Expired) Exc…" at bounding box center [877, 117] width 162 height 31
click at [601, 183] on div "Principal Software Engineer (Remote)" at bounding box center [619, 187] width 285 height 19
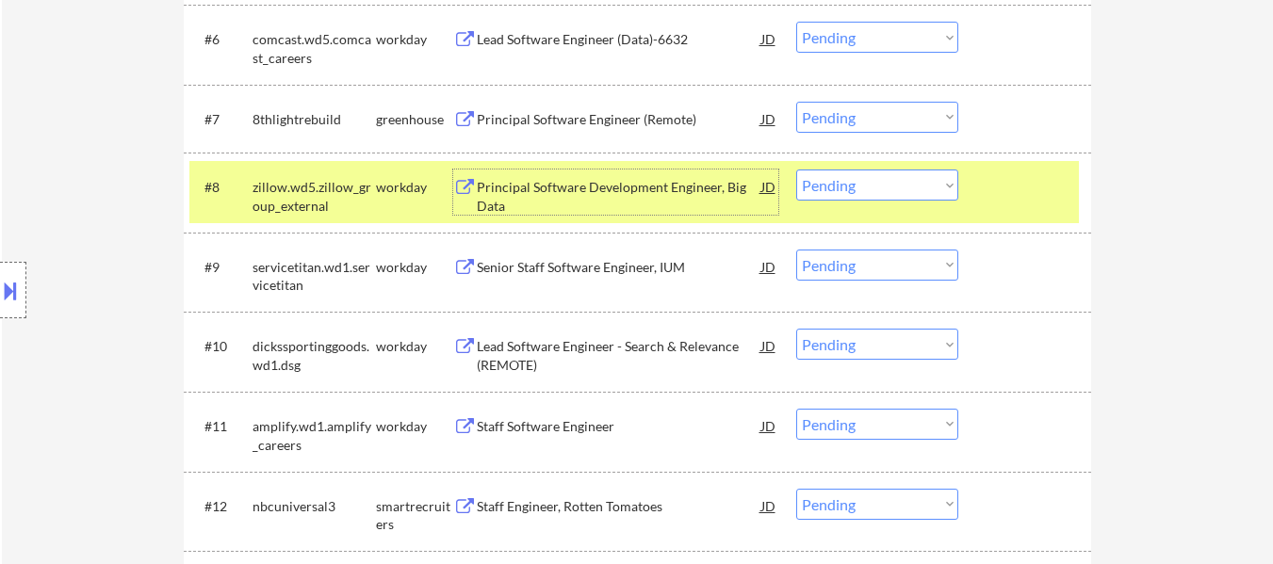
click at [933, 114] on select "Choose an option... Pending Applied Excluded (Questions) Excluded (Expired) Exc…" at bounding box center [877, 117] width 162 height 31
click at [796, 102] on select "Choose an option... Pending Applied Excluded (Questions) Excluded (Expired) Exc…" at bounding box center [877, 117] width 162 height 31
select select ""pending""
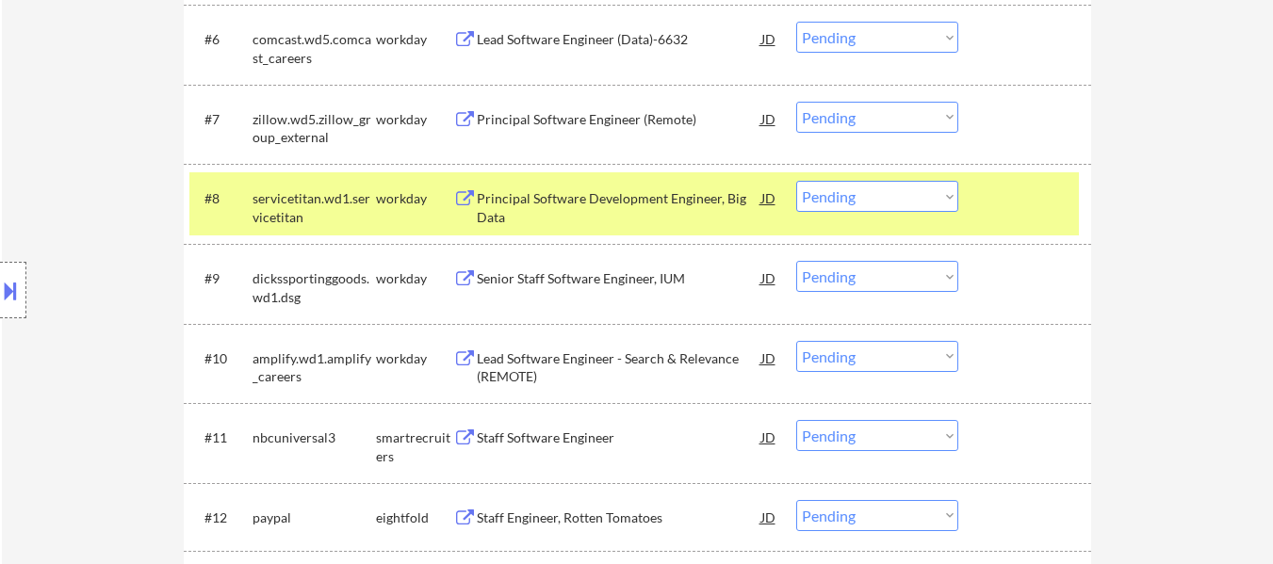
click at [1025, 198] on div at bounding box center [1027, 198] width 83 height 34
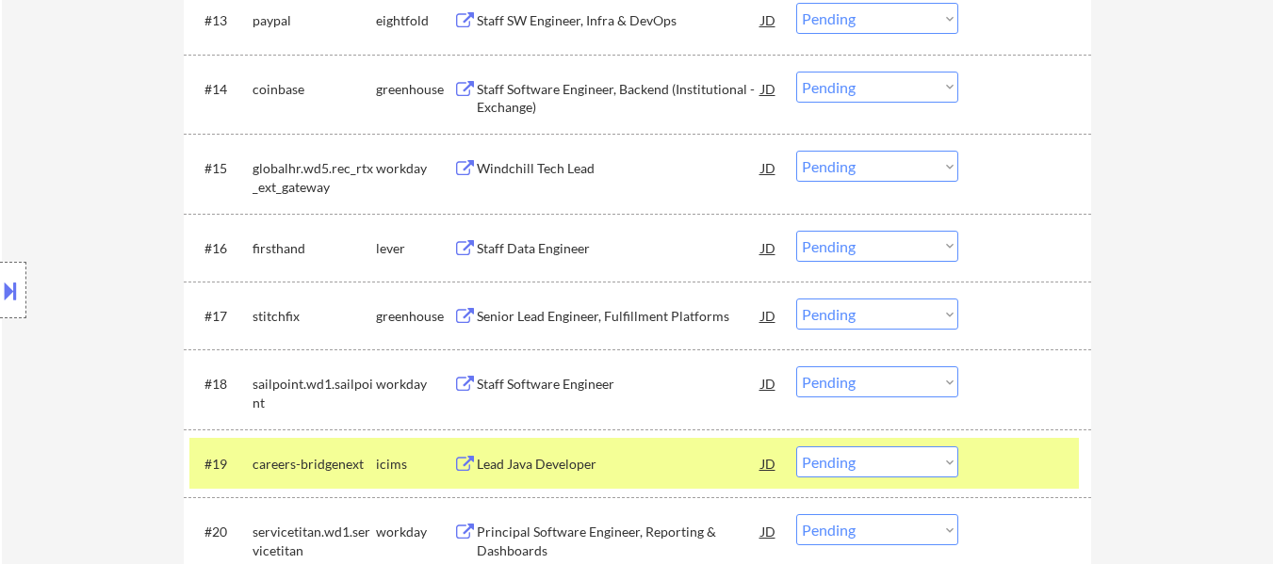
scroll to position [1696, 0]
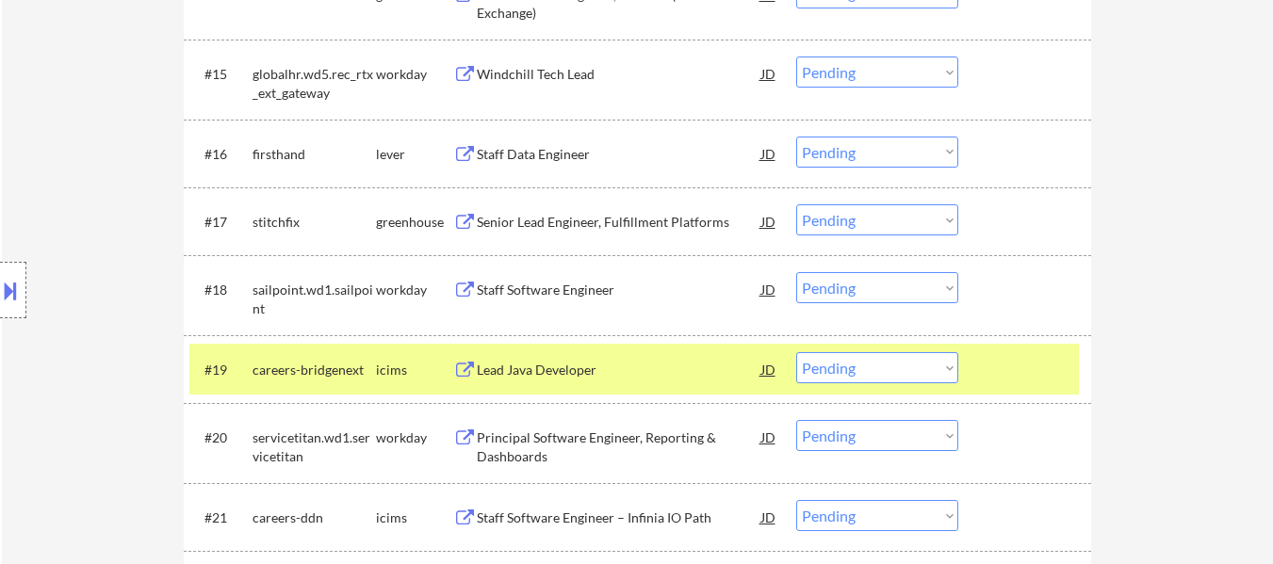
click at [1033, 381] on div at bounding box center [1027, 369] width 83 height 34
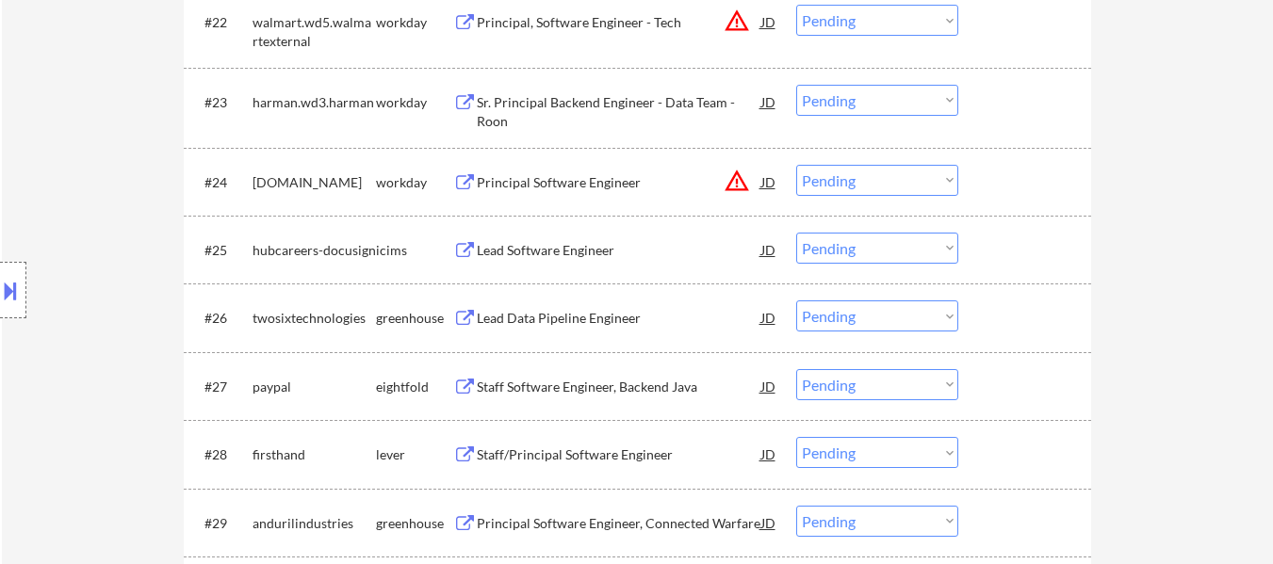
scroll to position [2261, 0]
click at [557, 302] on div "Lead Data Pipeline Engineer" at bounding box center [619, 316] width 285 height 34
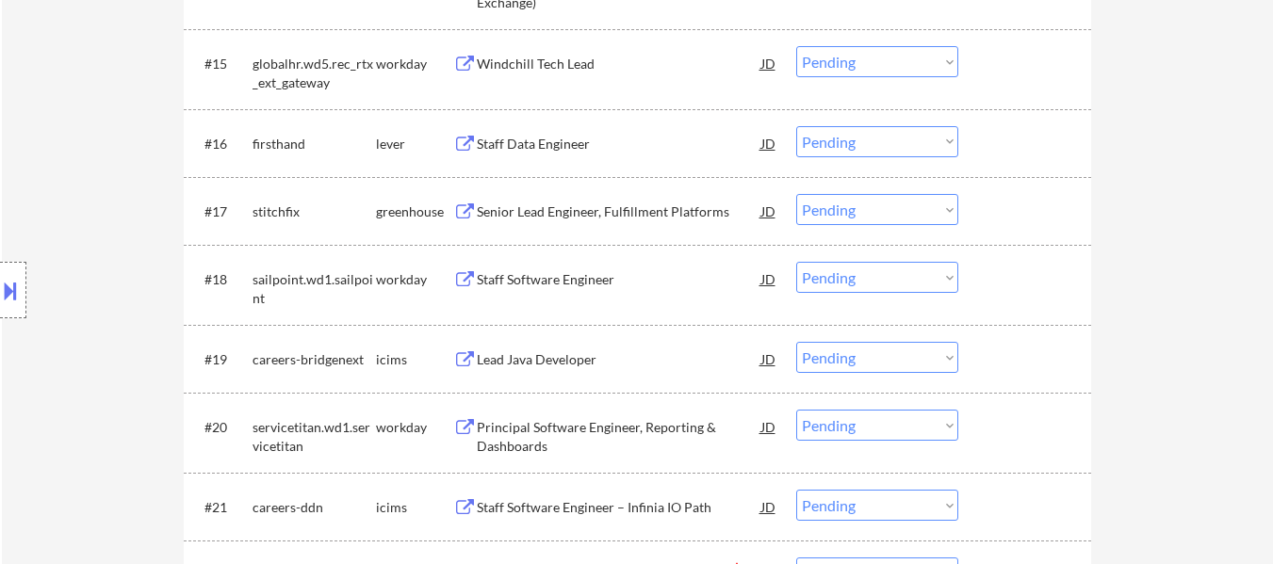
scroll to position [1696, 0]
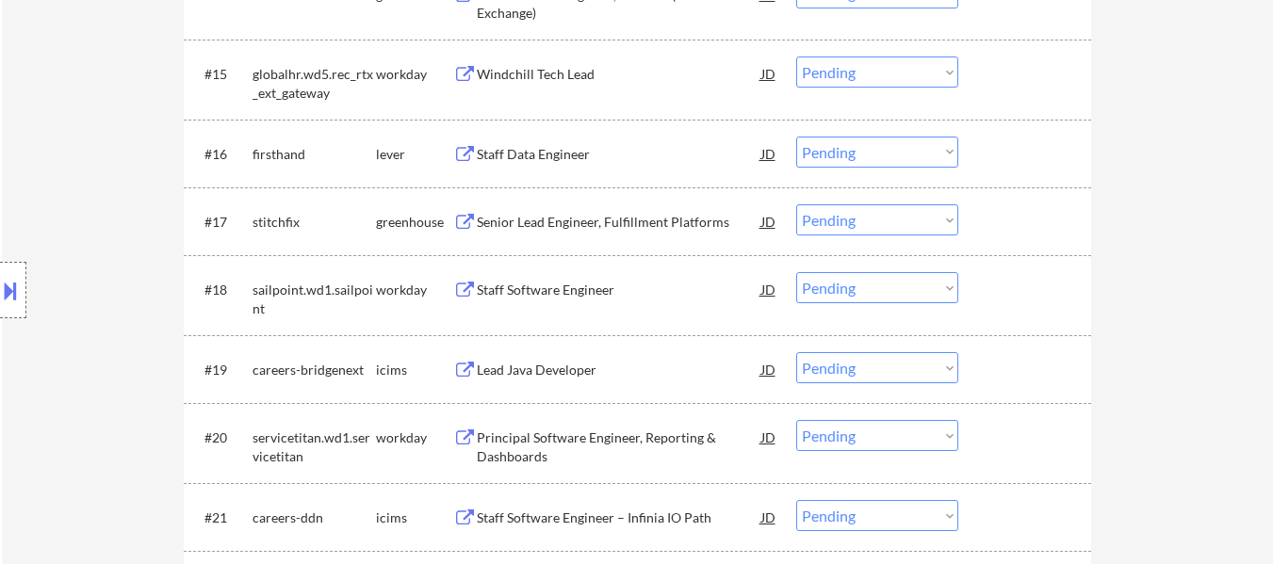
click at [892, 155] on select "Choose an option... Pending Applied Excluded (Questions) Excluded (Expired) Exc…" at bounding box center [877, 152] width 162 height 31
click at [796, 137] on select "Choose an option... Pending Applied Excluded (Questions) Excluded (Expired) Exc…" at bounding box center [877, 152] width 162 height 31
select select ""pending""
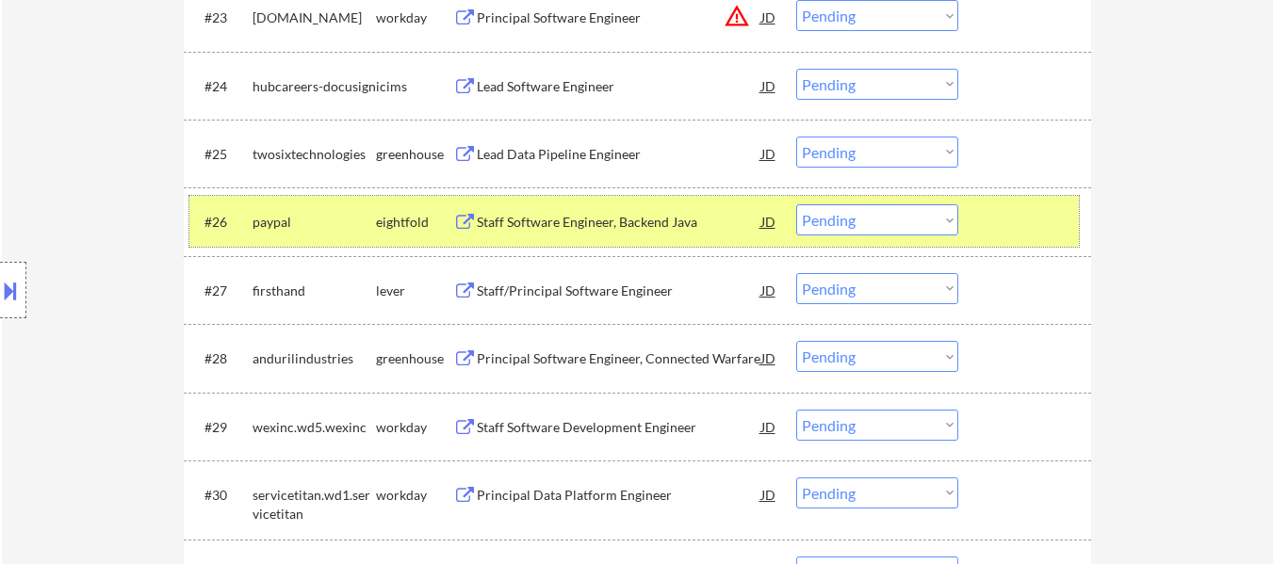
click at [1020, 230] on div at bounding box center [1027, 221] width 83 height 34
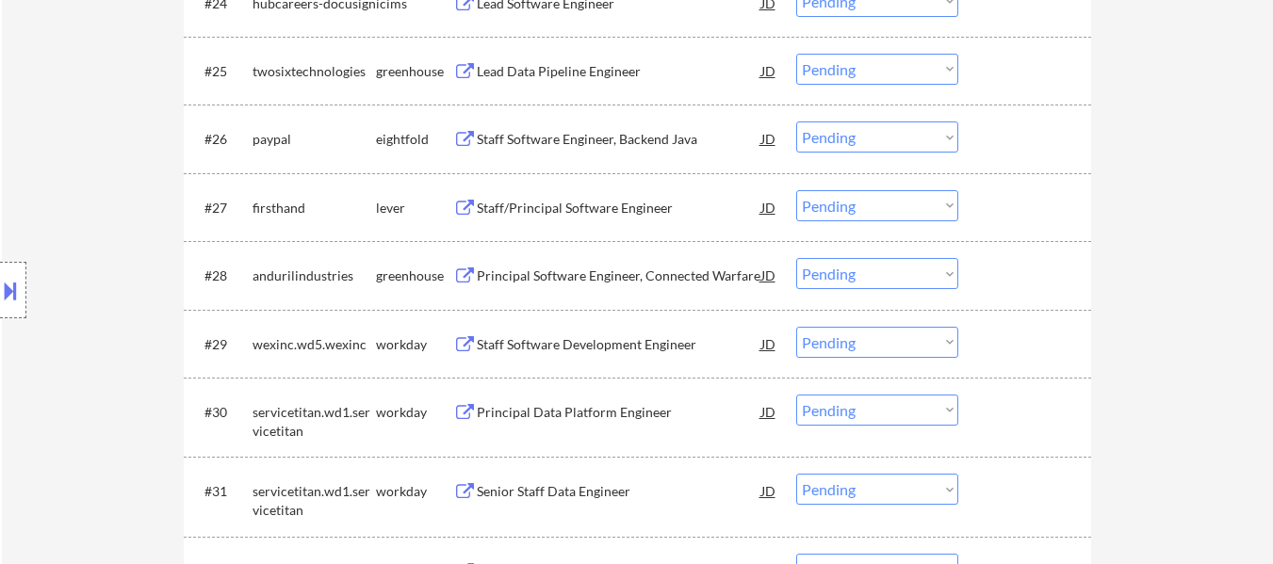
scroll to position [2544, 0]
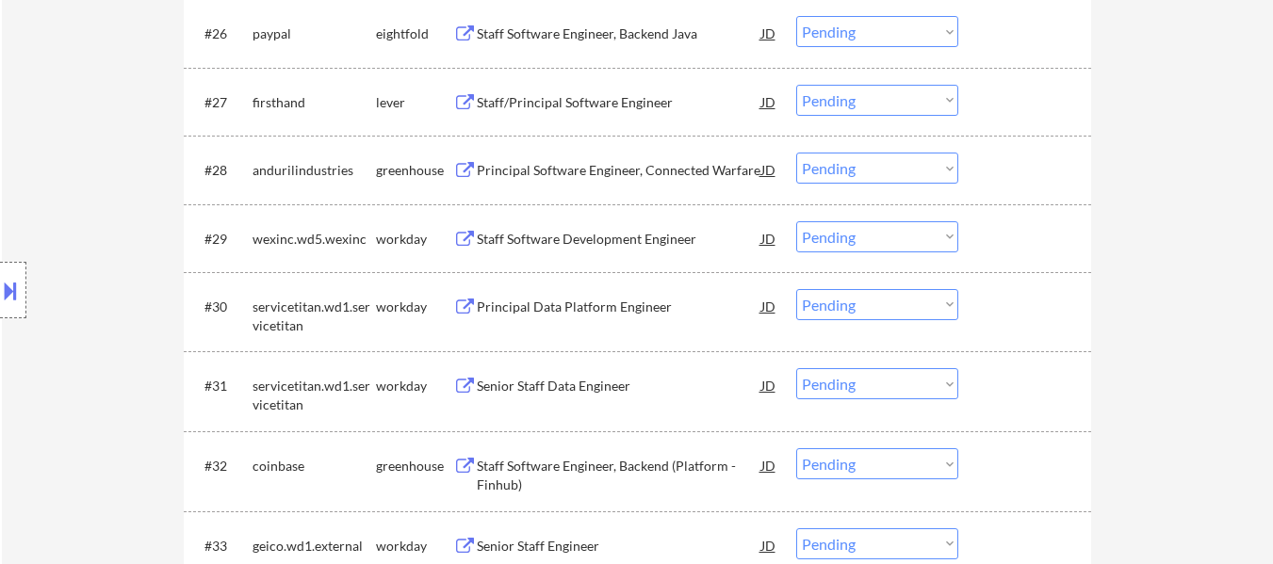
click at [893, 163] on select "Choose an option... Pending Applied Excluded (Questions) Excluded (Expired) Exc…" at bounding box center [877, 168] width 162 height 31
click at [796, 153] on select "Choose an option... Pending Applied Excluded (Questions) Excluded (Expired) Exc…" at bounding box center [877, 168] width 162 height 31
select select ""pending""
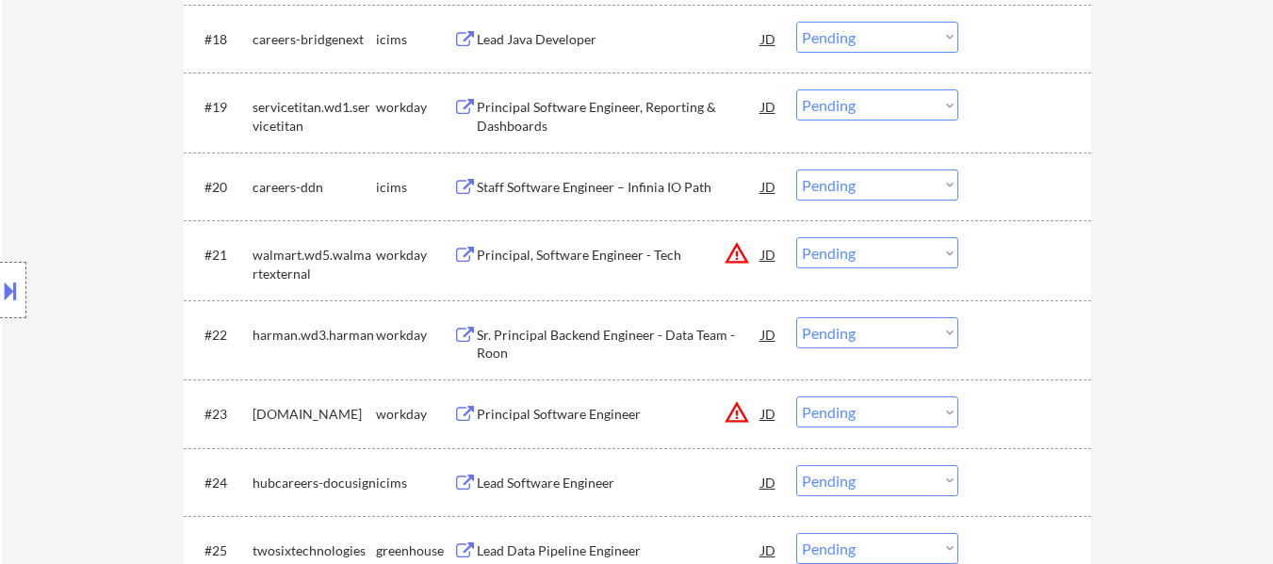
scroll to position [2073, 0]
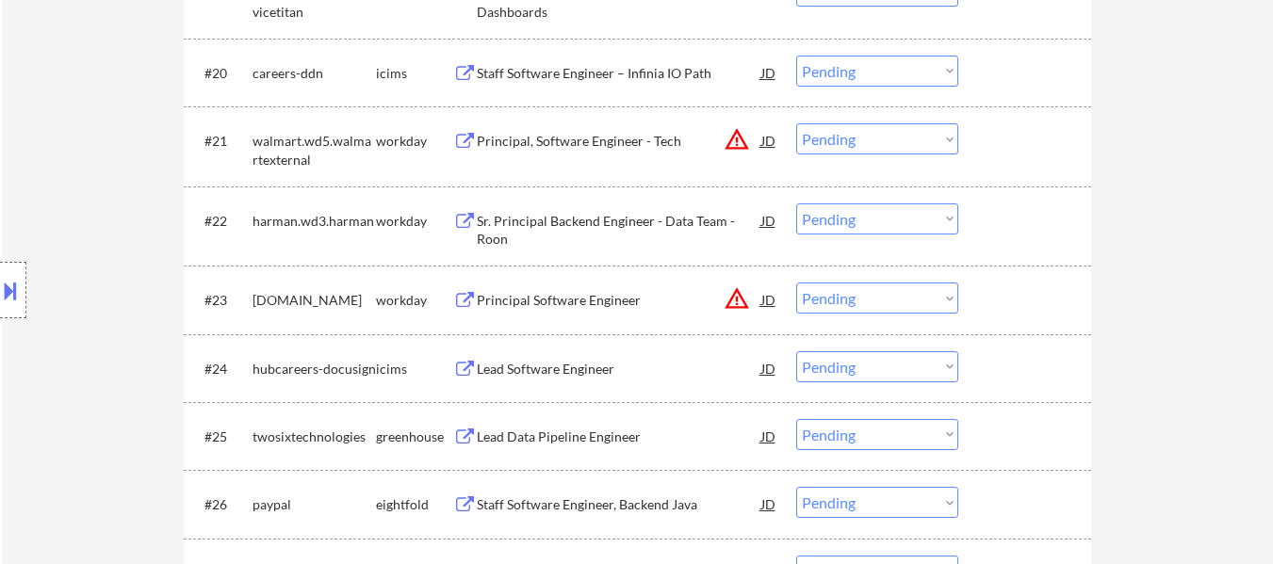
click at [901, 437] on select "Choose an option... Pending Applied Excluded (Questions) Excluded (Expired) Exc…" at bounding box center [877, 434] width 162 height 31
click at [796, 419] on select "Choose an option... Pending Applied Excluded (Questions) Excluded (Expired) Exc…" at bounding box center [877, 434] width 162 height 31
select select ""pending""
click at [617, 498] on div "Staff/Principal Software Engineer" at bounding box center [619, 505] width 285 height 19
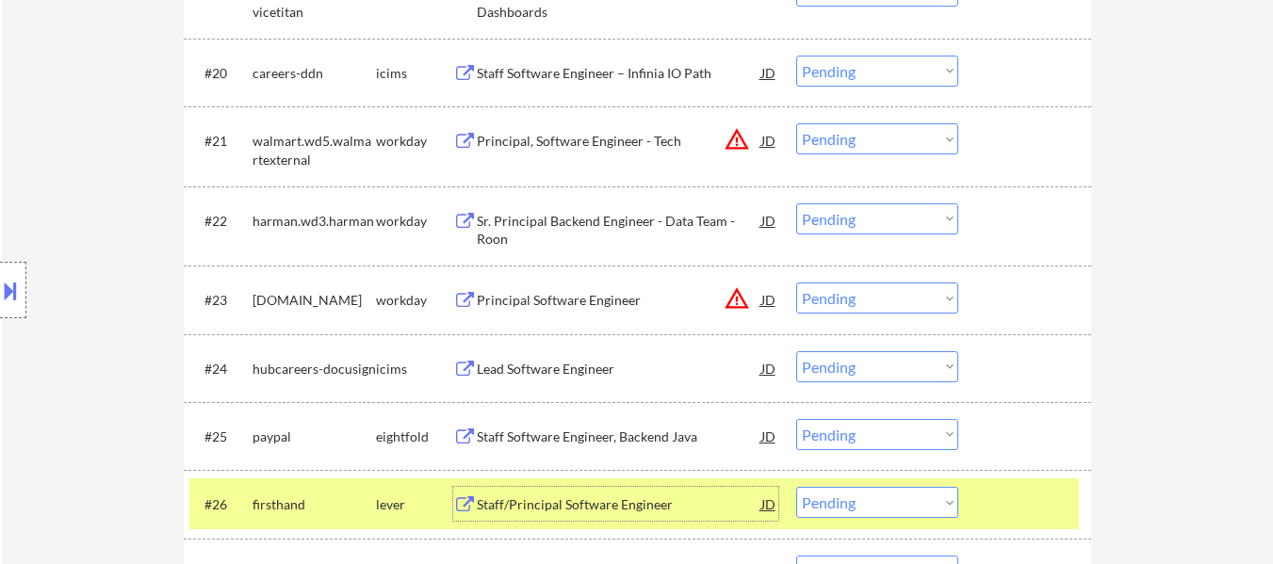
click at [875, 514] on select "Choose an option... Pending Applied Excluded (Questions) Excluded (Expired) Exc…" at bounding box center [877, 502] width 162 height 31
click at [796, 487] on select "Choose an option... Pending Applied Excluded (Questions) Excluded (Expired) Exc…" at bounding box center [877, 502] width 162 height 31
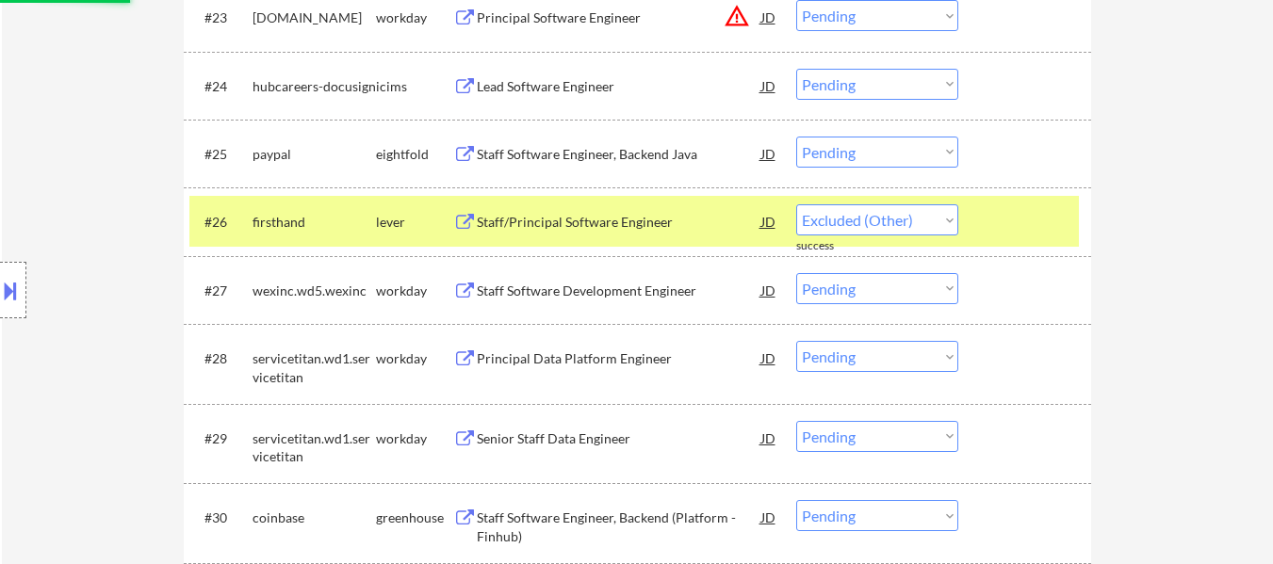
select select ""pending""
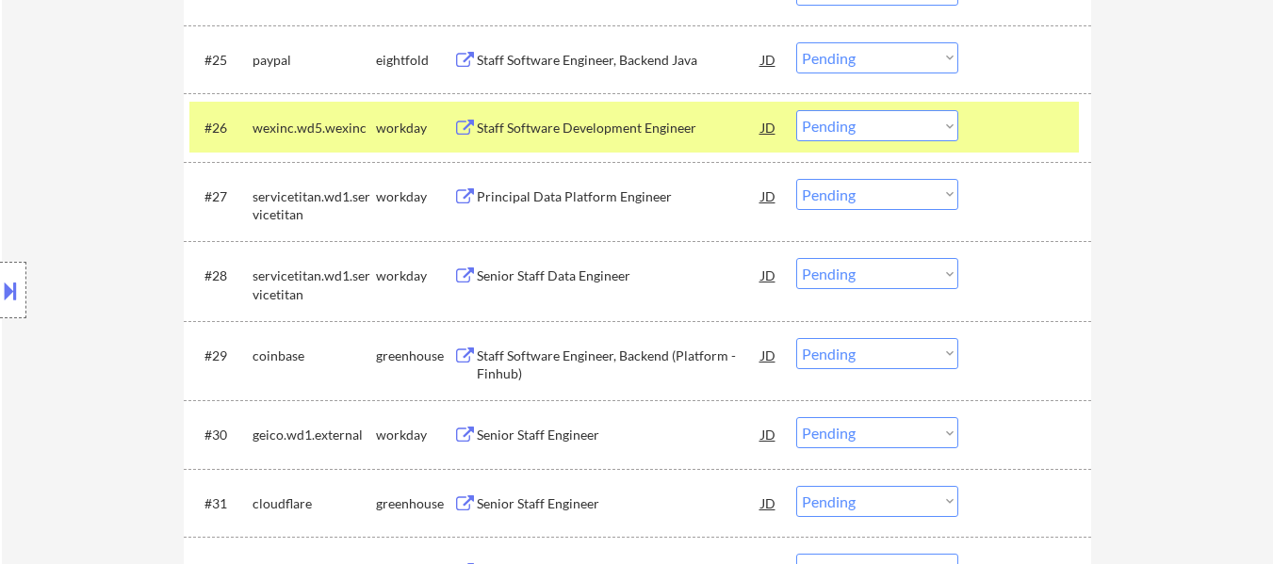
click at [579, 509] on div "Senior Staff Engineer" at bounding box center [619, 504] width 285 height 19
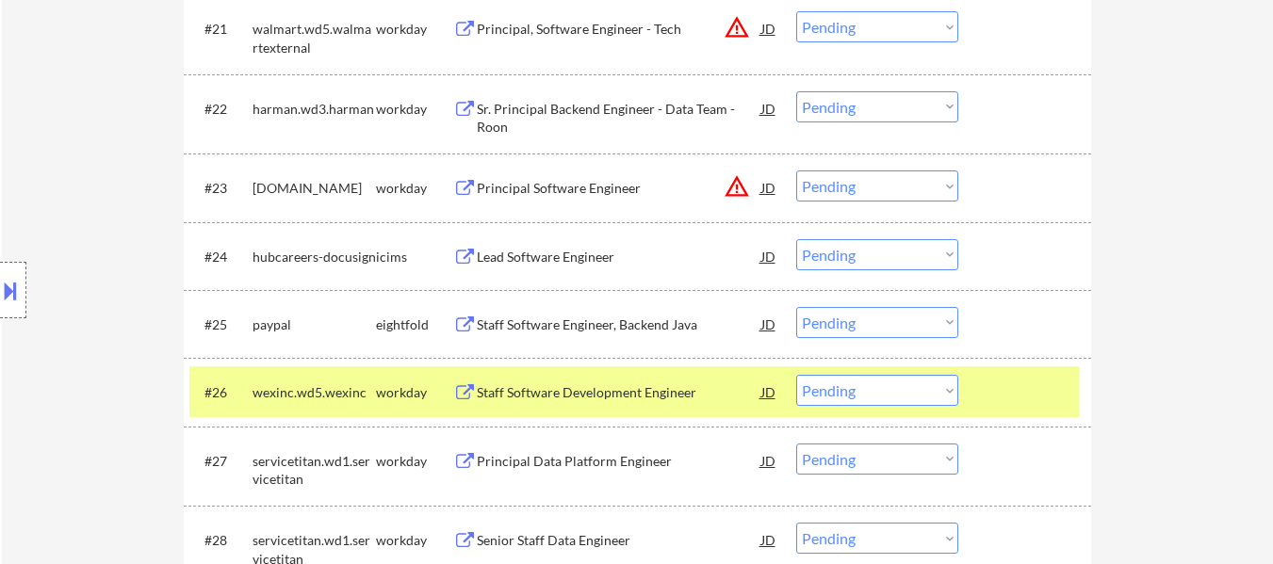
scroll to position [2167, 0]
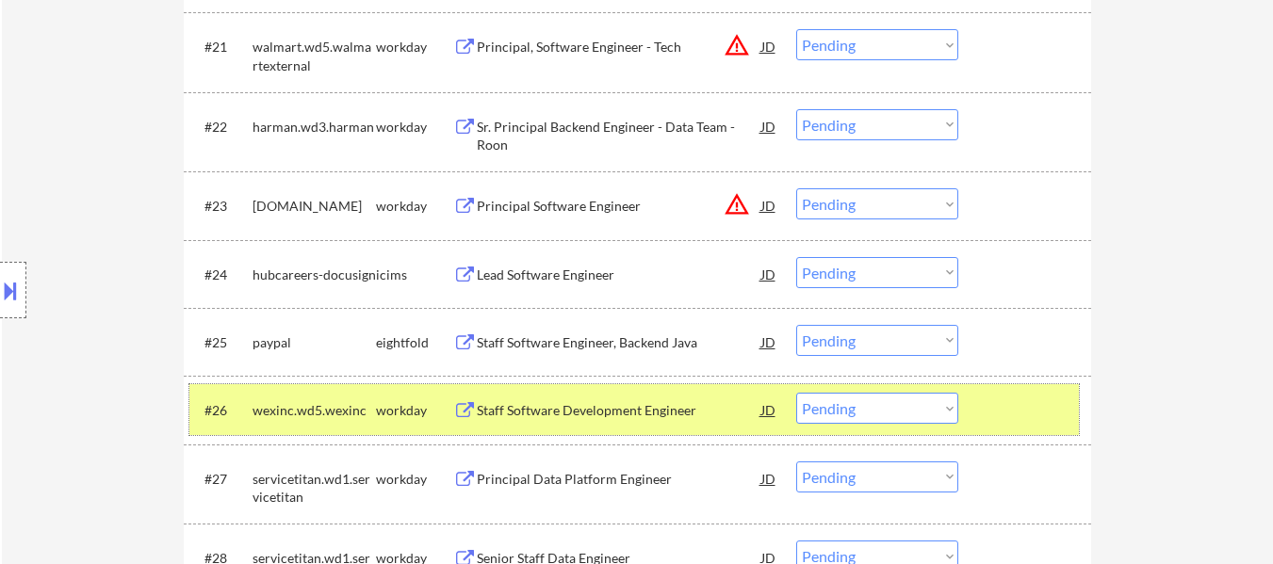
click at [1025, 407] on div at bounding box center [1027, 410] width 83 height 34
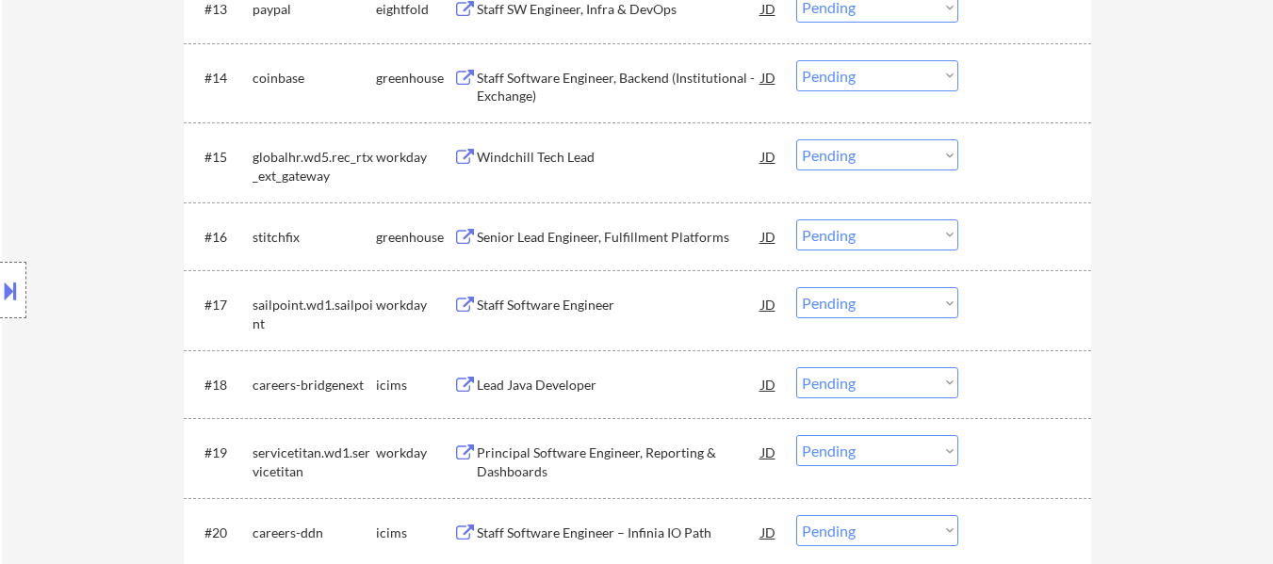
scroll to position [1602, 0]
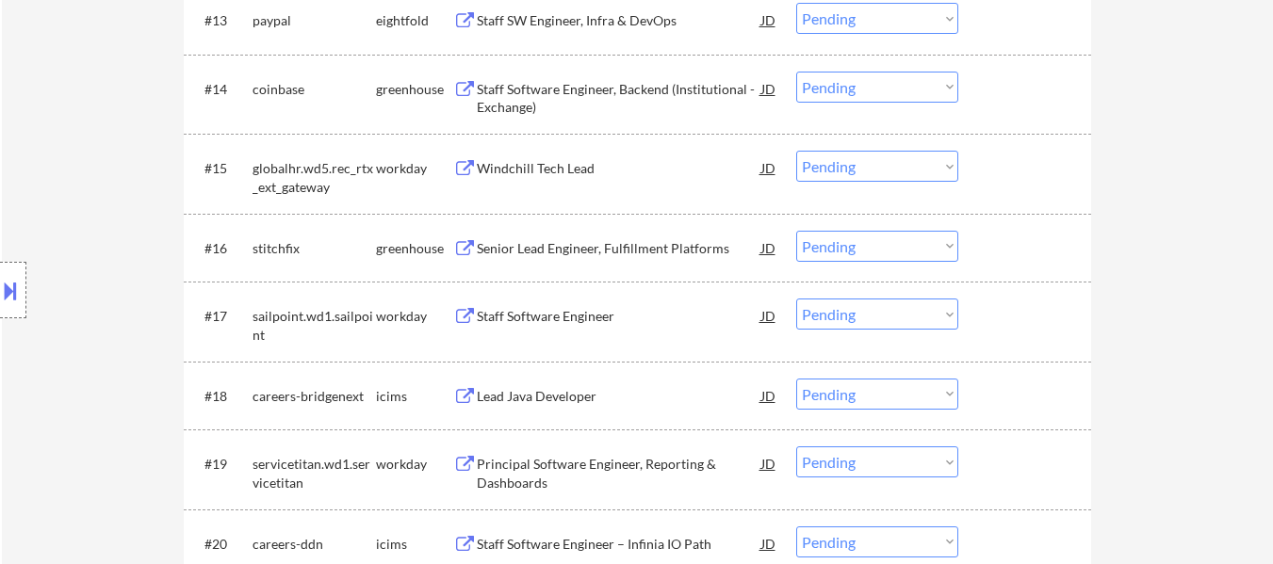
click at [847, 244] on select "Choose an option... Pending Applied Excluded (Questions) Excluded (Expired) Exc…" at bounding box center [877, 246] width 162 height 31
click at [796, 231] on select "Choose an option... Pending Applied Excluded (Questions) Excluded (Expired) Exc…" at bounding box center [877, 246] width 162 height 31
select select ""pending""
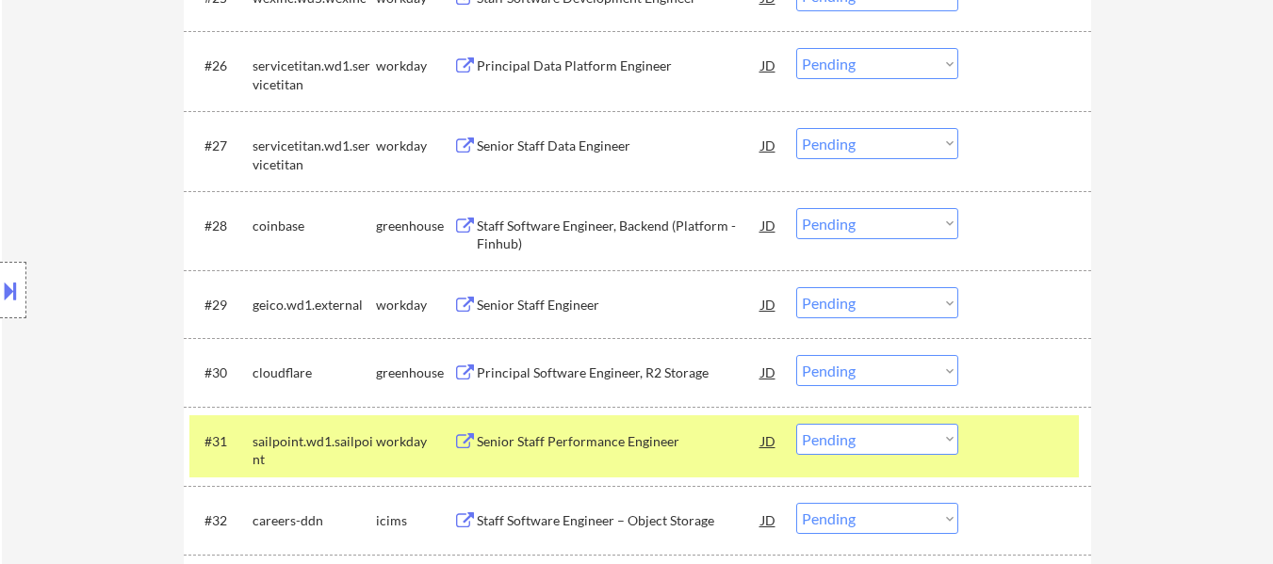
scroll to position [2544, 0]
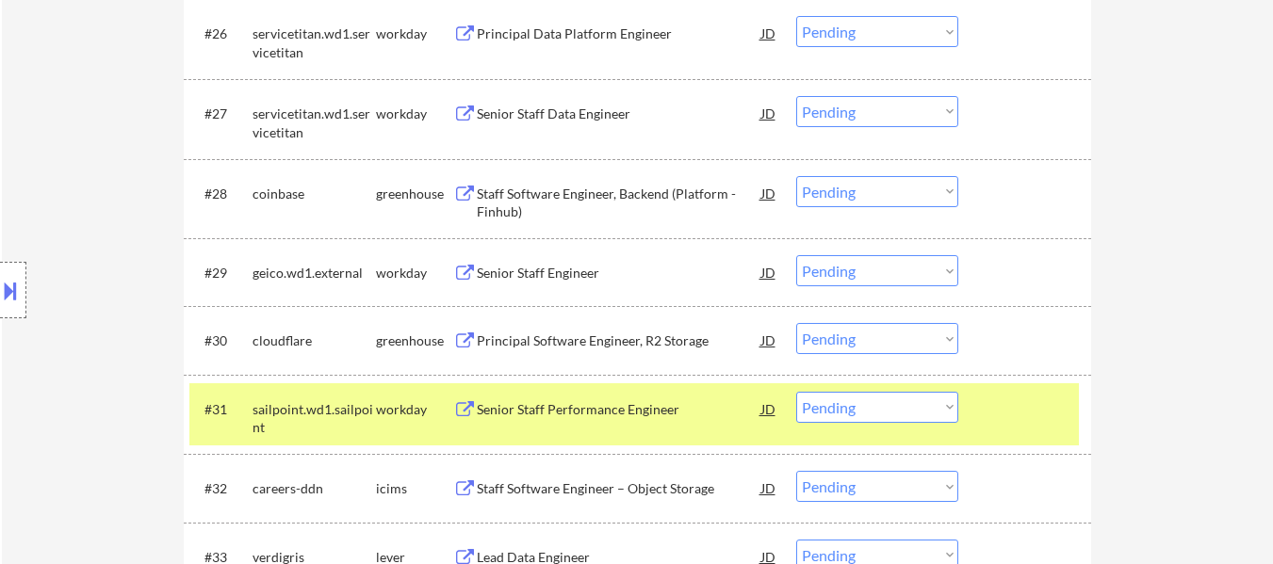
click at [922, 334] on select "Choose an option... Pending Applied Excluded (Questions) Excluded (Expired) Exc…" at bounding box center [877, 338] width 162 height 31
click at [796, 323] on select "Choose an option... Pending Applied Excluded (Questions) Excluded (Expired) Exc…" at bounding box center [877, 338] width 162 height 31
select select ""pending""
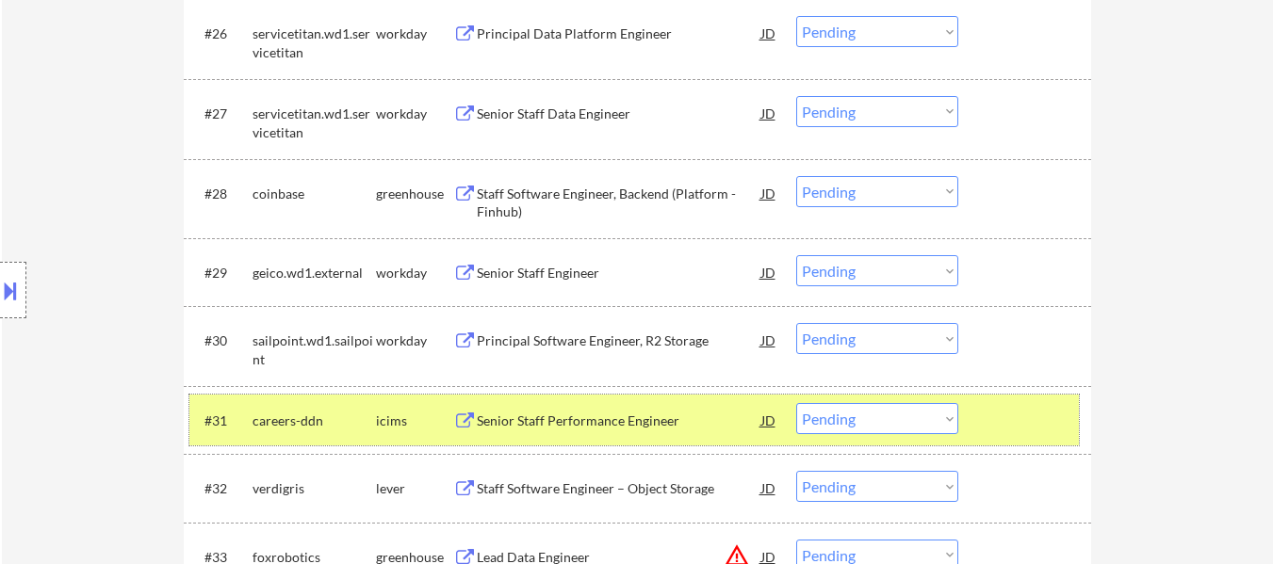
click at [1014, 400] on div "#31 careers-ddn icims Senior Staff Performance Engineer JD warning_amber Choose…" at bounding box center [633, 420] width 889 height 51
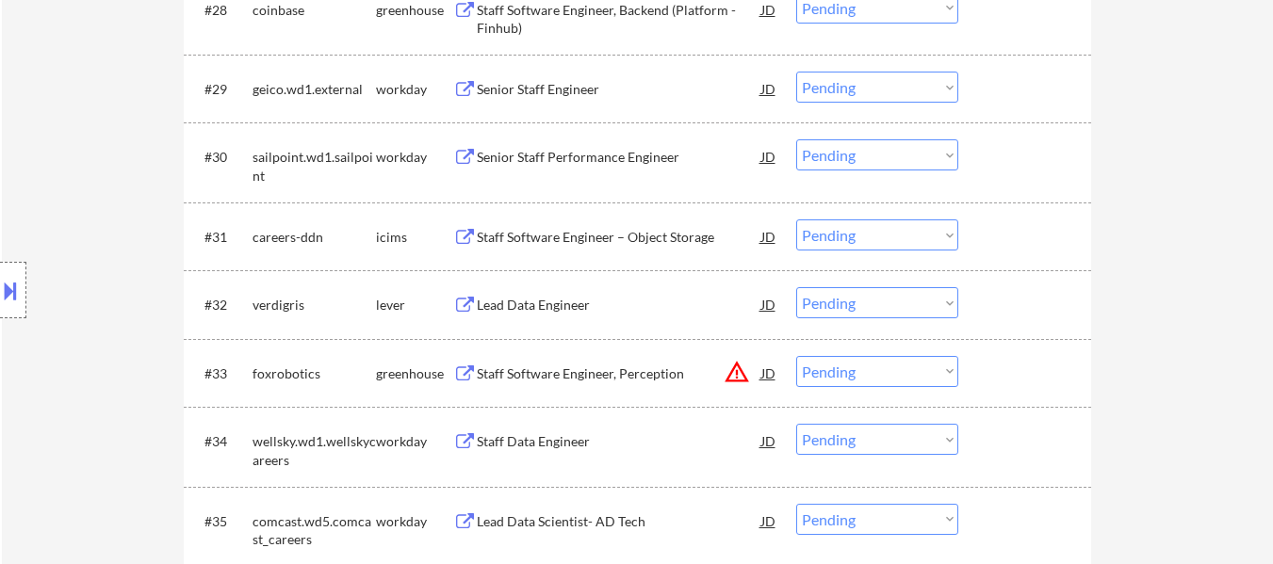
scroll to position [2733, 0]
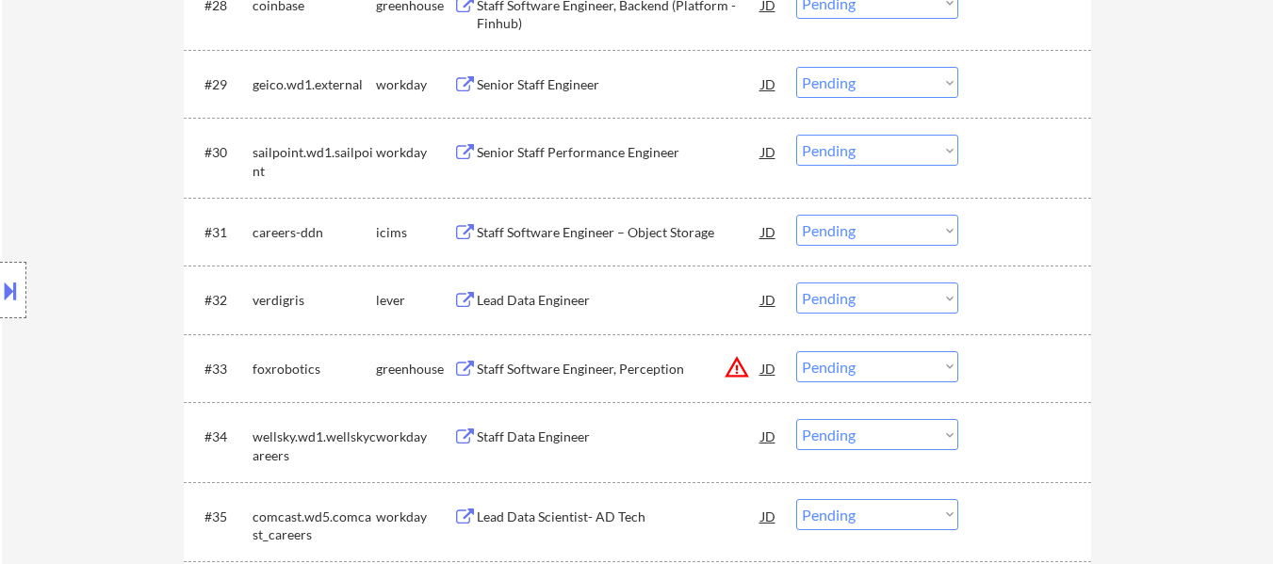
click at [612, 367] on div "Staff Software Engineer, Perception" at bounding box center [619, 369] width 285 height 19
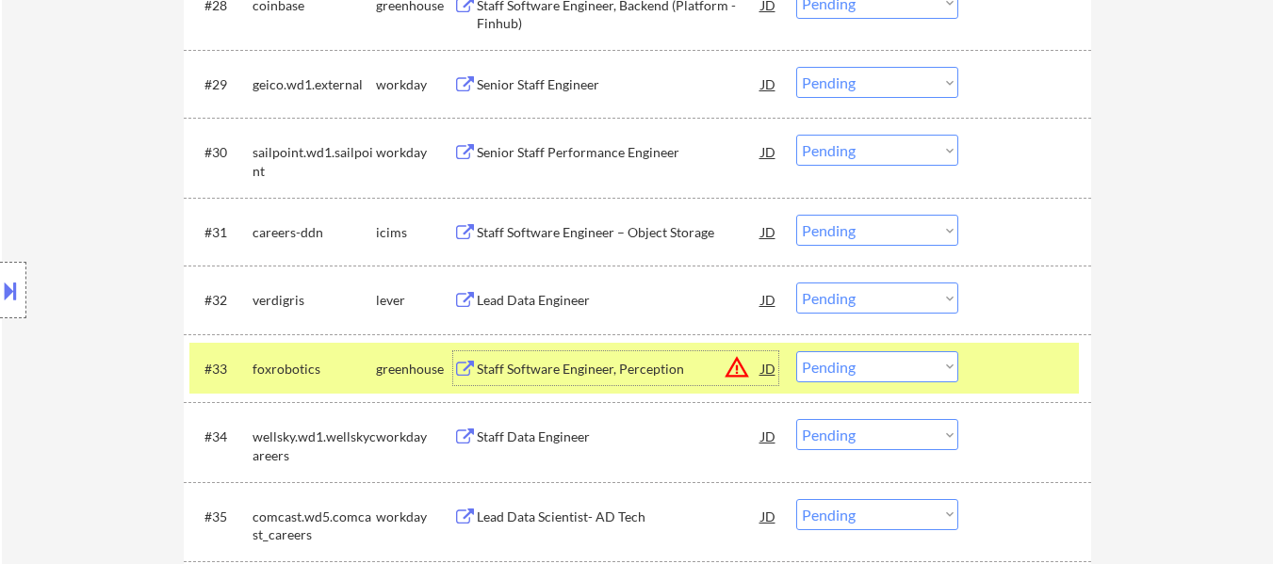
click at [936, 367] on select "Choose an option... Pending Applied Excluded (Questions) Excluded (Expired) Exc…" at bounding box center [877, 366] width 162 height 31
click at [796, 351] on select "Choose an option... Pending Applied Excluded (Questions) Excluded (Expired) Exc…" at bounding box center [877, 366] width 162 height 31
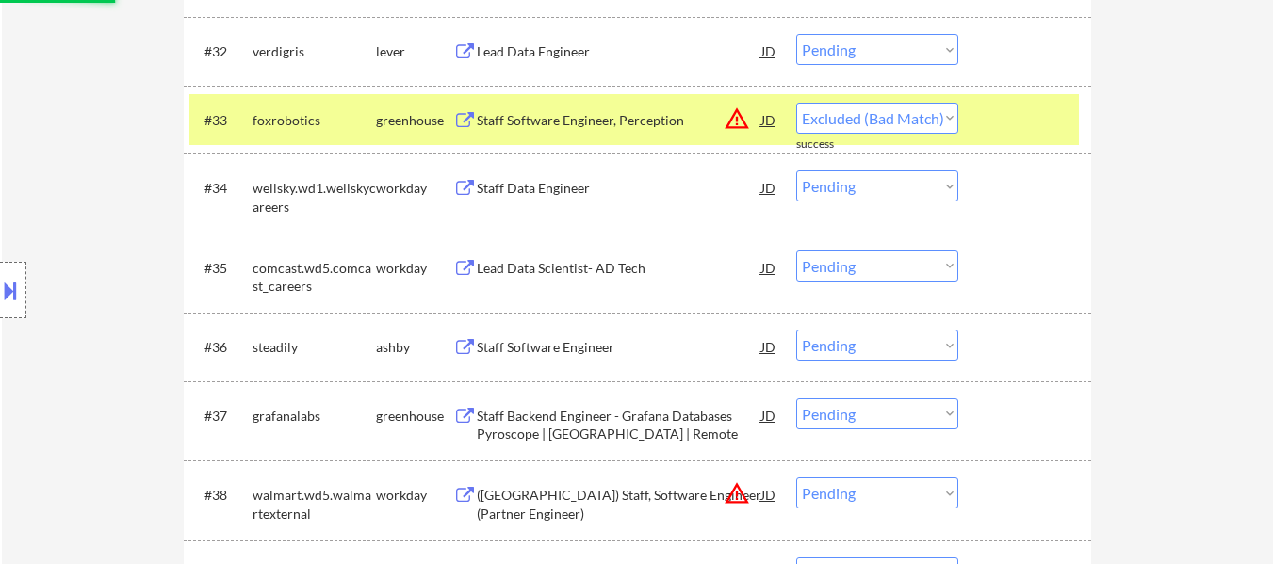
scroll to position [3015, 0]
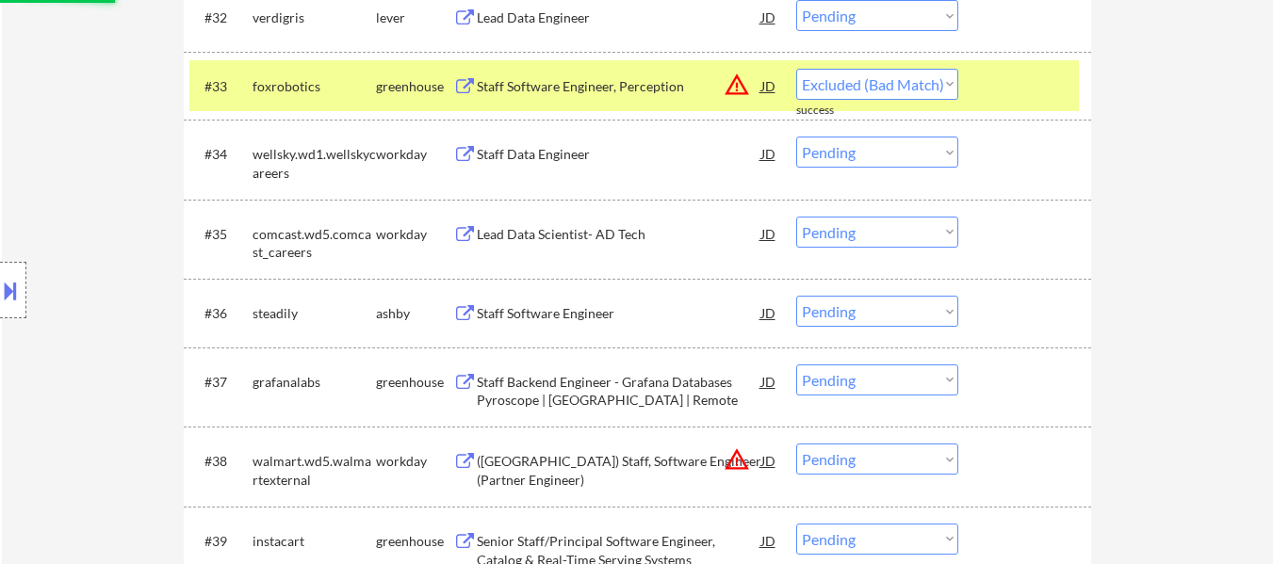
select select ""pending""
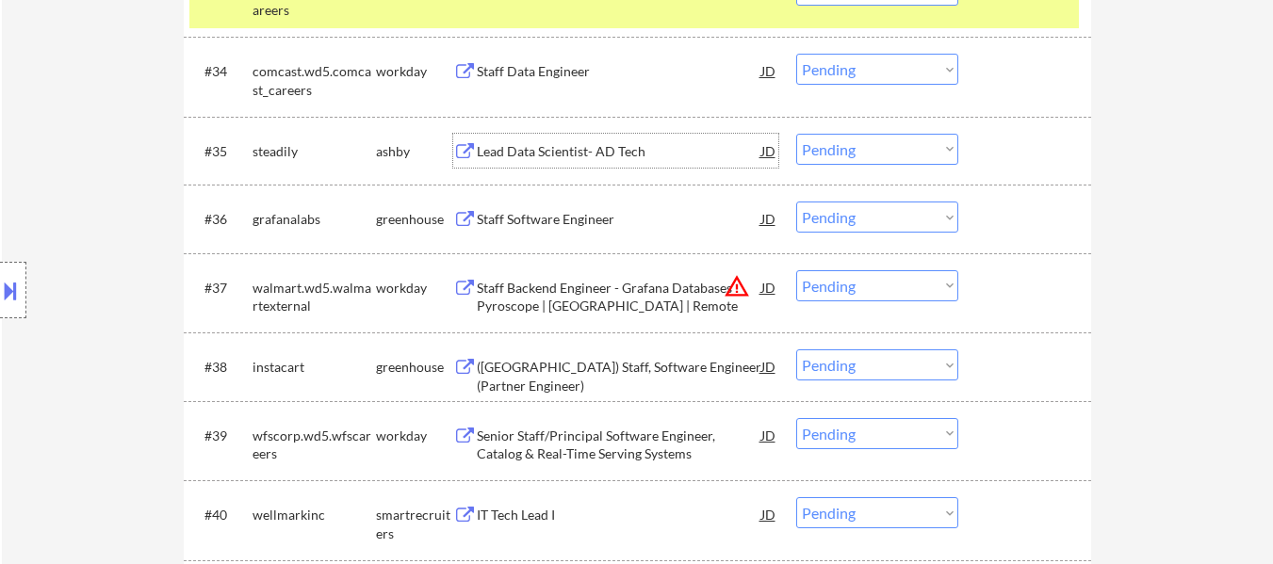
click at [612, 154] on div "Lead Data Scientist- AD Tech" at bounding box center [619, 151] width 285 height 19
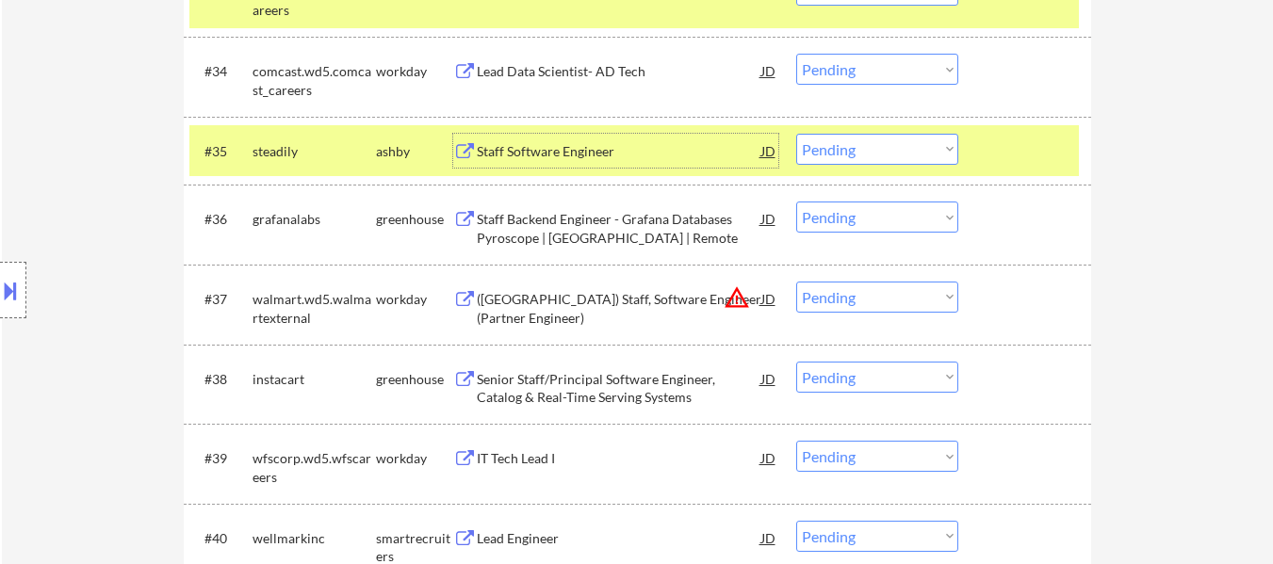
click at [906, 149] on select "Choose an option... Pending Applied Excluded (Questions) Excluded (Expired) Exc…" at bounding box center [877, 149] width 162 height 31
click at [796, 134] on select "Choose an option... Pending Applied Excluded (Questions) Excluded (Expired) Exc…" at bounding box center [877, 149] width 162 height 31
select select ""pending""
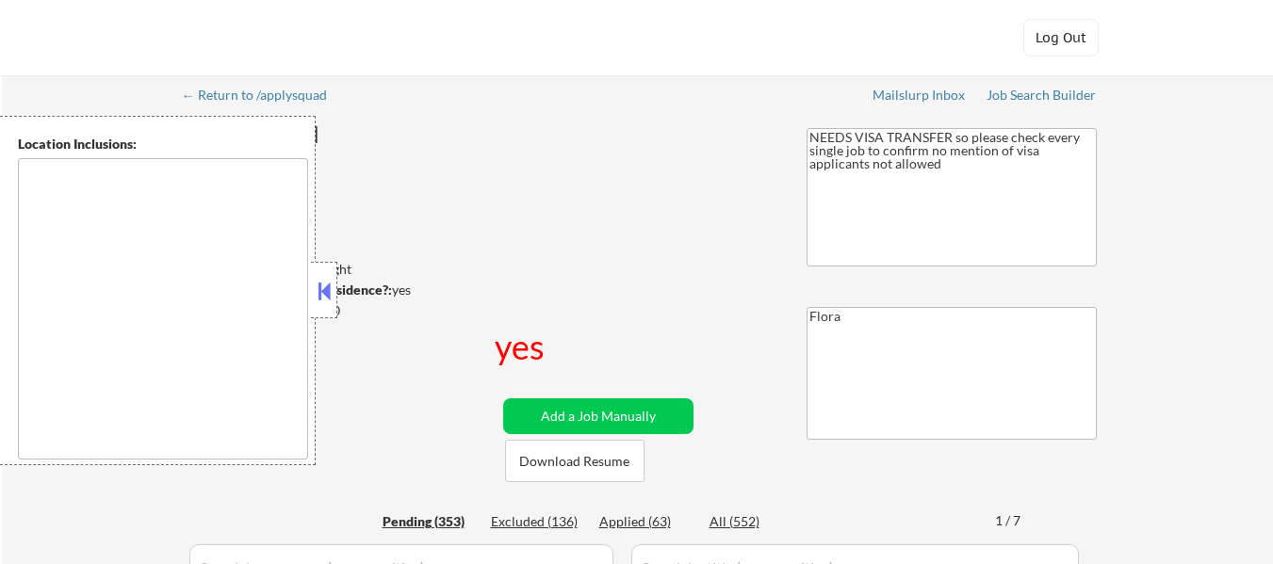
type textarea "[GEOGRAPHIC_DATA], [GEOGRAPHIC_DATA] [GEOGRAPHIC_DATA], [GEOGRAPHIC_DATA] [GEOG…"
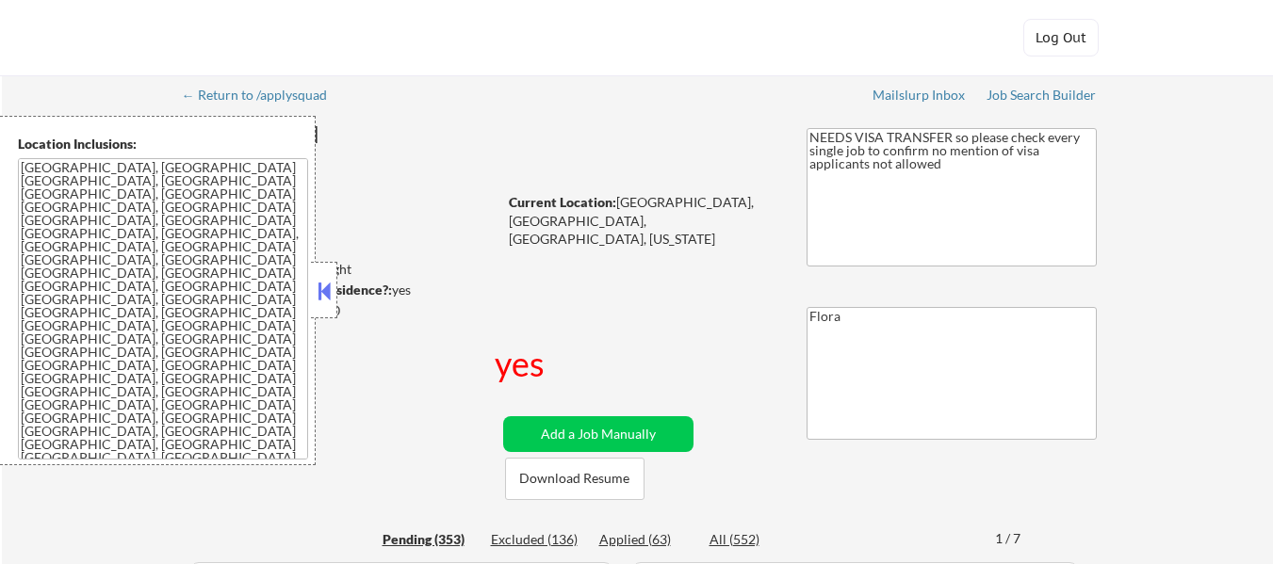
select select ""pending""
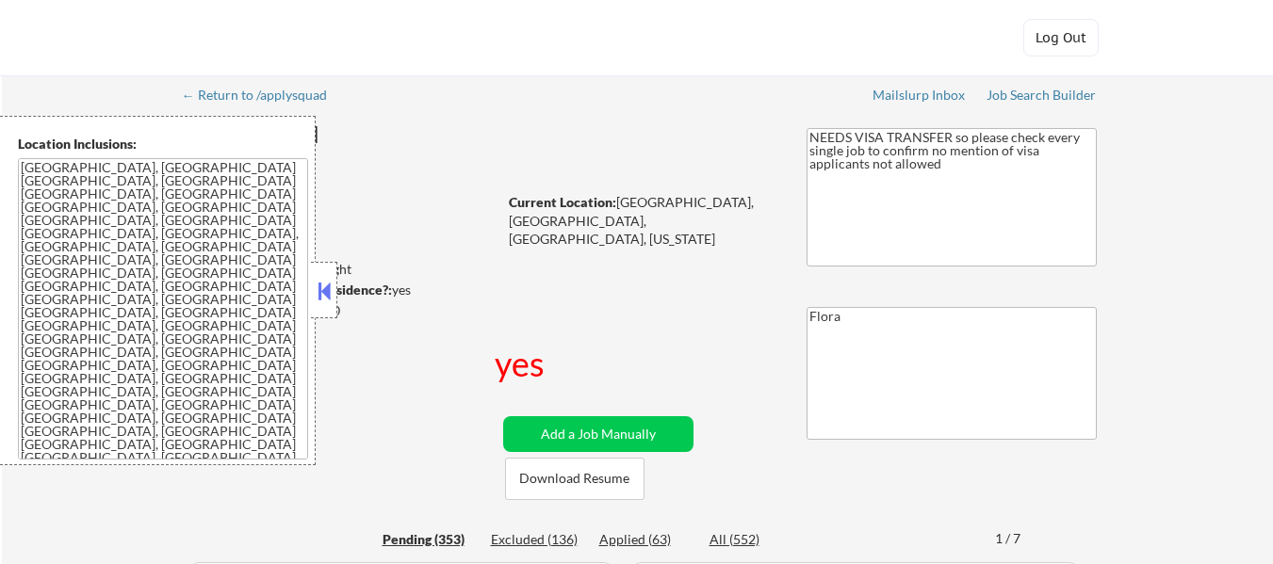
select select ""pending""
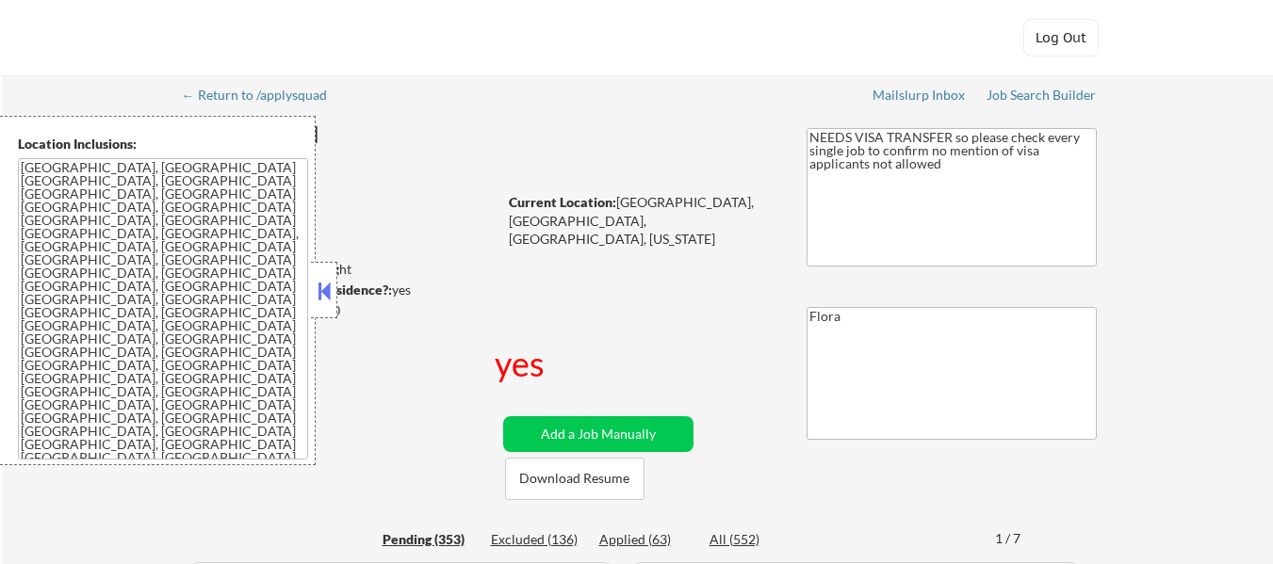
select select ""pending""
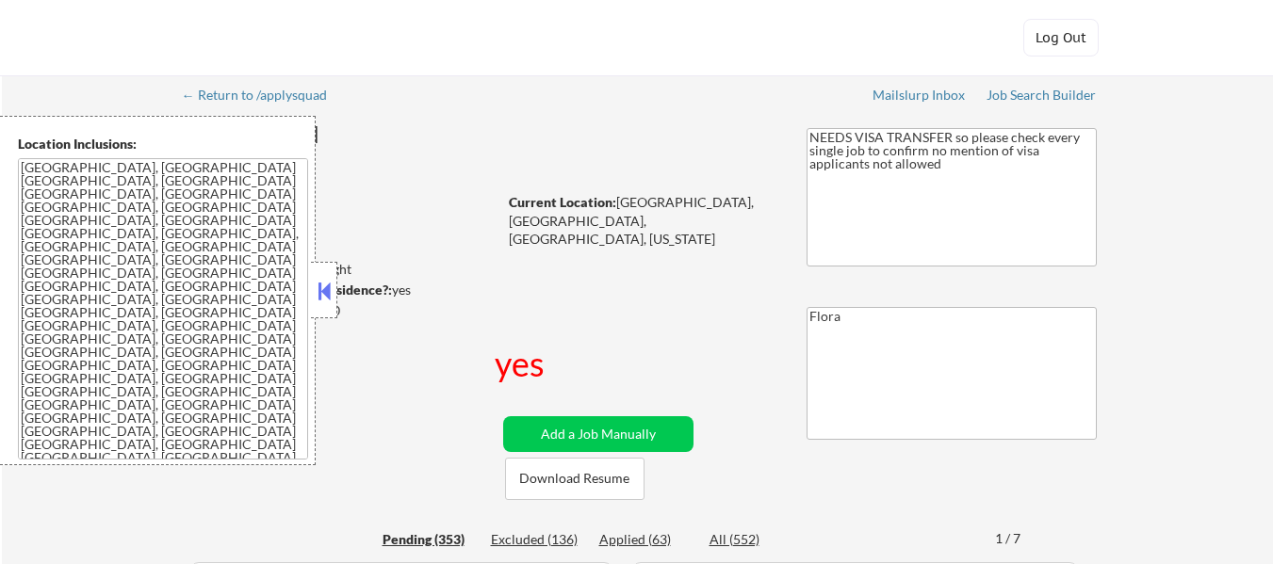
select select ""pending""
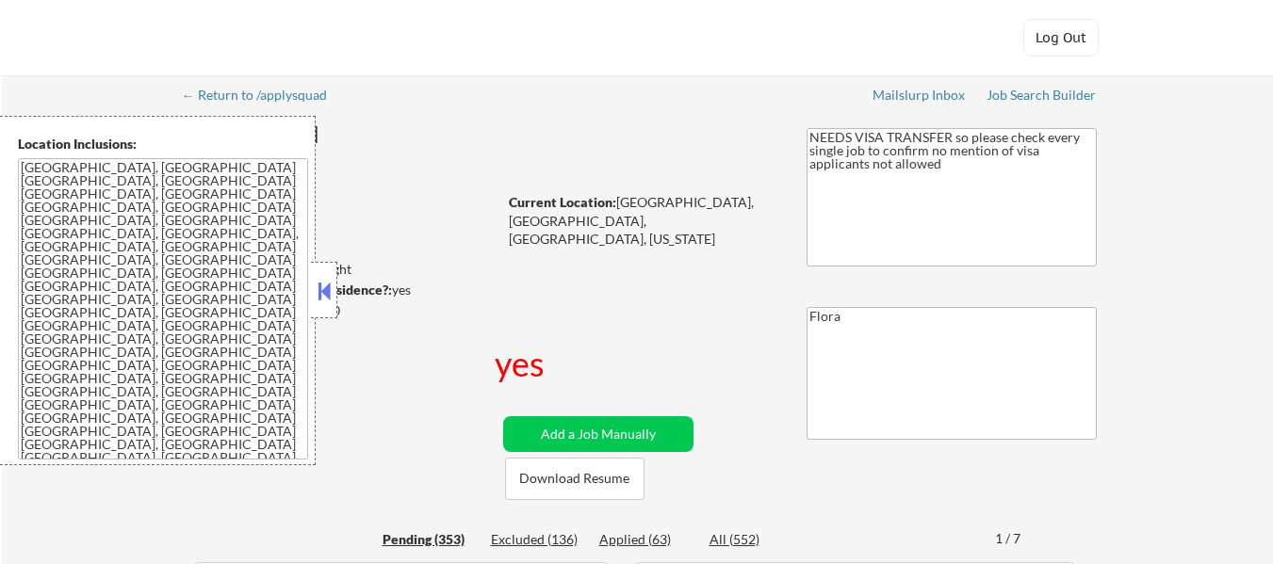
select select ""pending""
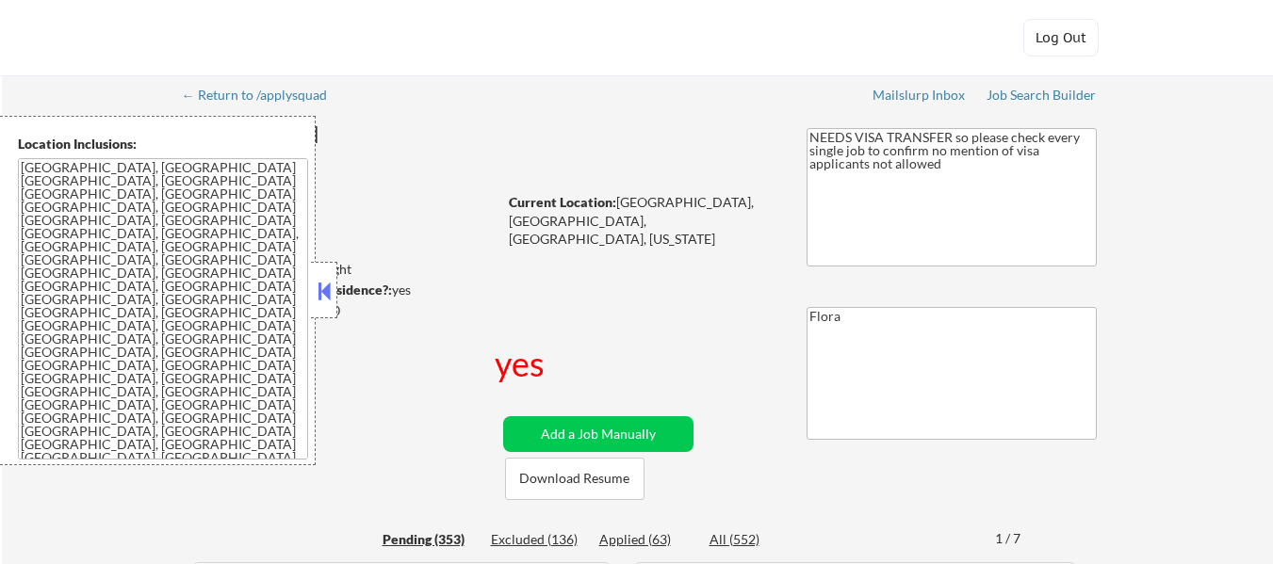
select select ""pending""
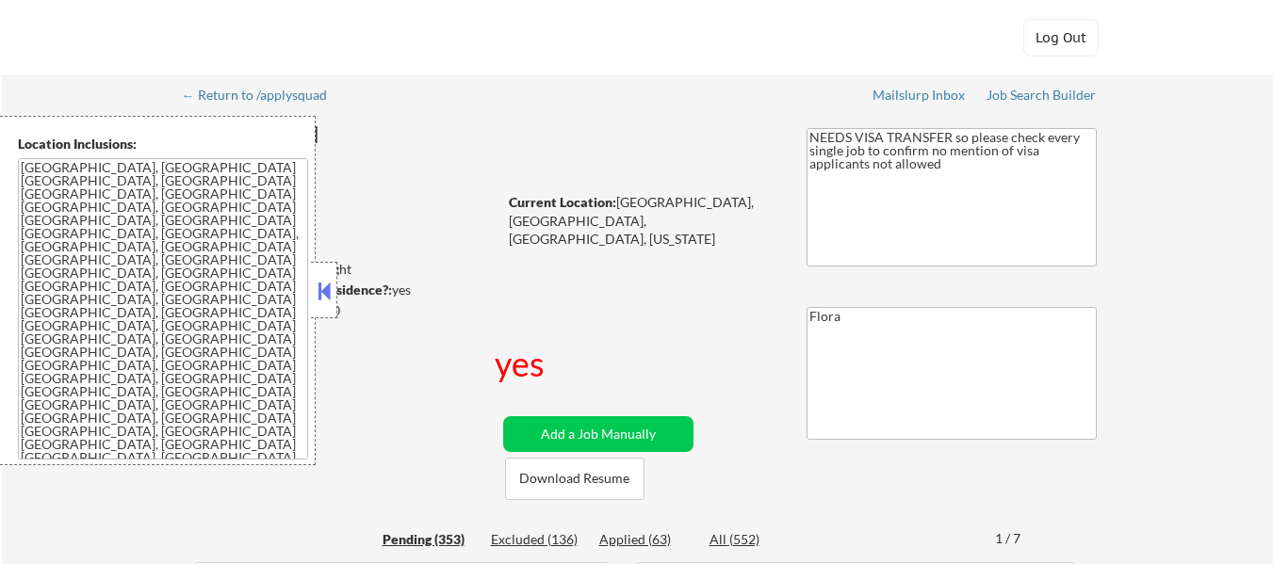
select select ""pending""
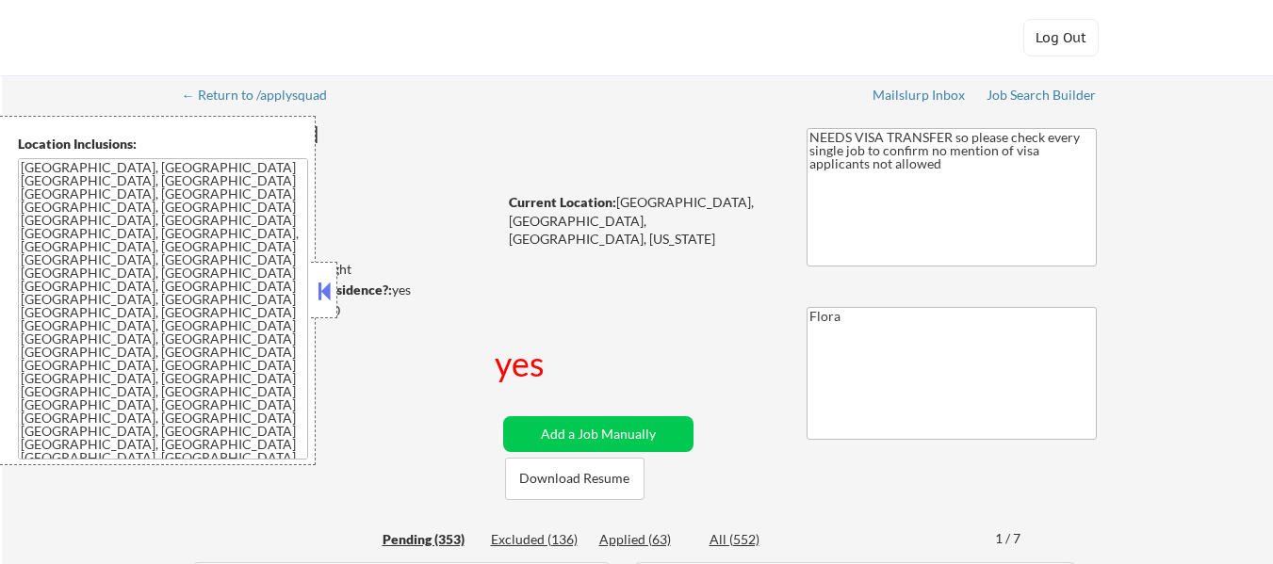
select select ""pending""
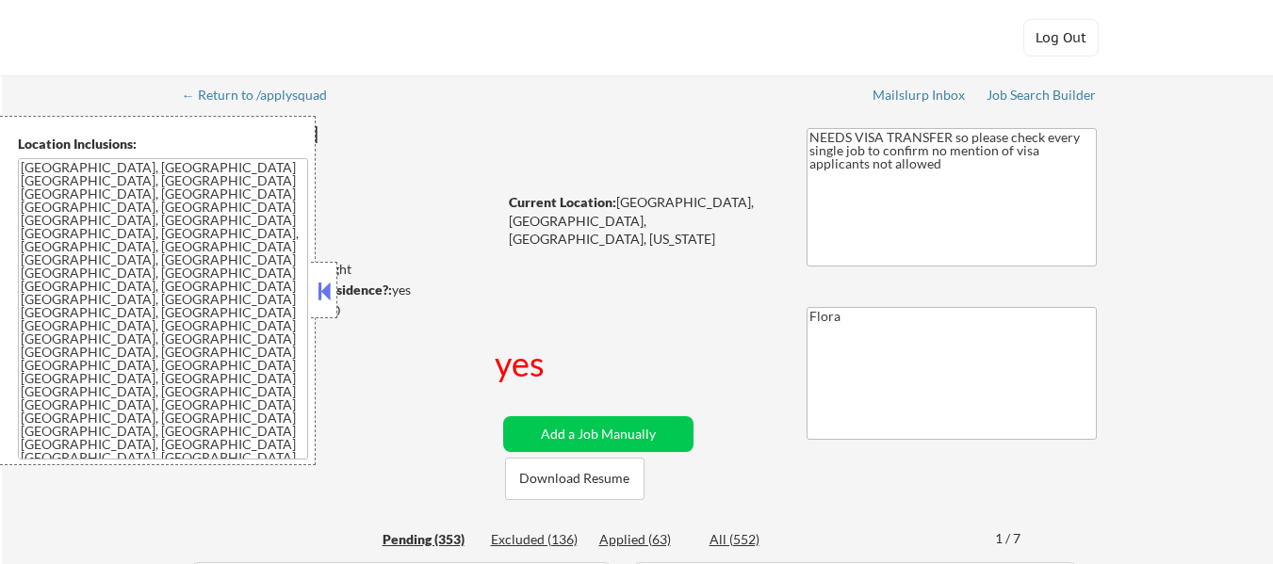
select select ""pending""
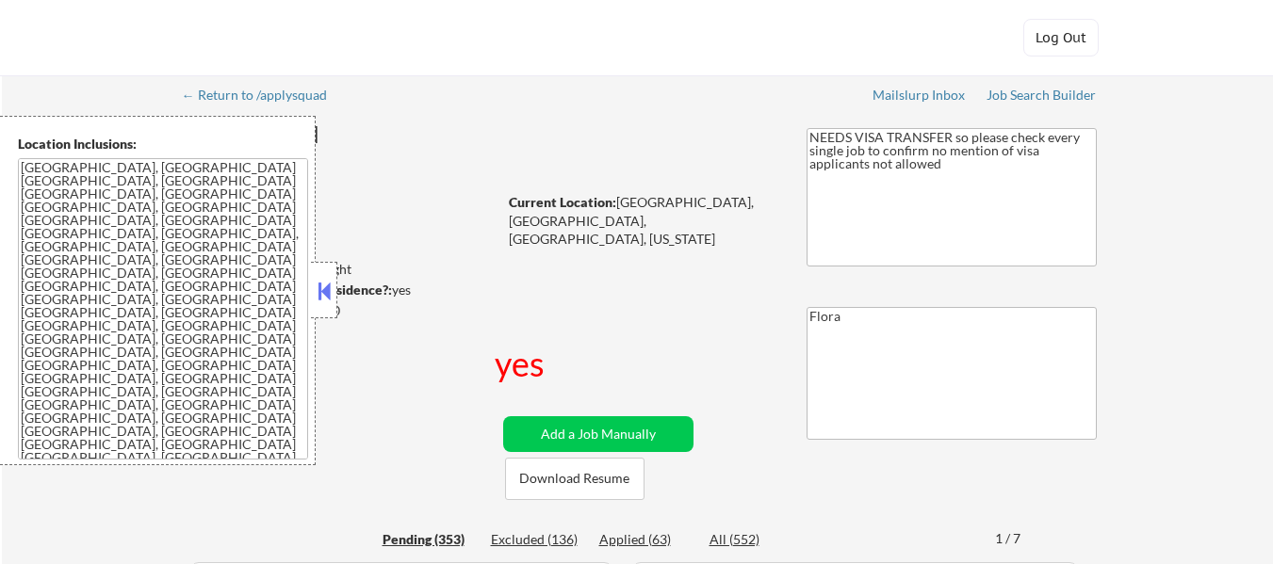
select select ""pending""
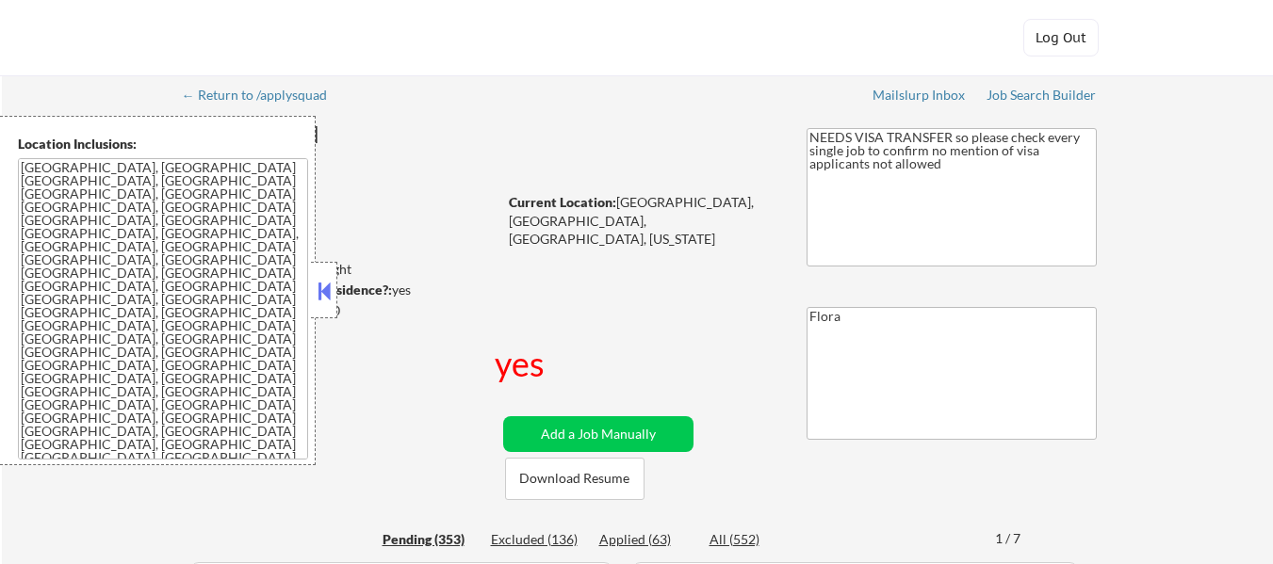
select select ""pending""
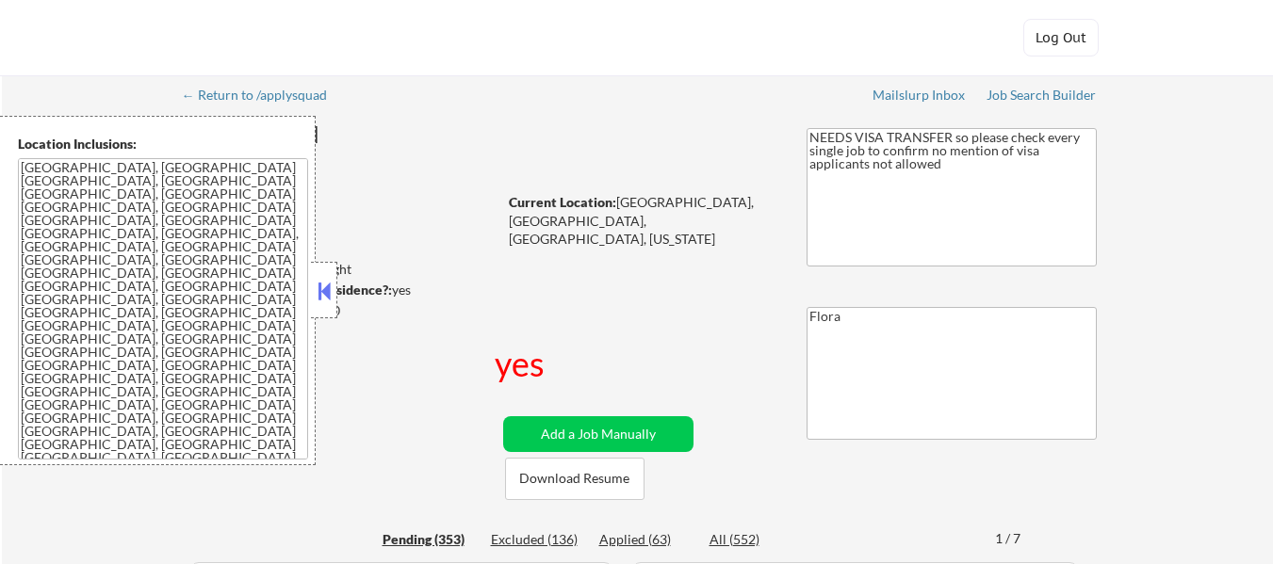
select select ""pending""
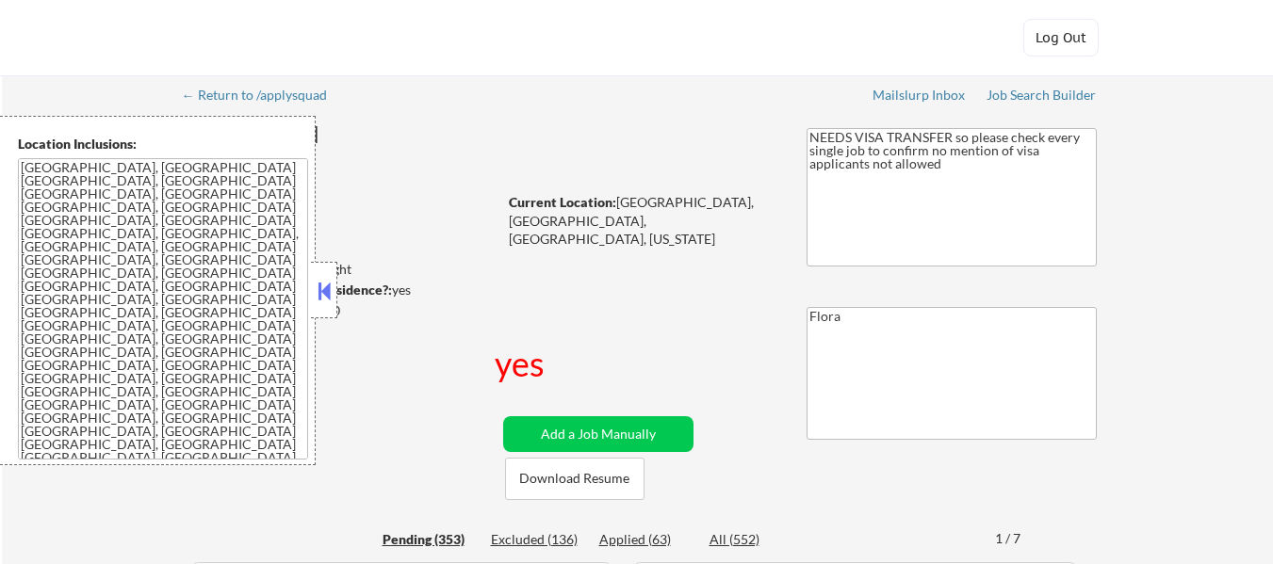
select select ""pending""
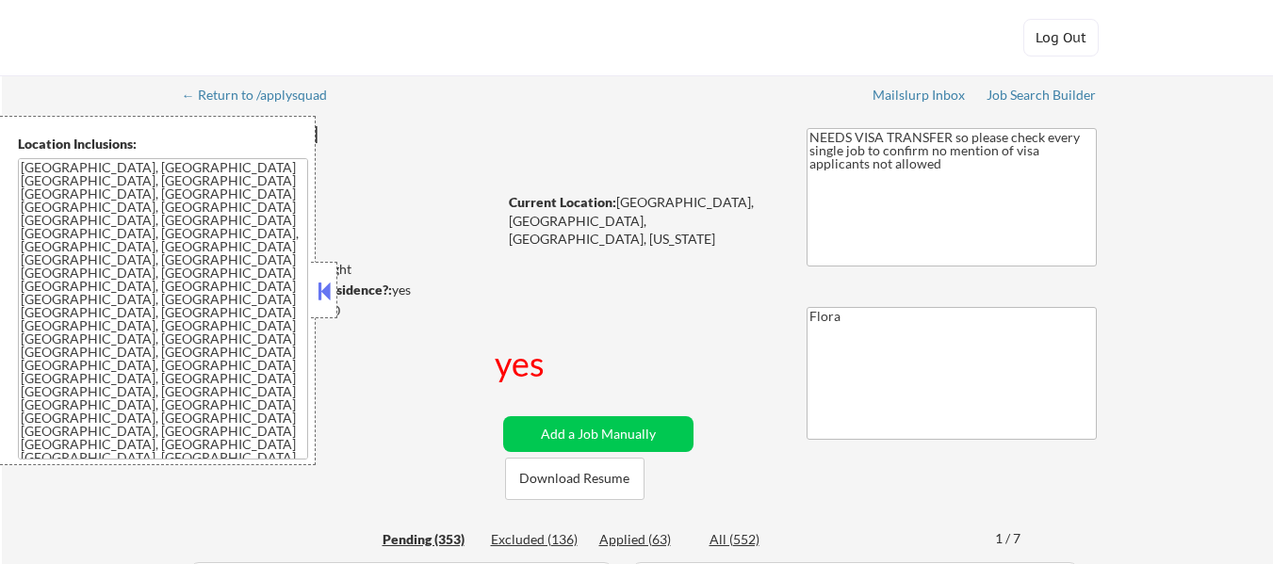
select select ""pending""
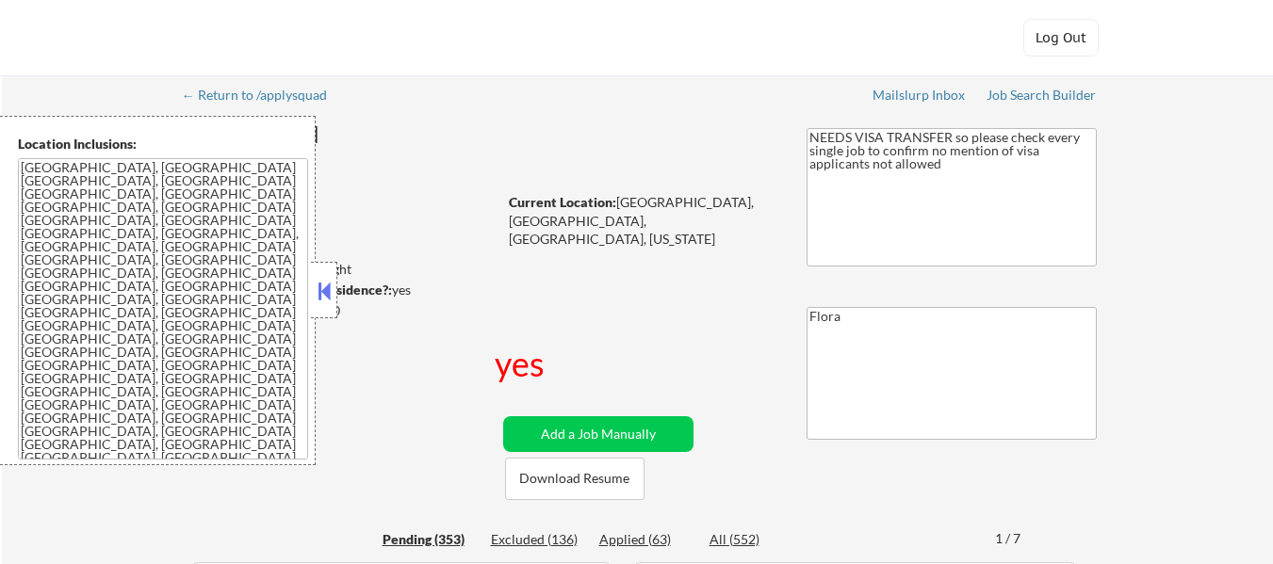
select select ""pending""
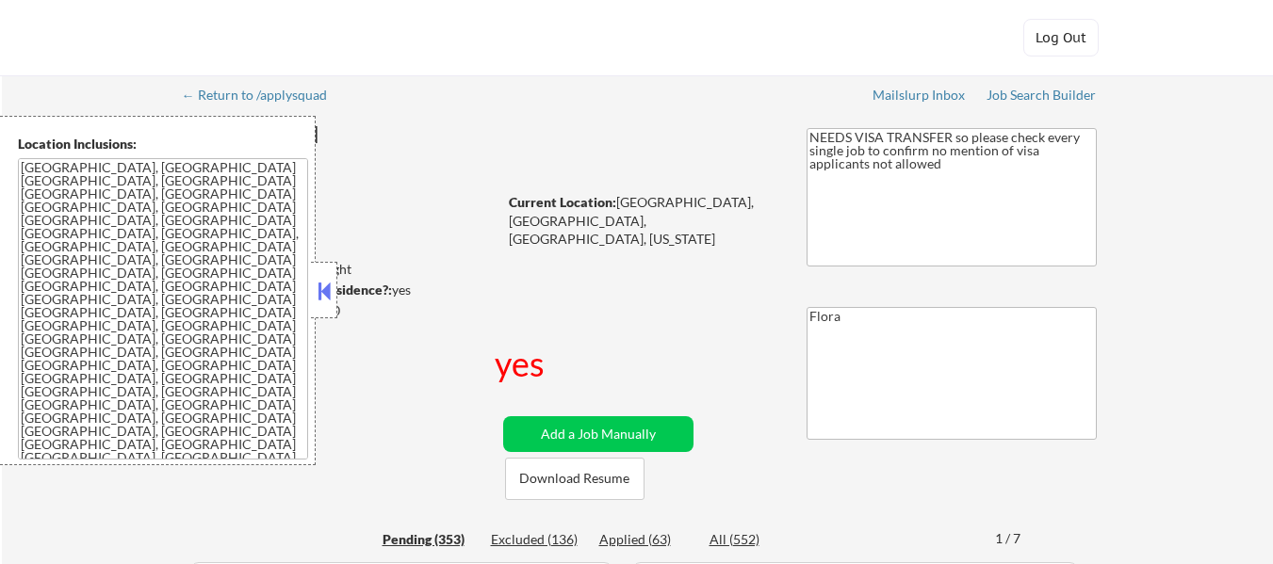
select select ""pending""
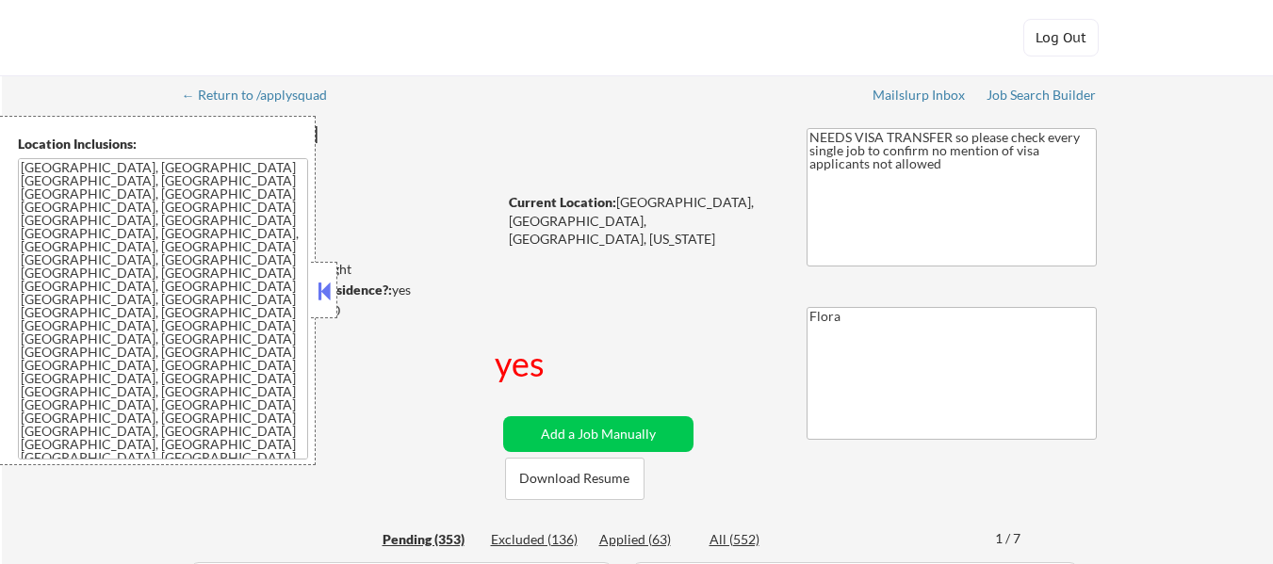
select select ""pending""
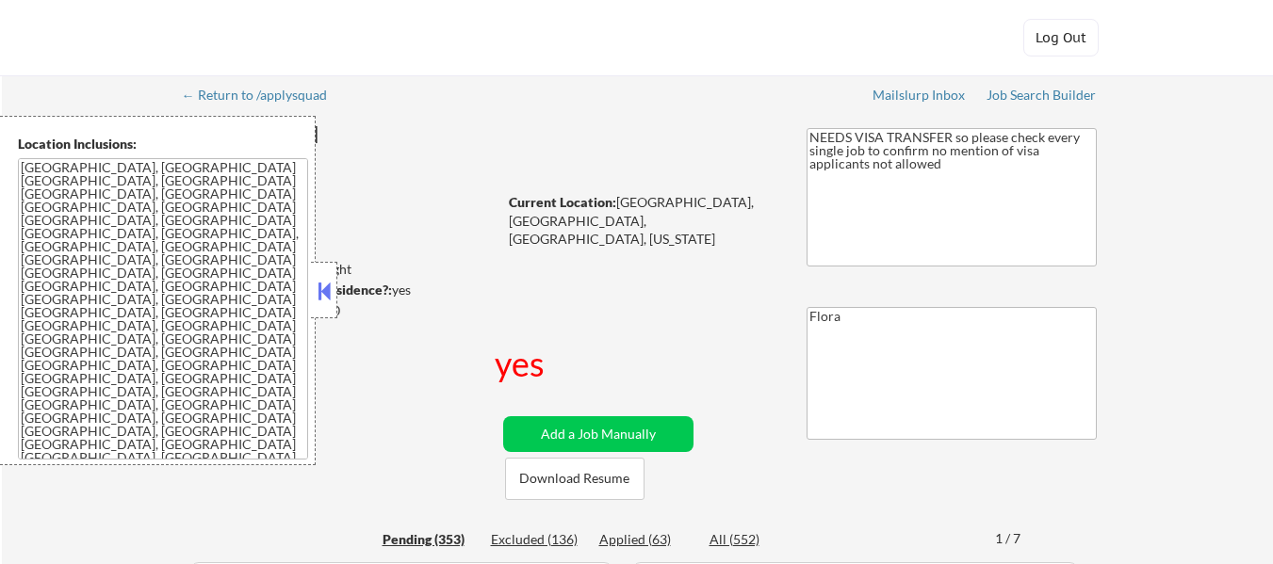
select select ""pending""
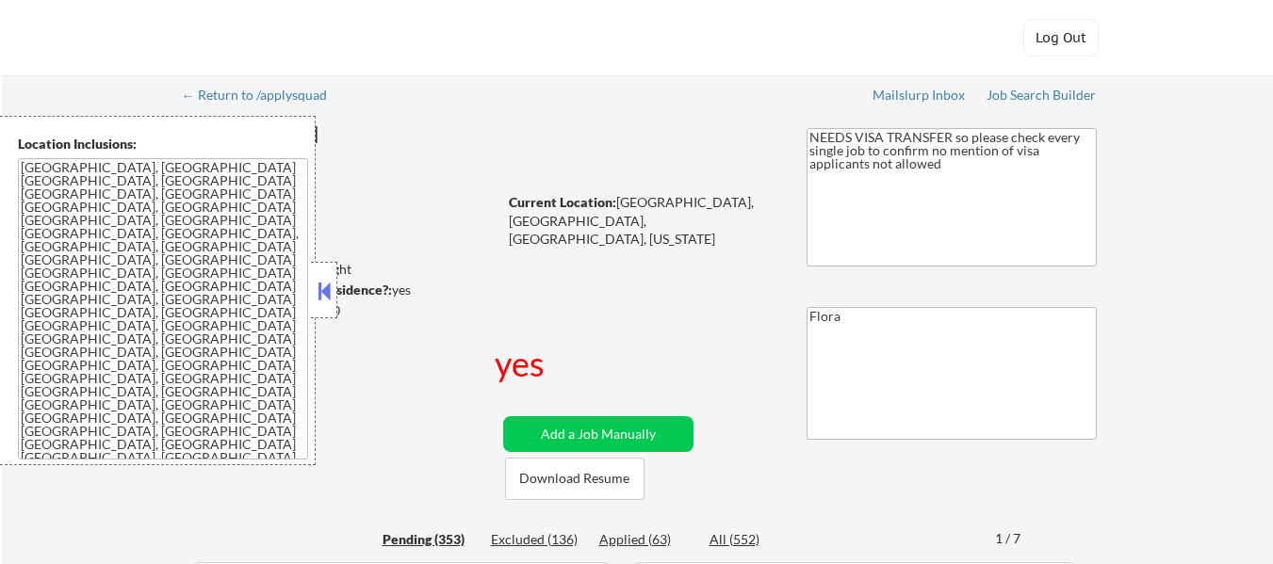
select select ""pending""
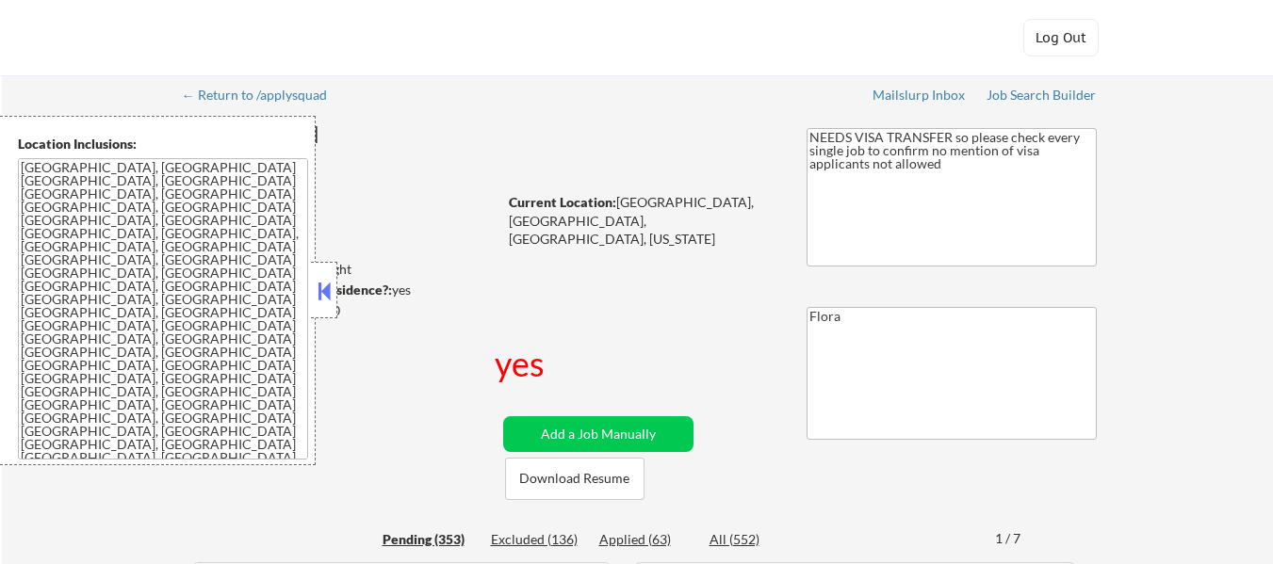
select select ""pending""
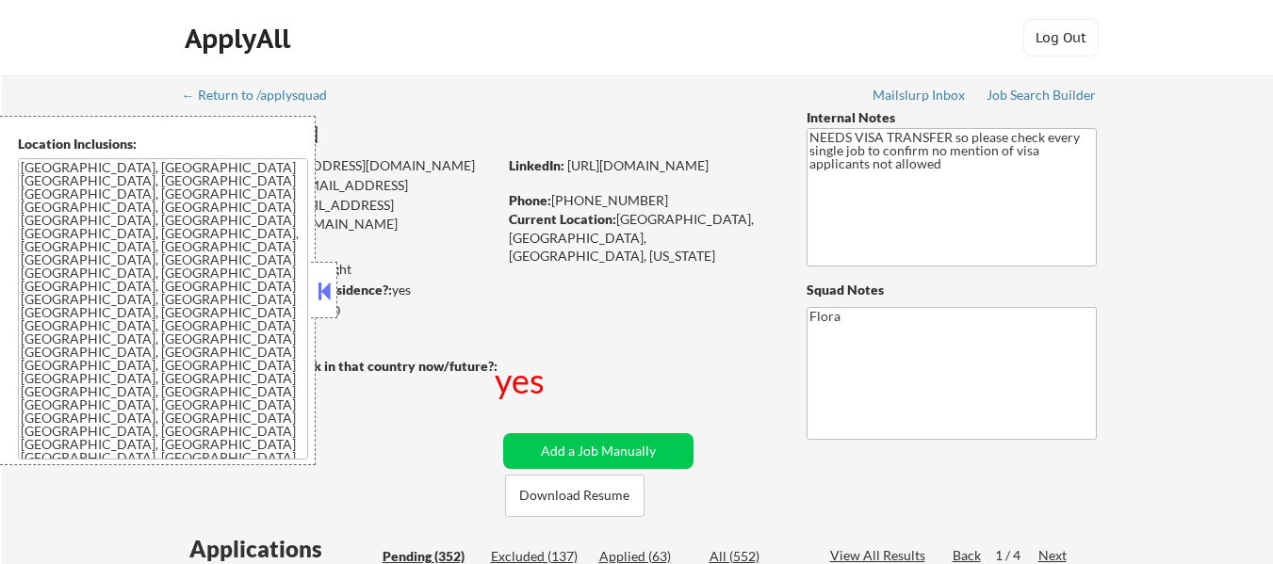
select select ""pending""
click at [654, 554] on div "Applied (65)" at bounding box center [646, 556] width 94 height 19
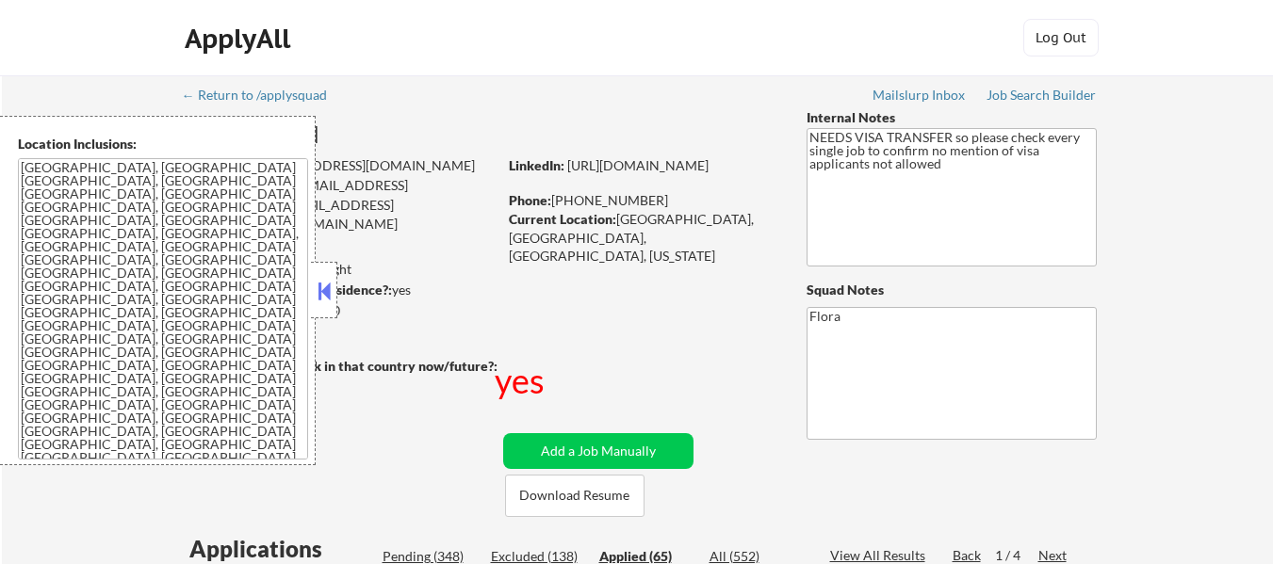
click at [325, 276] on div at bounding box center [324, 290] width 26 height 57
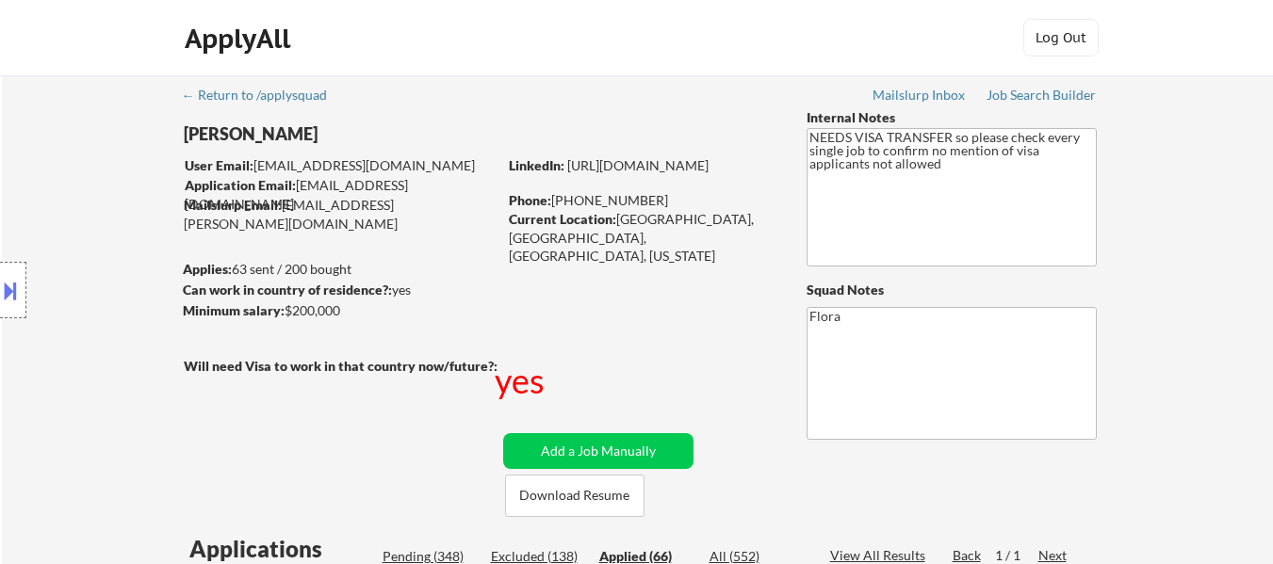
select select ""applied""
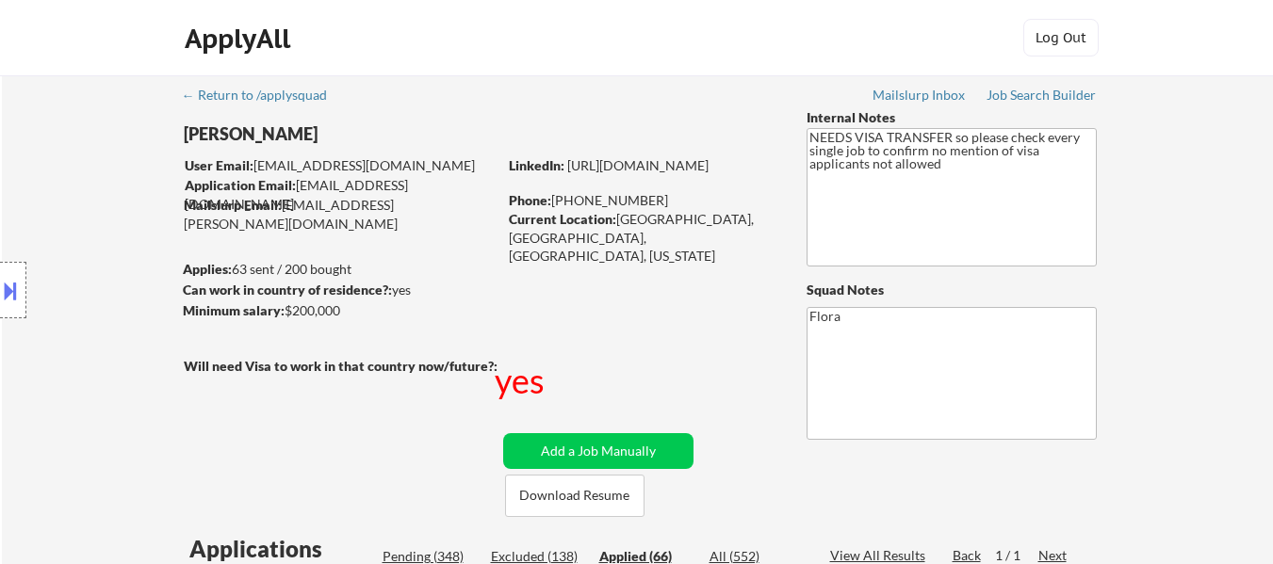
select select ""applied""
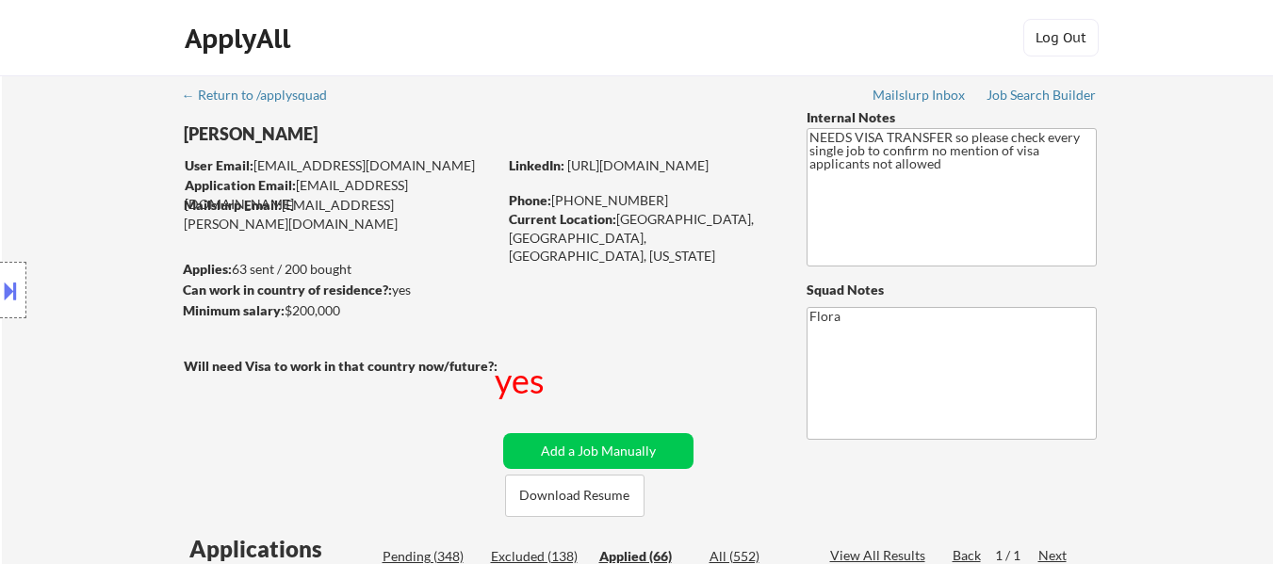
select select ""applied""
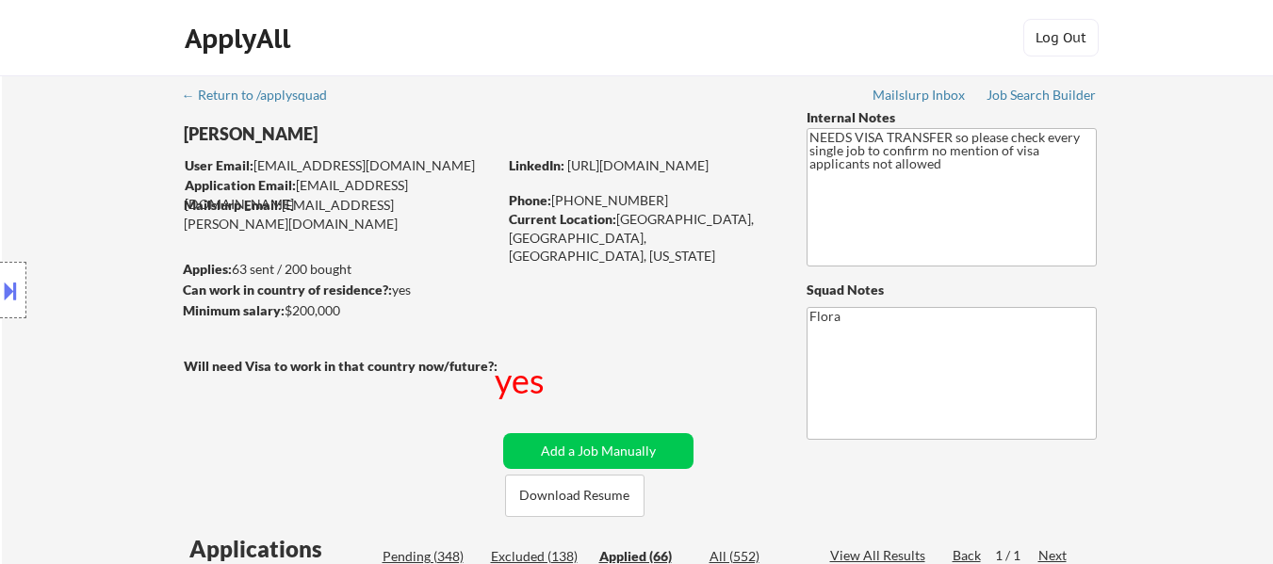
select select ""applied""
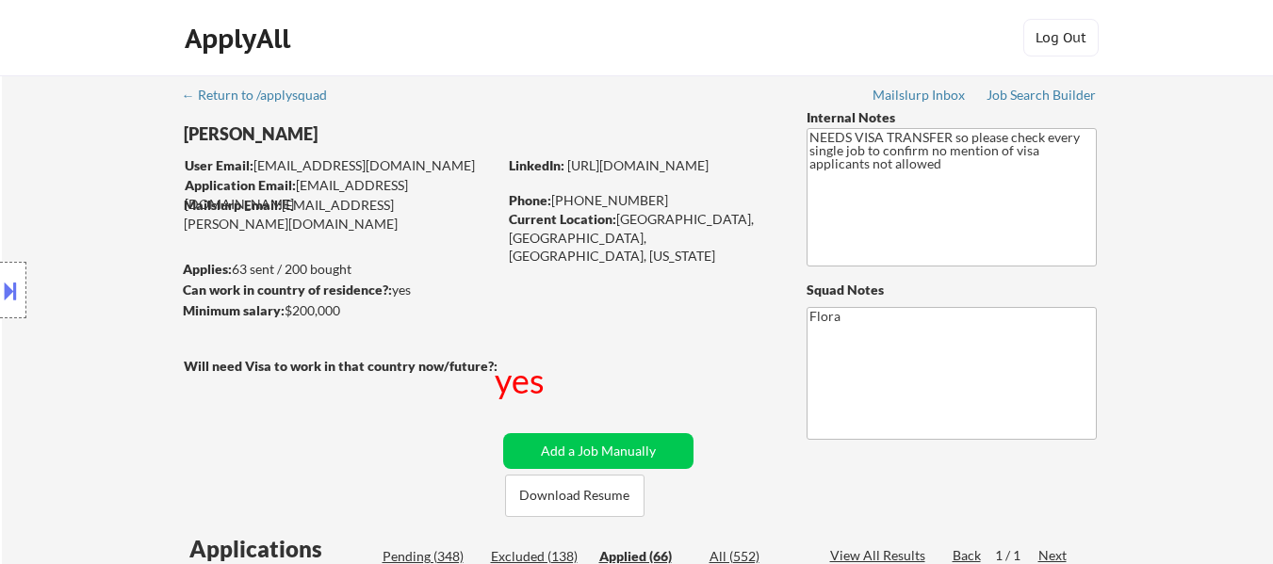
select select ""applied""
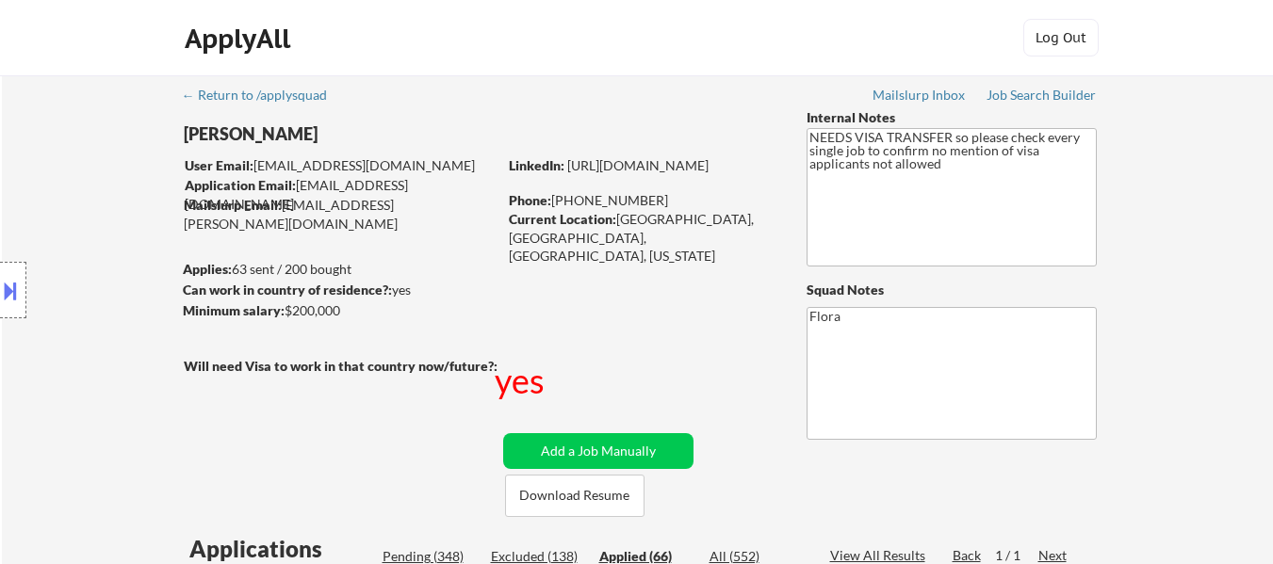
select select ""applied""
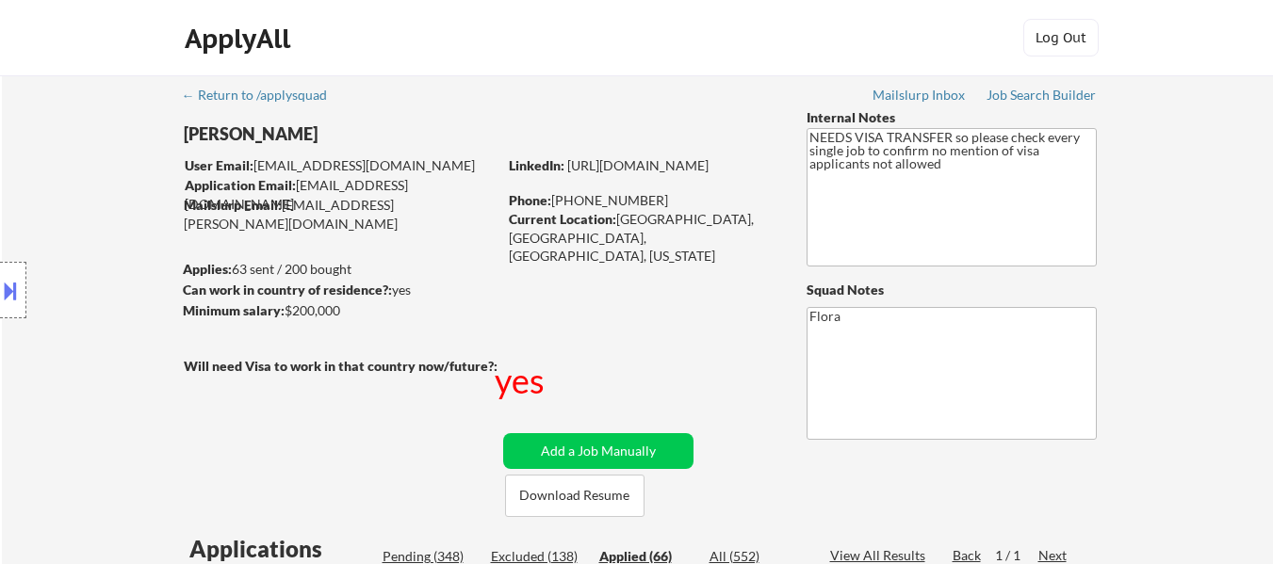
select select ""applied""
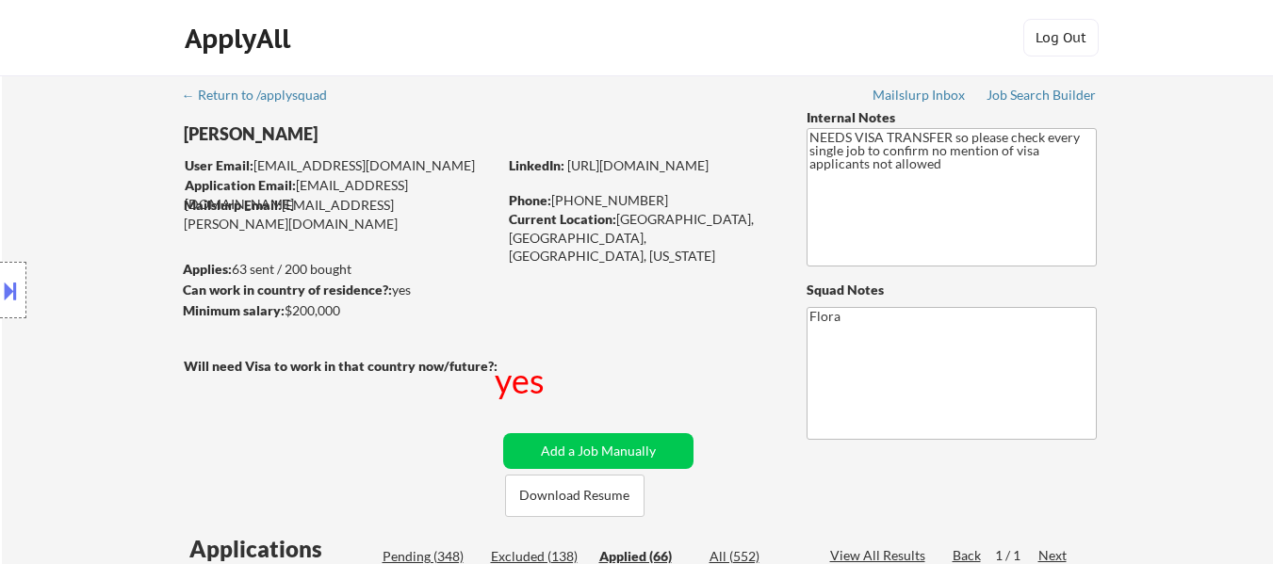
select select ""applied""
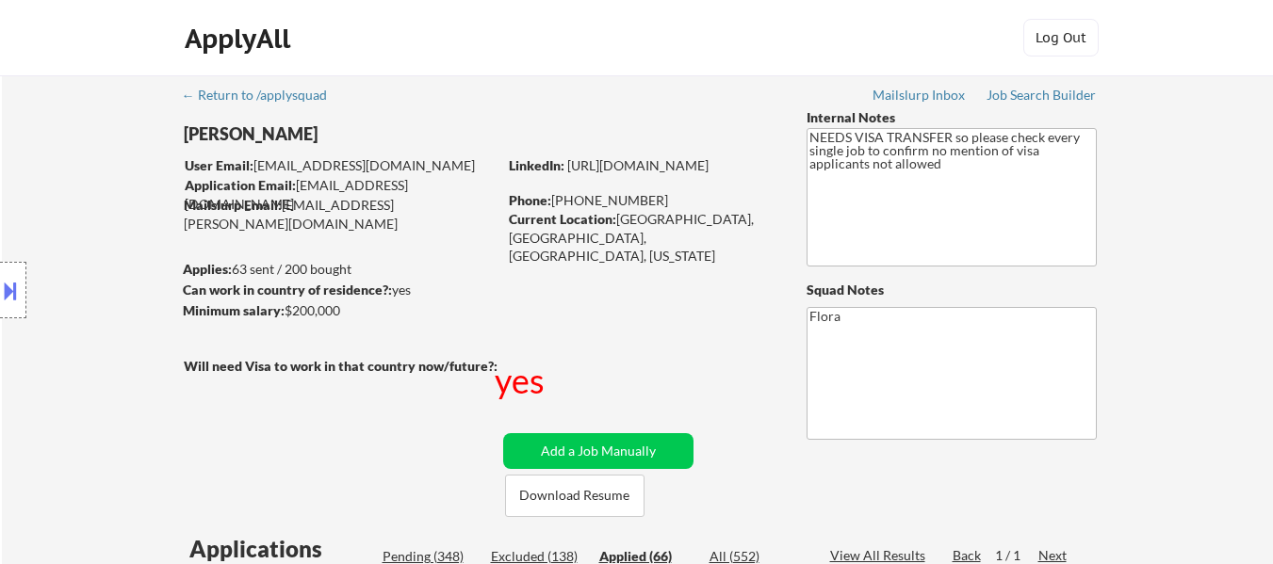
select select ""applied""
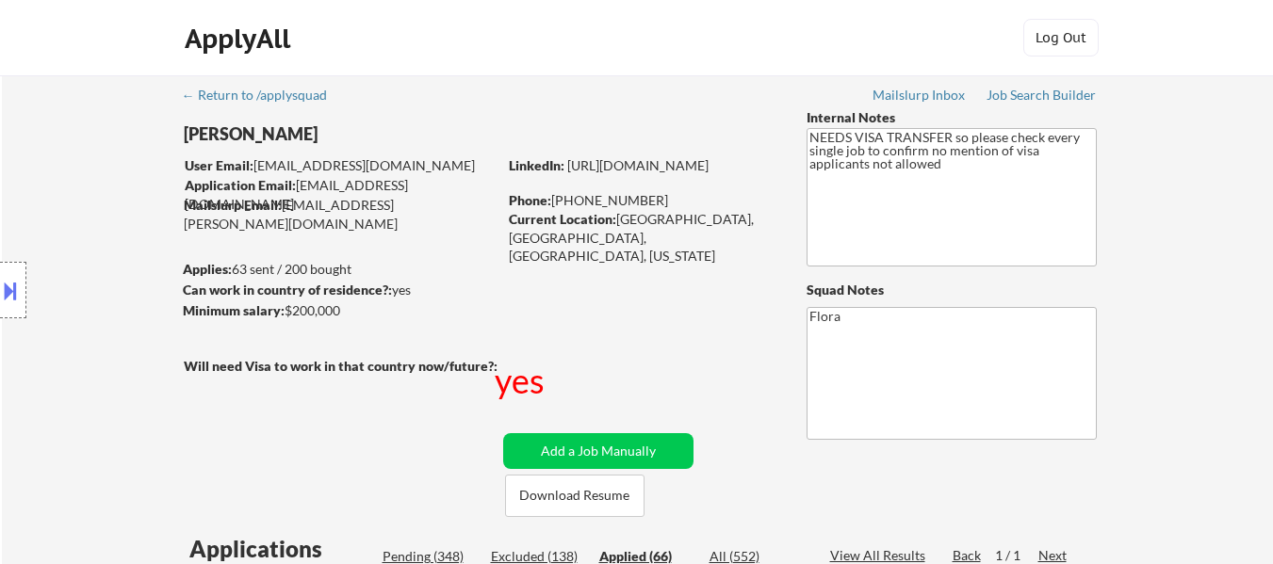
select select ""applied""
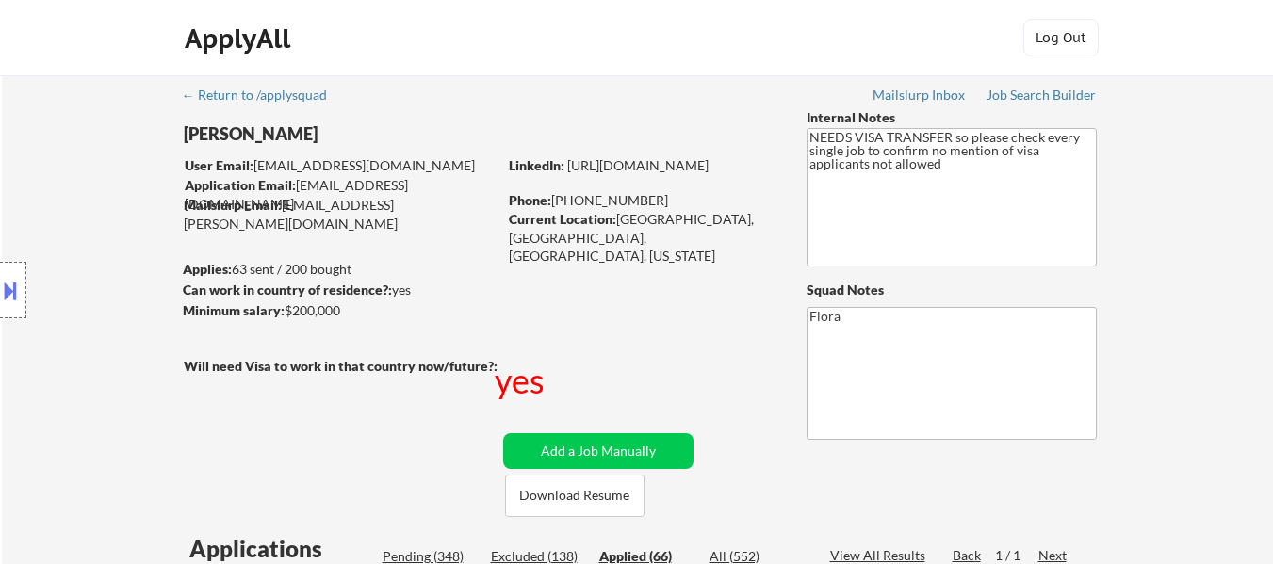
select select ""applied""
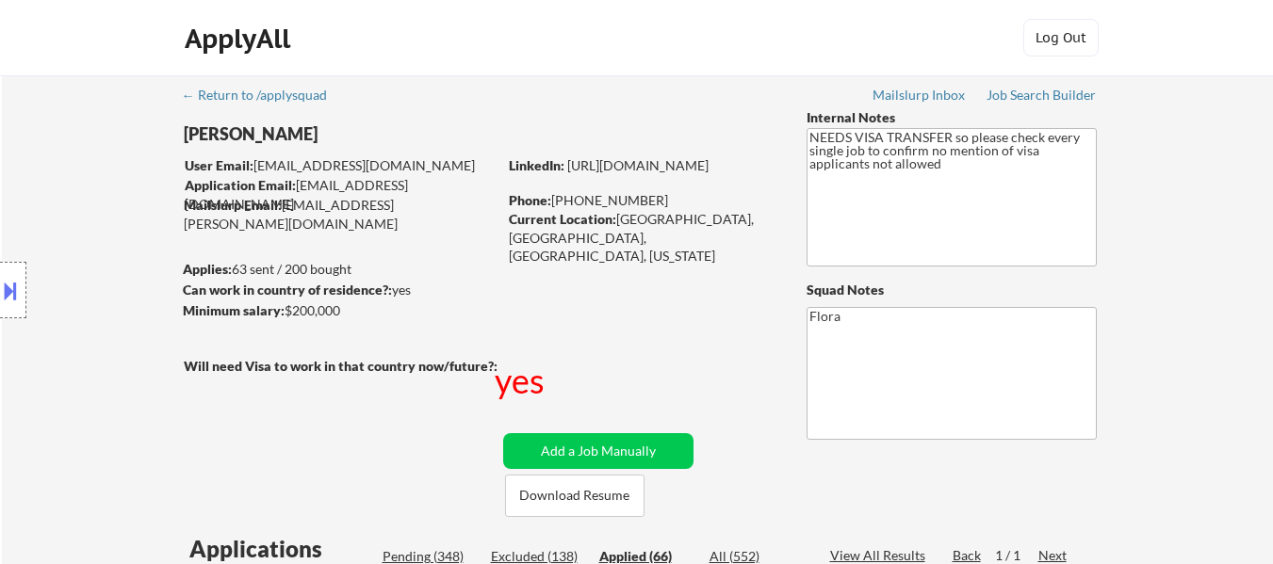
select select ""applied""
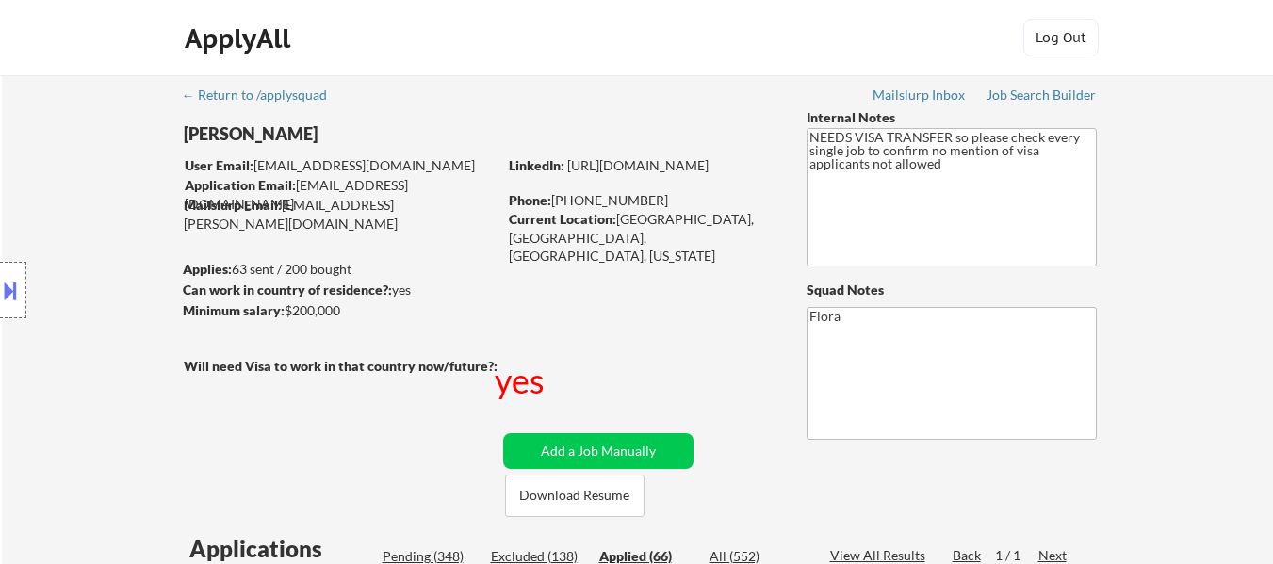
select select ""applied""
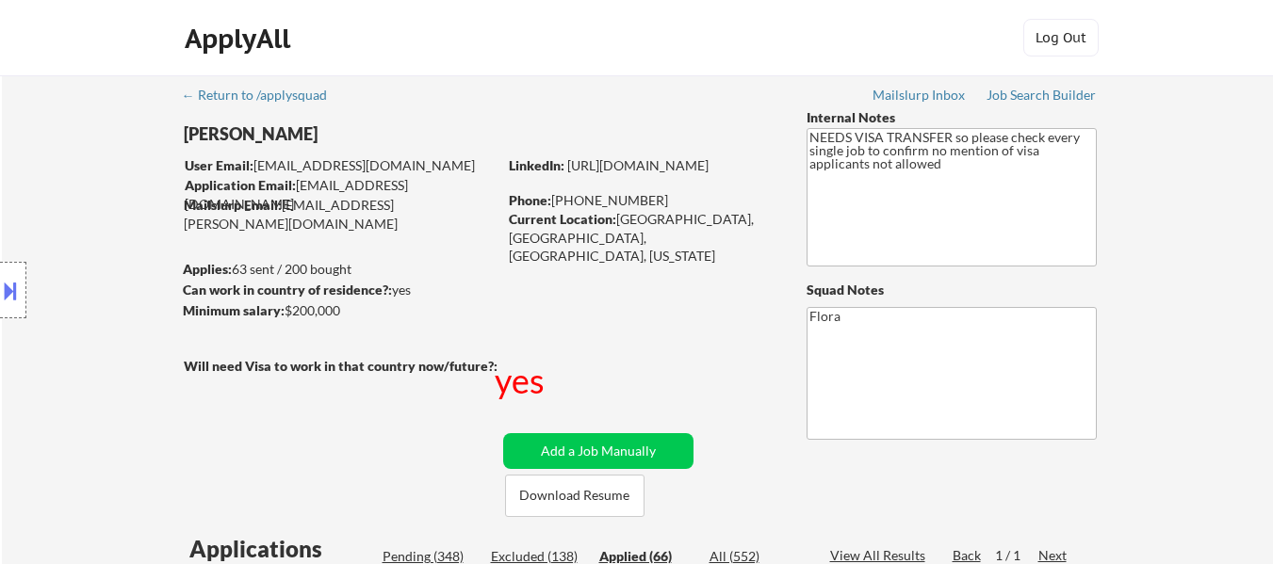
select select ""applied""
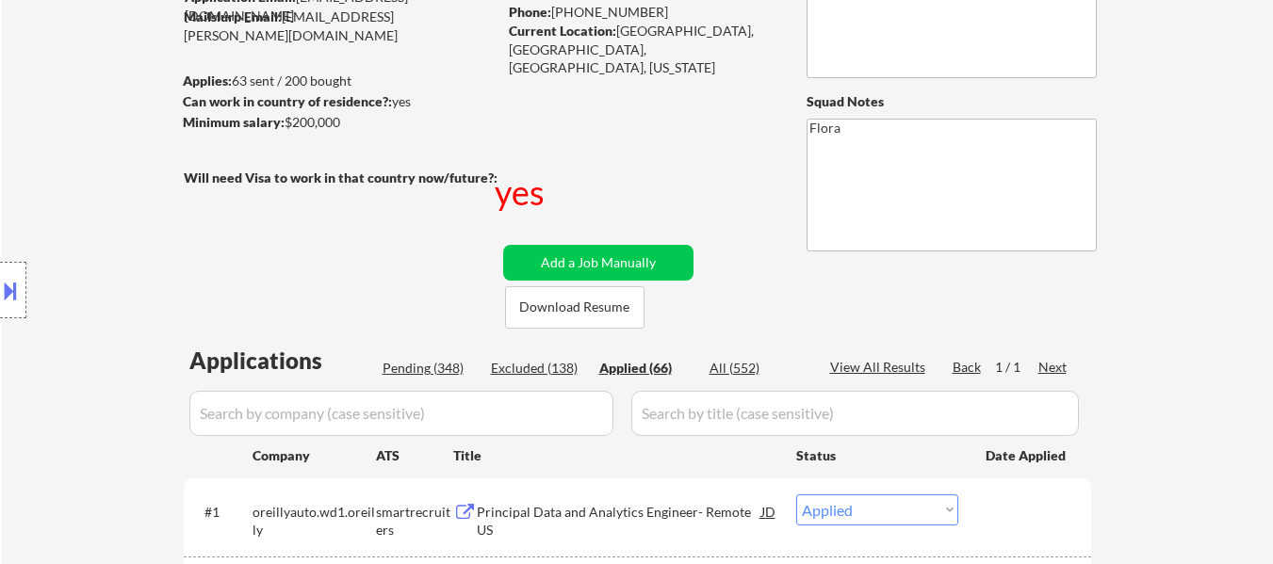
select select ""applied""
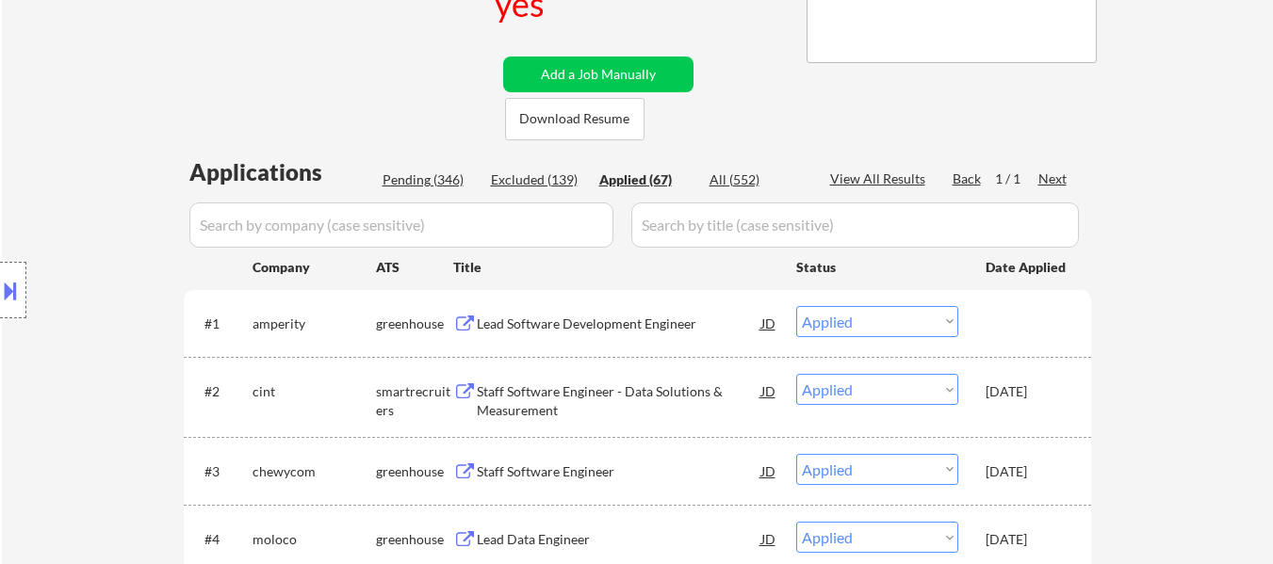
scroll to position [471, 0]
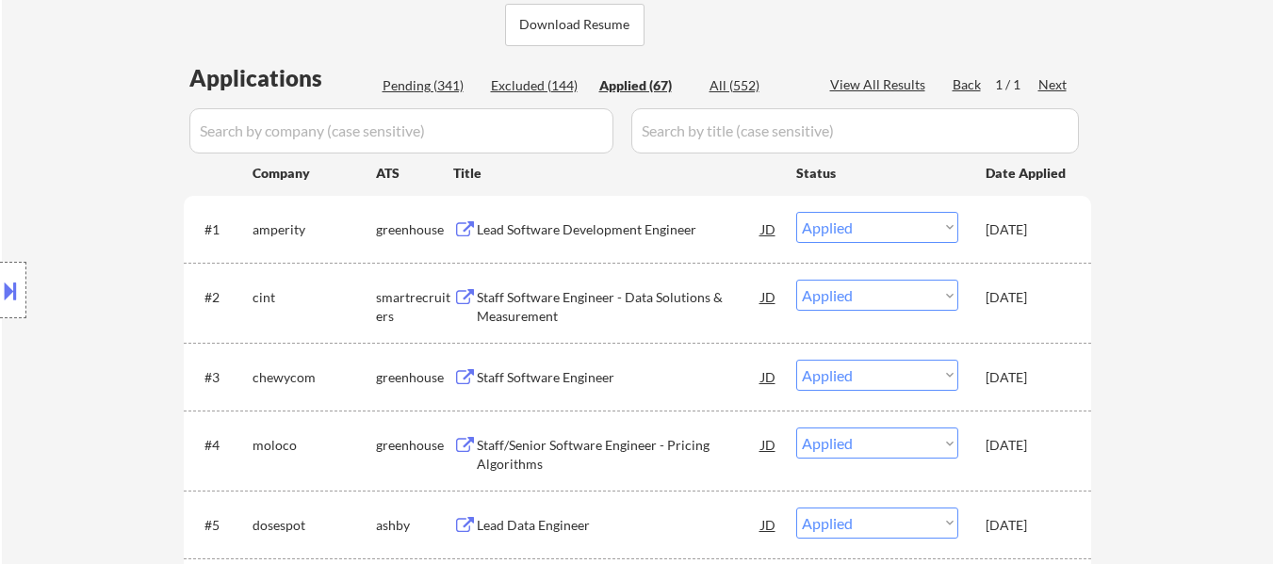
select select ""applied""
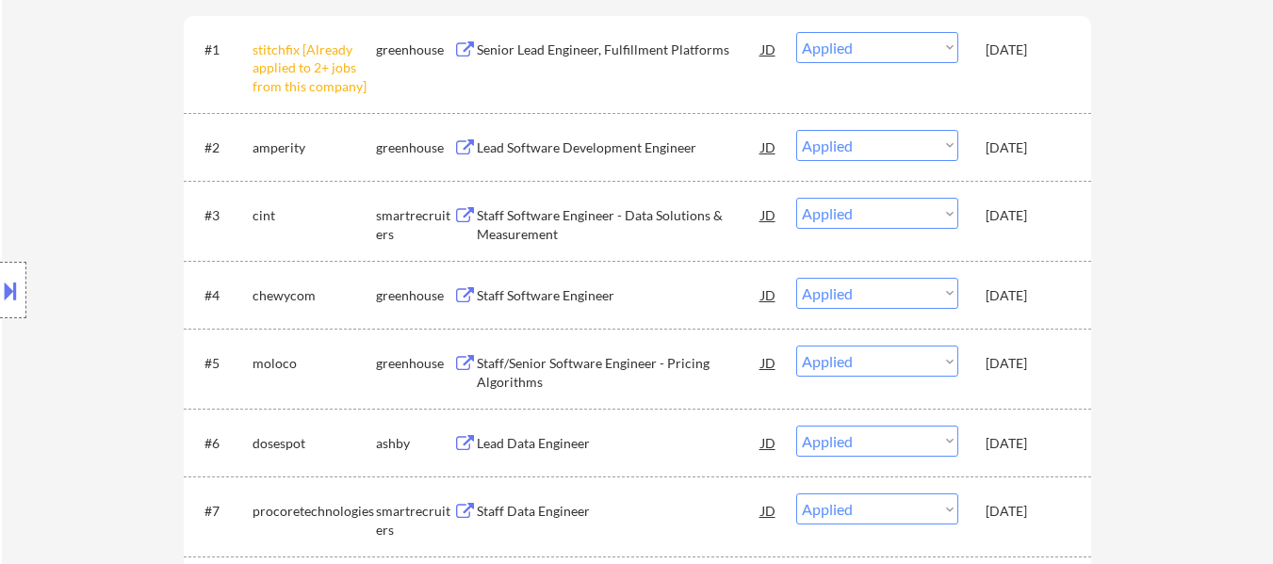
scroll to position [660, 0]
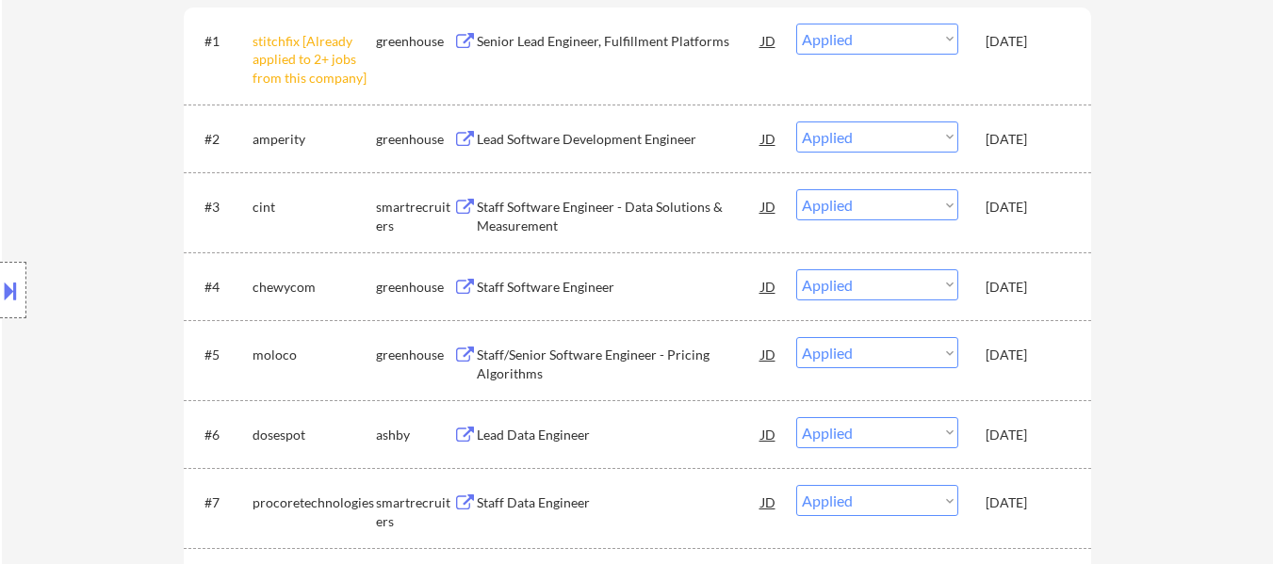
select select ""applied""
